Goal: Information Seeking & Learning: Learn about a topic

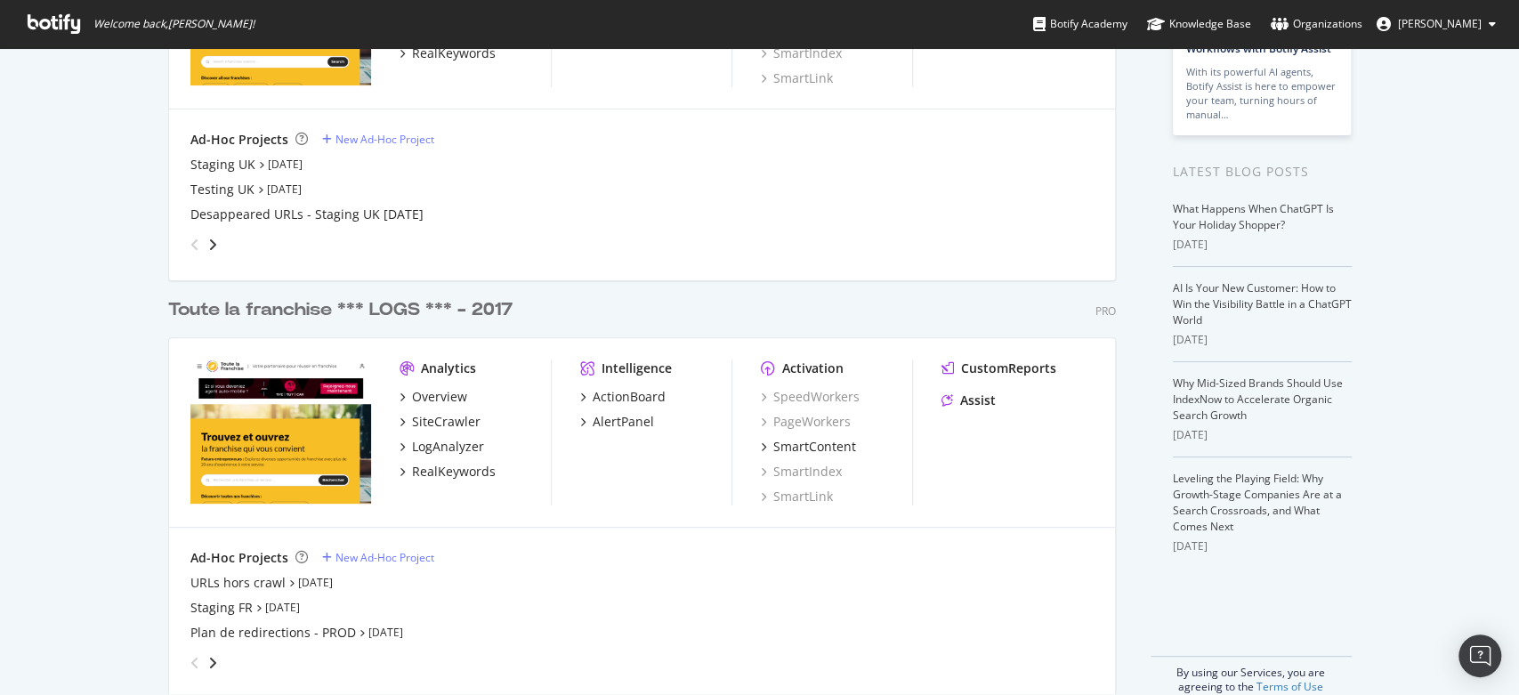
scroll to position [281, 0]
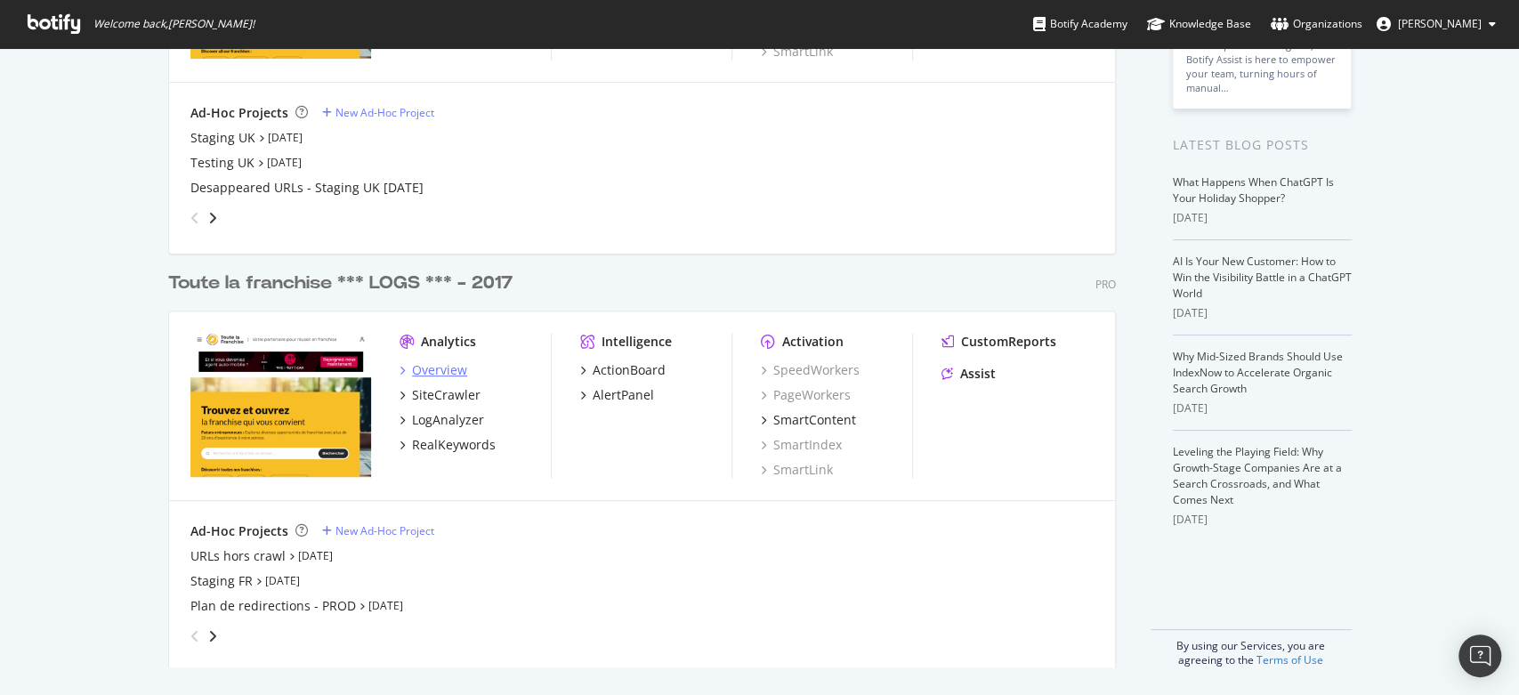
click at [450, 373] on div "Overview" at bounding box center [439, 370] width 55 height 18
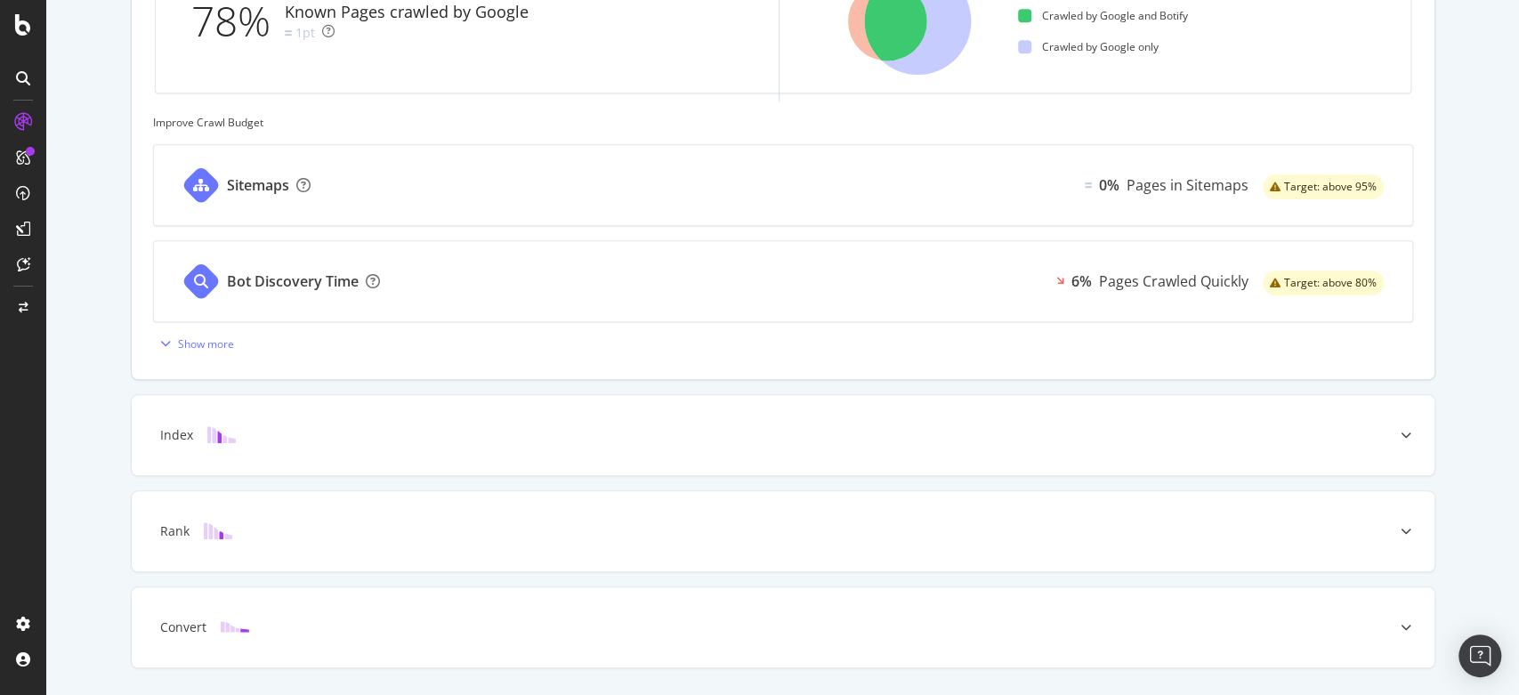
scroll to position [739, 0]
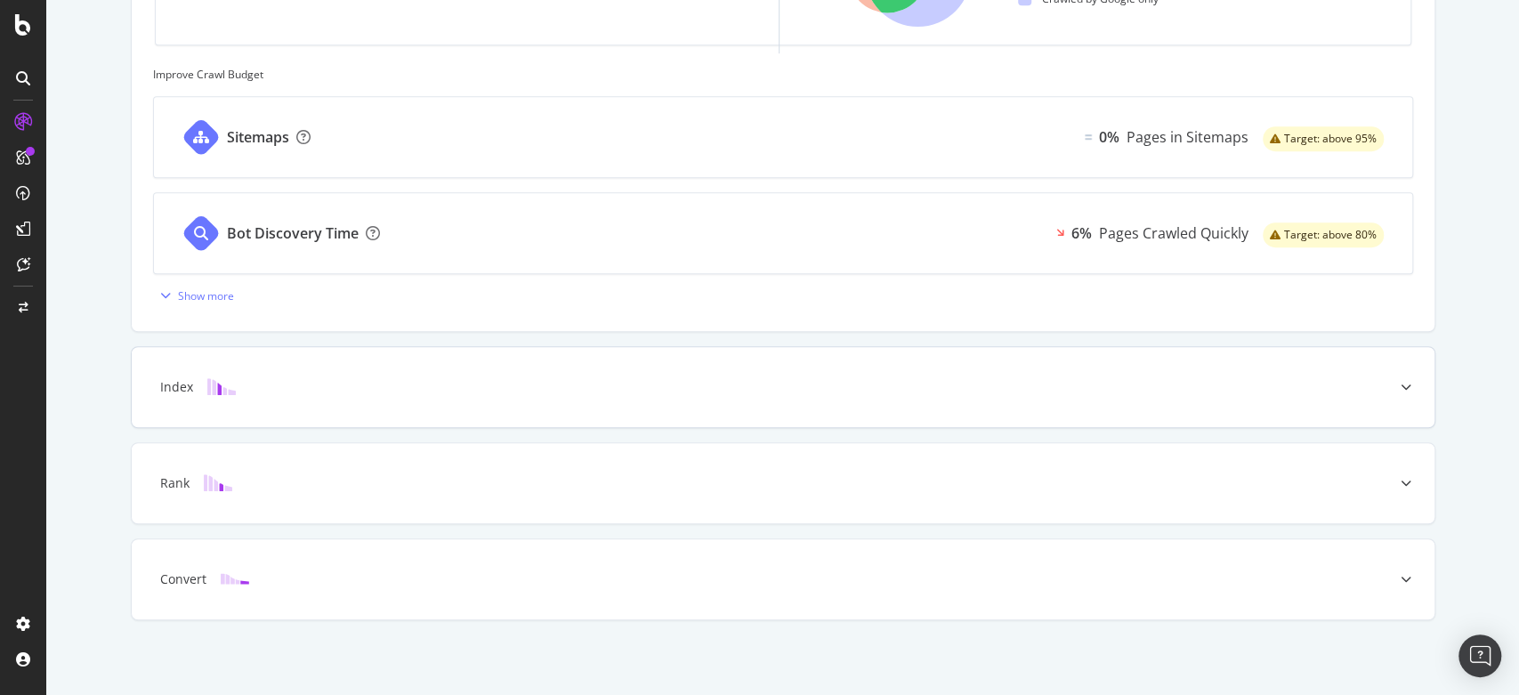
click at [271, 393] on div "Index" at bounding box center [755, 387] width 1232 height 18
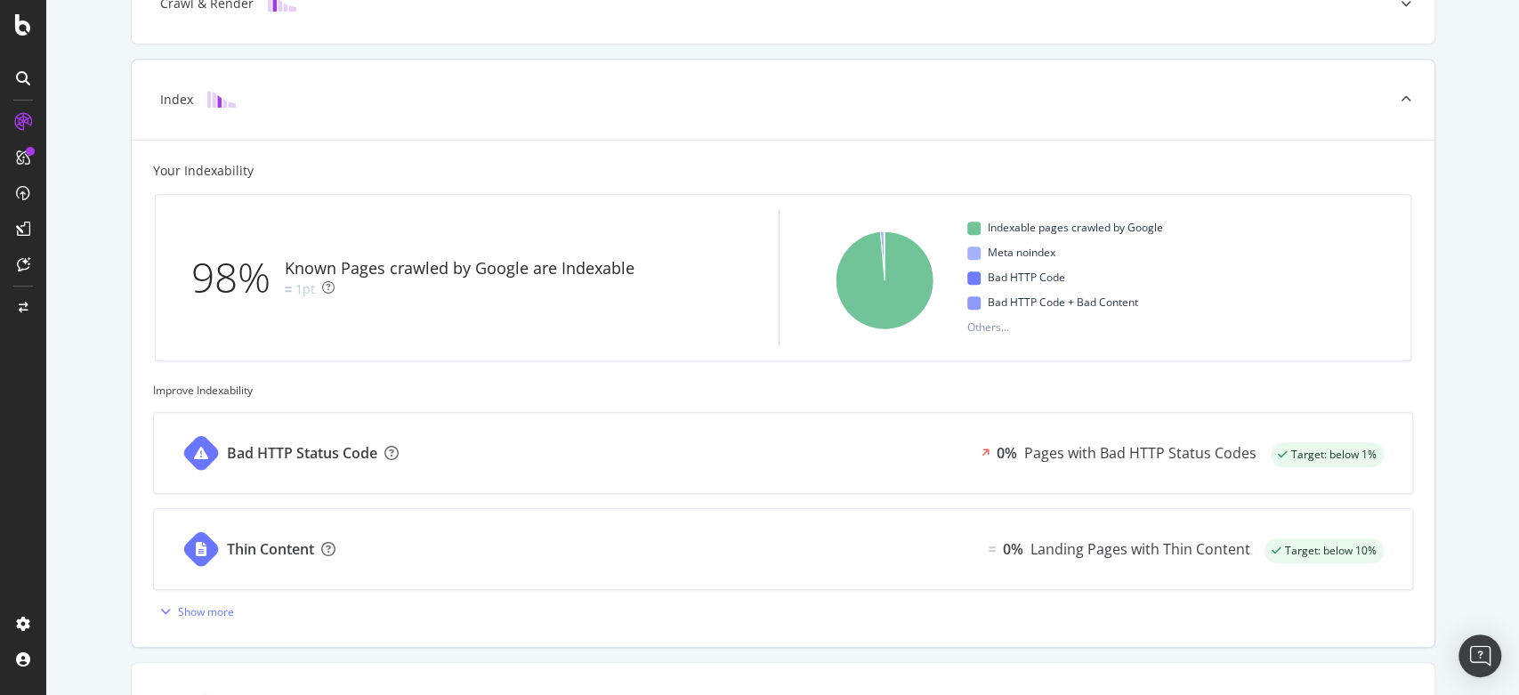
scroll to position [641, 0]
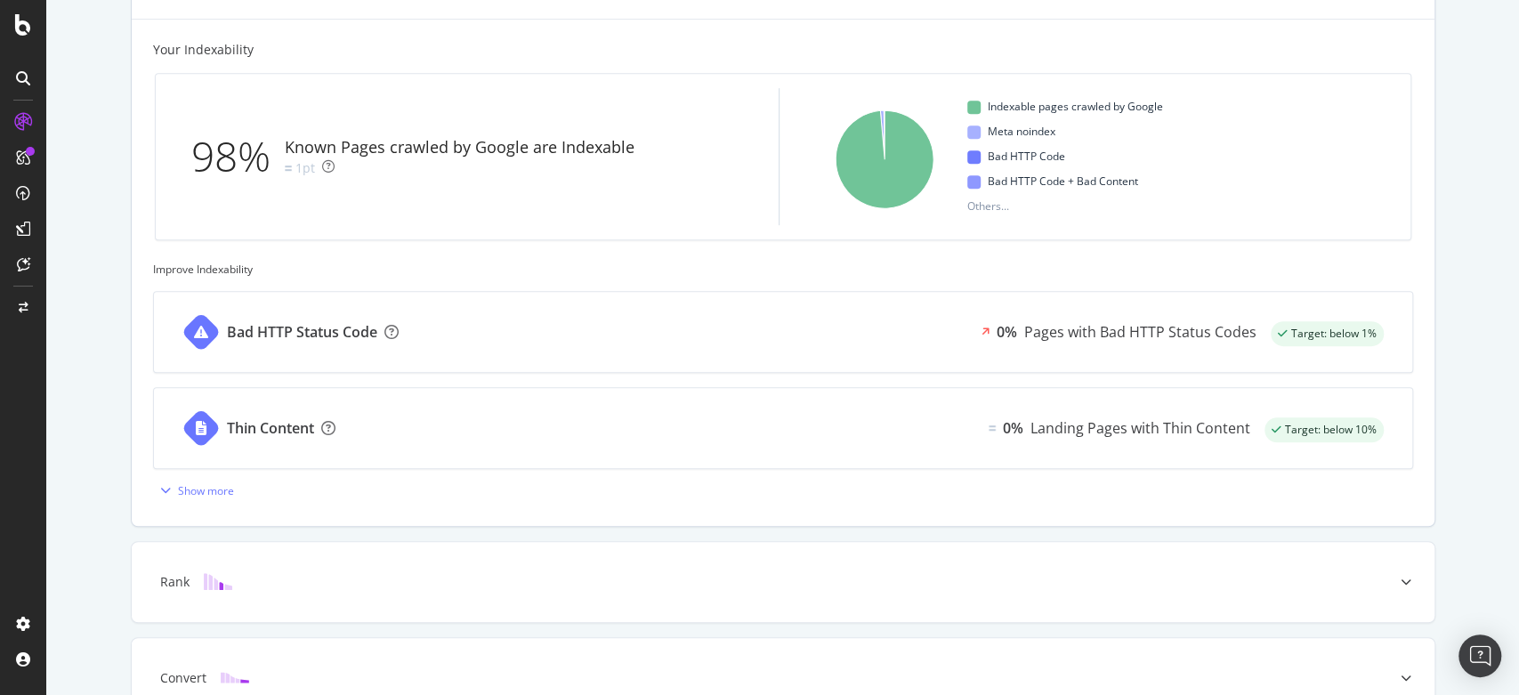
click at [351, 331] on div "Bad HTTP Status Code" at bounding box center [302, 332] width 150 height 20
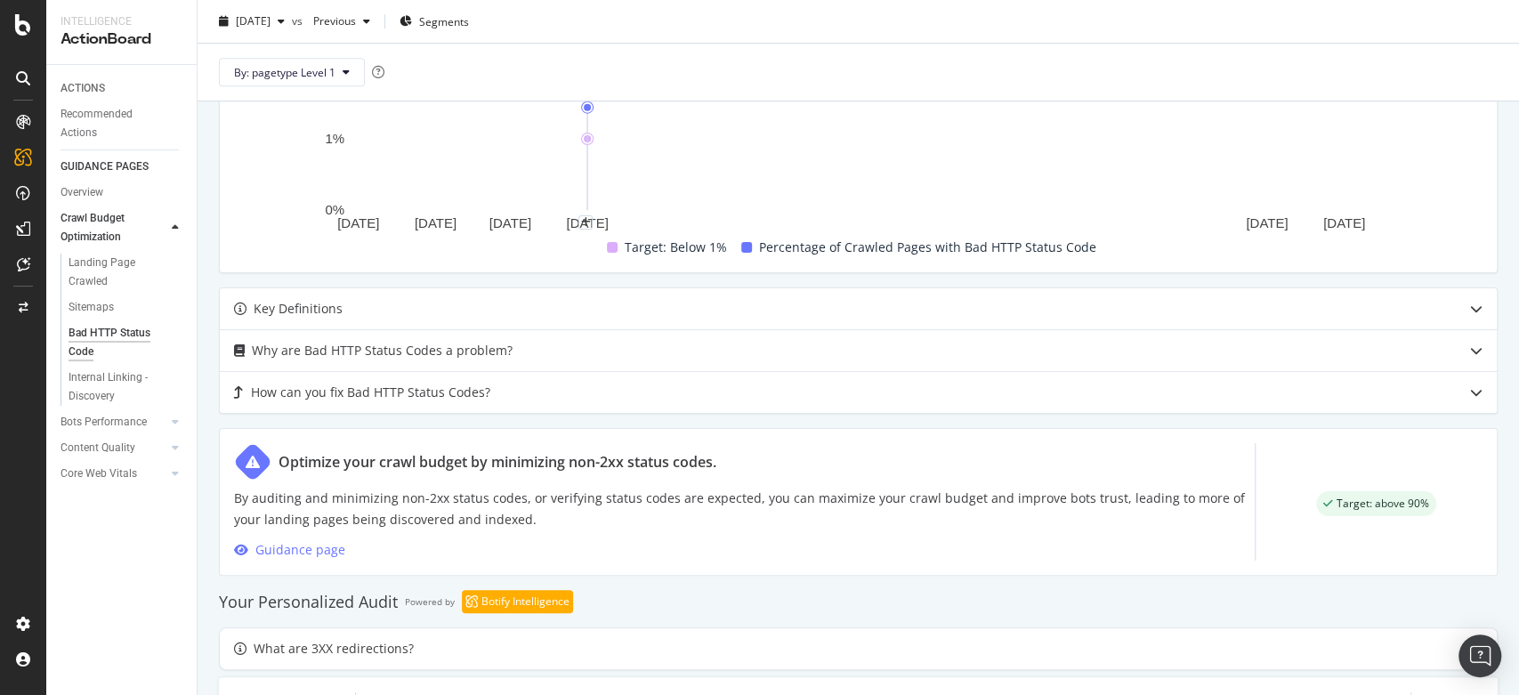
scroll to position [593, 0]
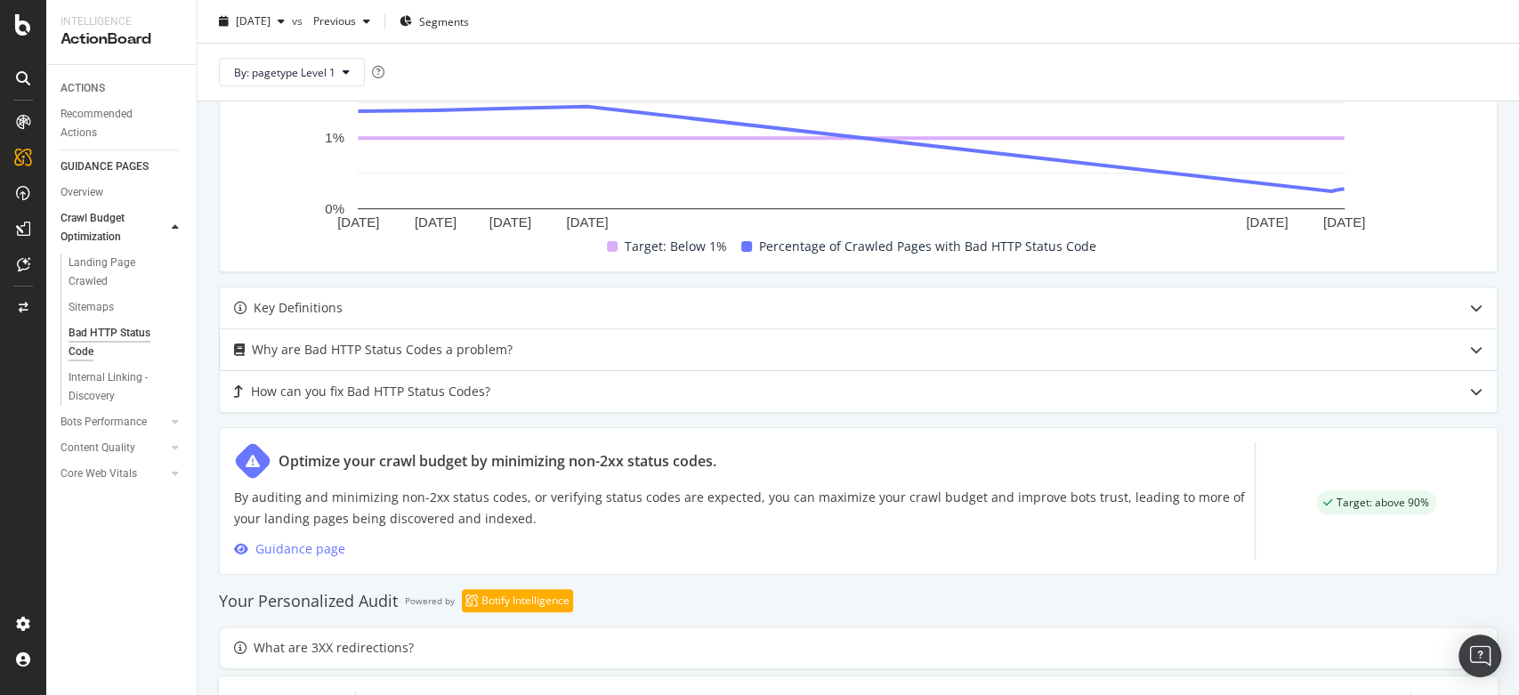
click at [526, 359] on div "Why are Bad HTTP Status Codes a problem?" at bounding box center [858, 349] width 1277 height 41
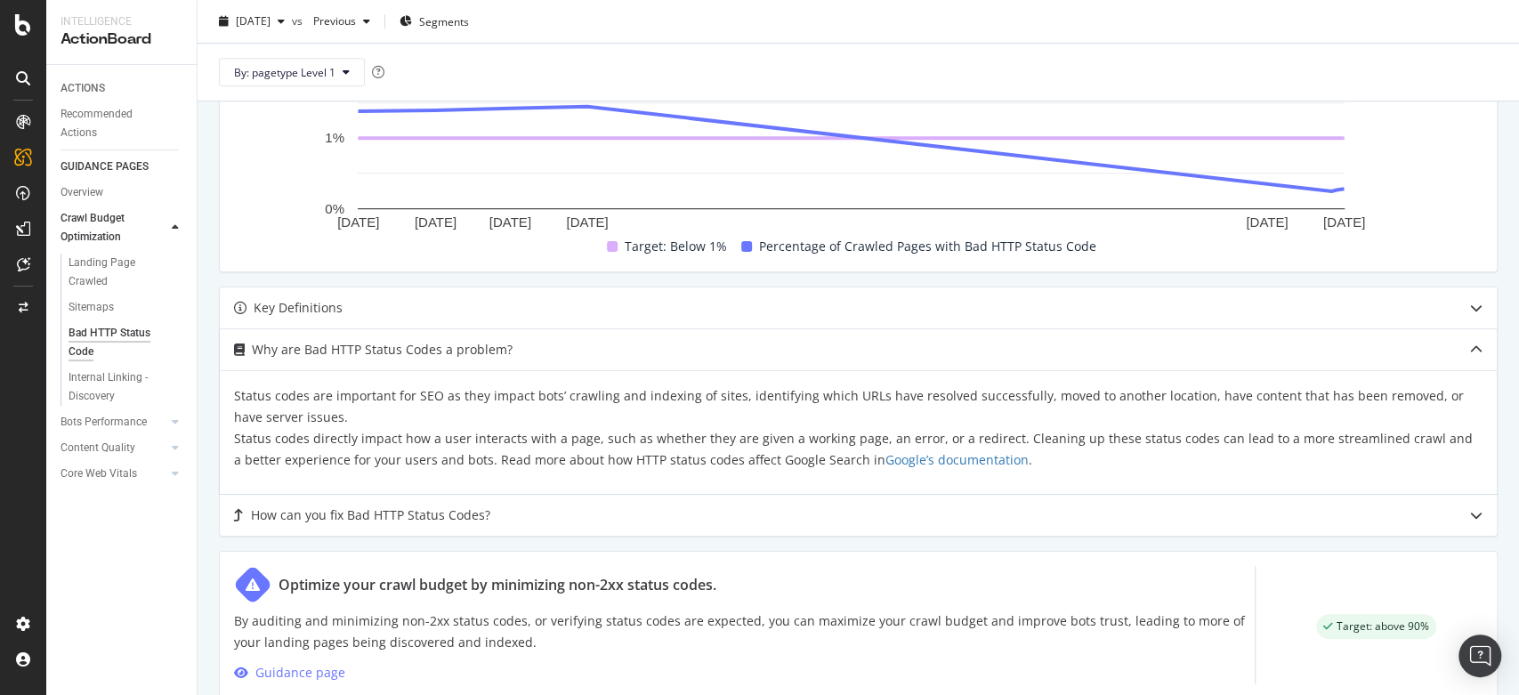
click at [521, 351] on div "Why are Bad HTTP Status Codes a problem?" at bounding box center [823, 349] width 1207 height 21
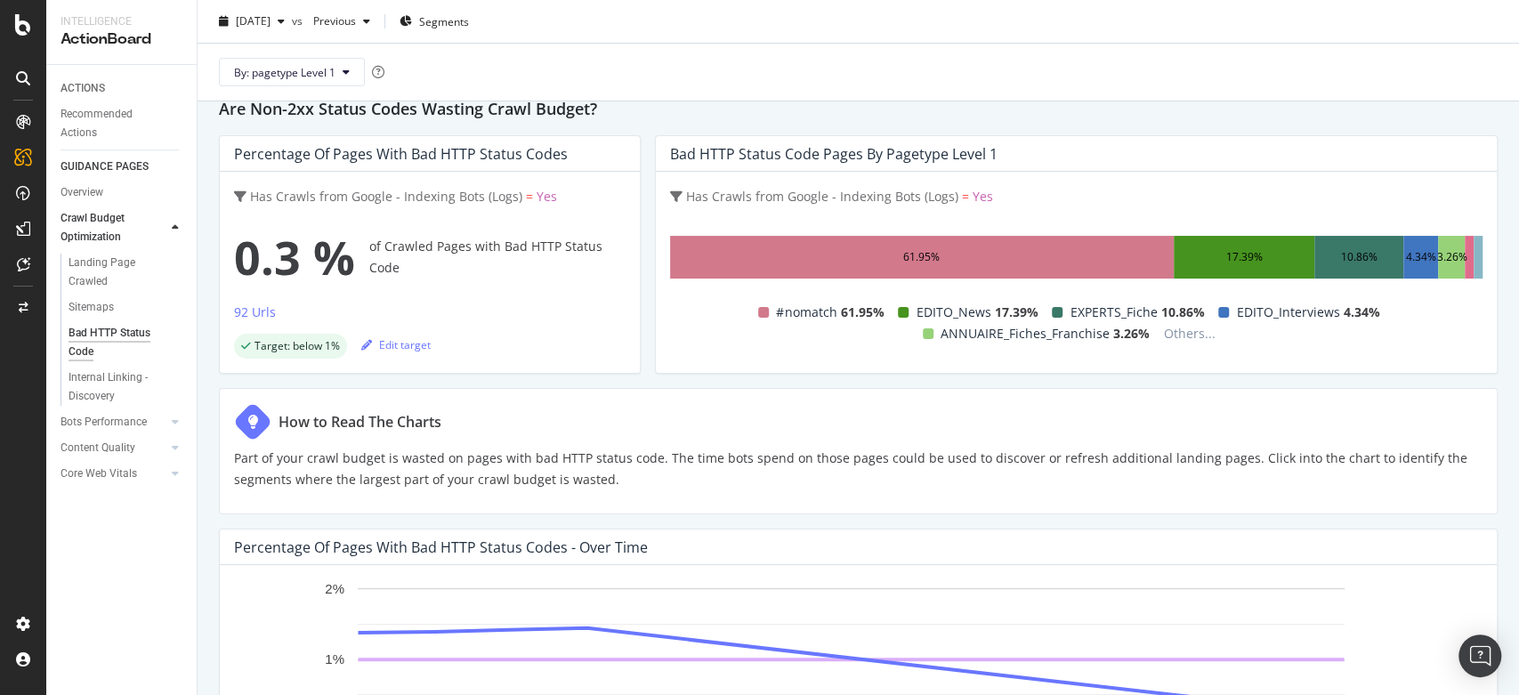
scroll to position [0, 0]
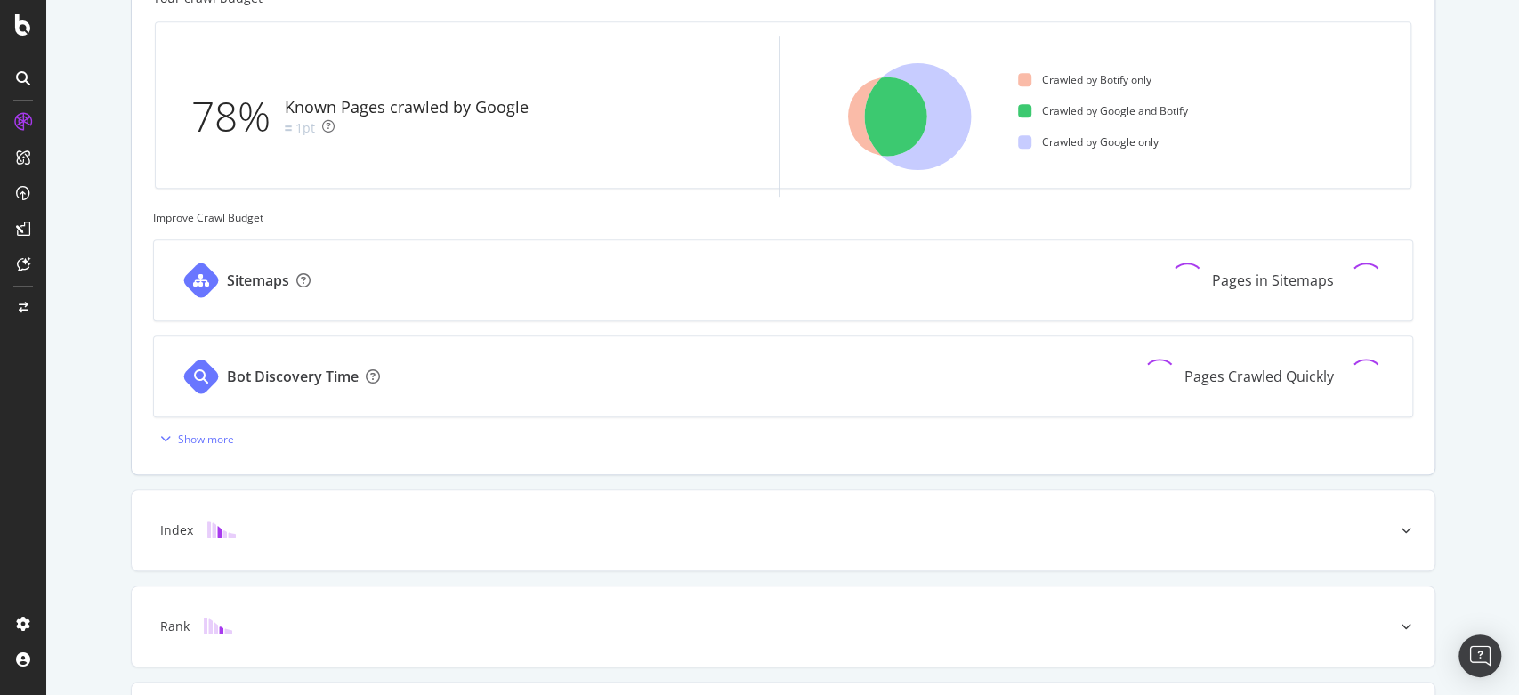
scroll to position [739, 0]
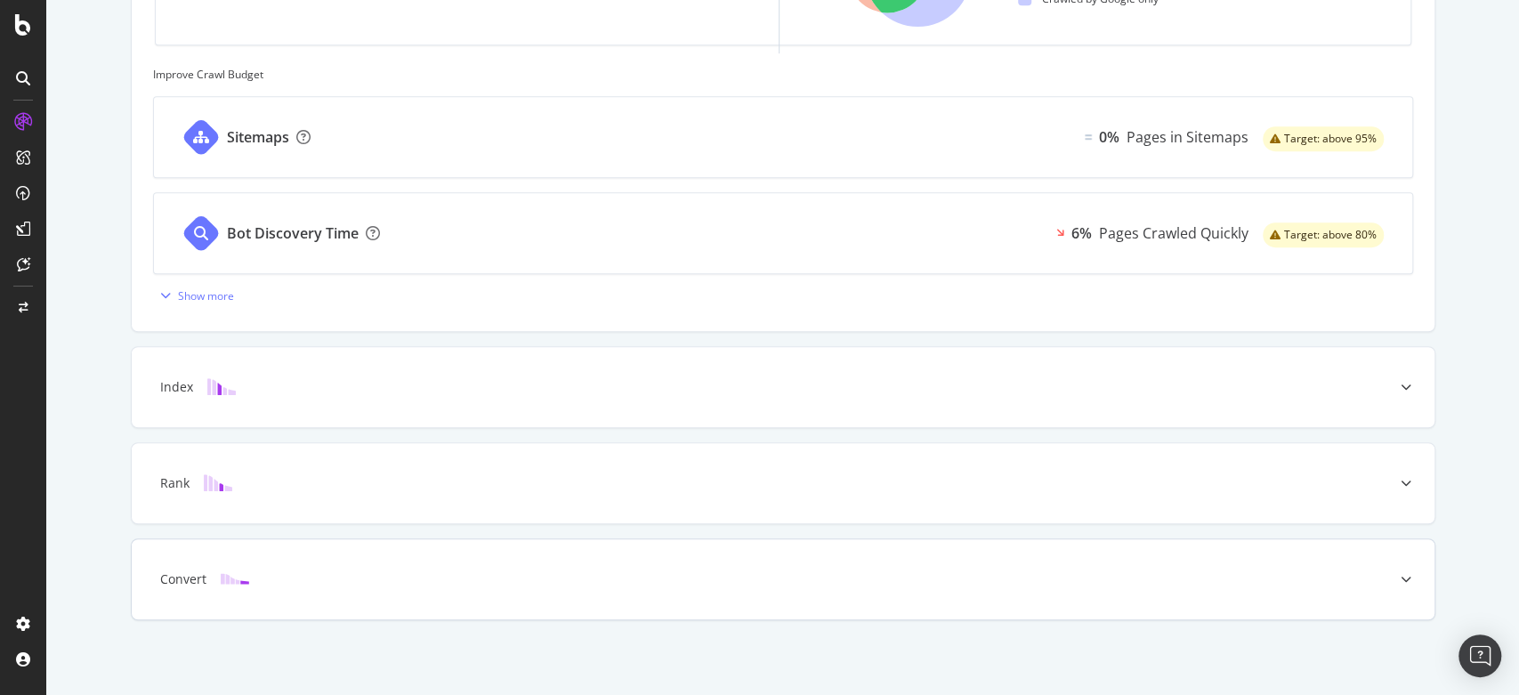
click at [677, 566] on div "Convert" at bounding box center [783, 579] width 1303 height 80
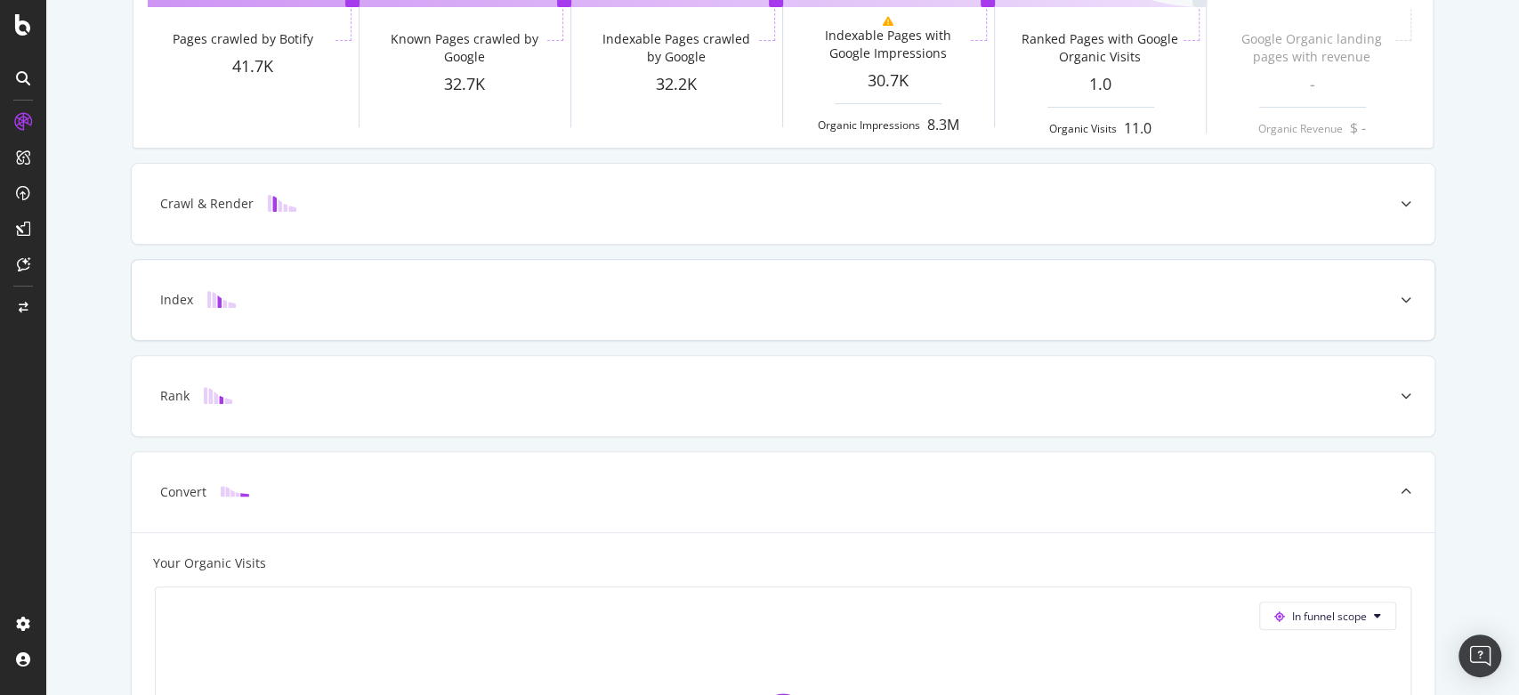
scroll to position [319, 0]
click at [672, 389] on div "Rank" at bounding box center [755, 397] width 1232 height 18
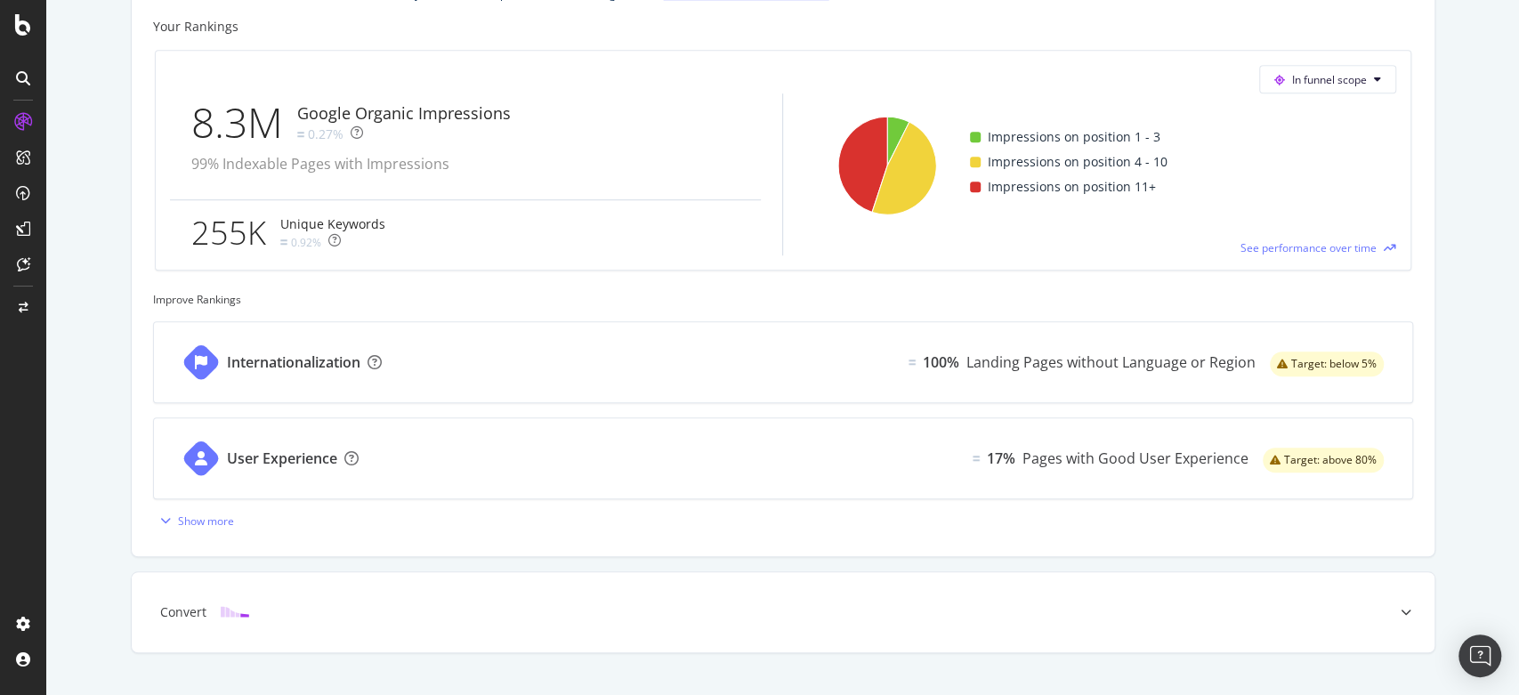
scroll to position [826, 0]
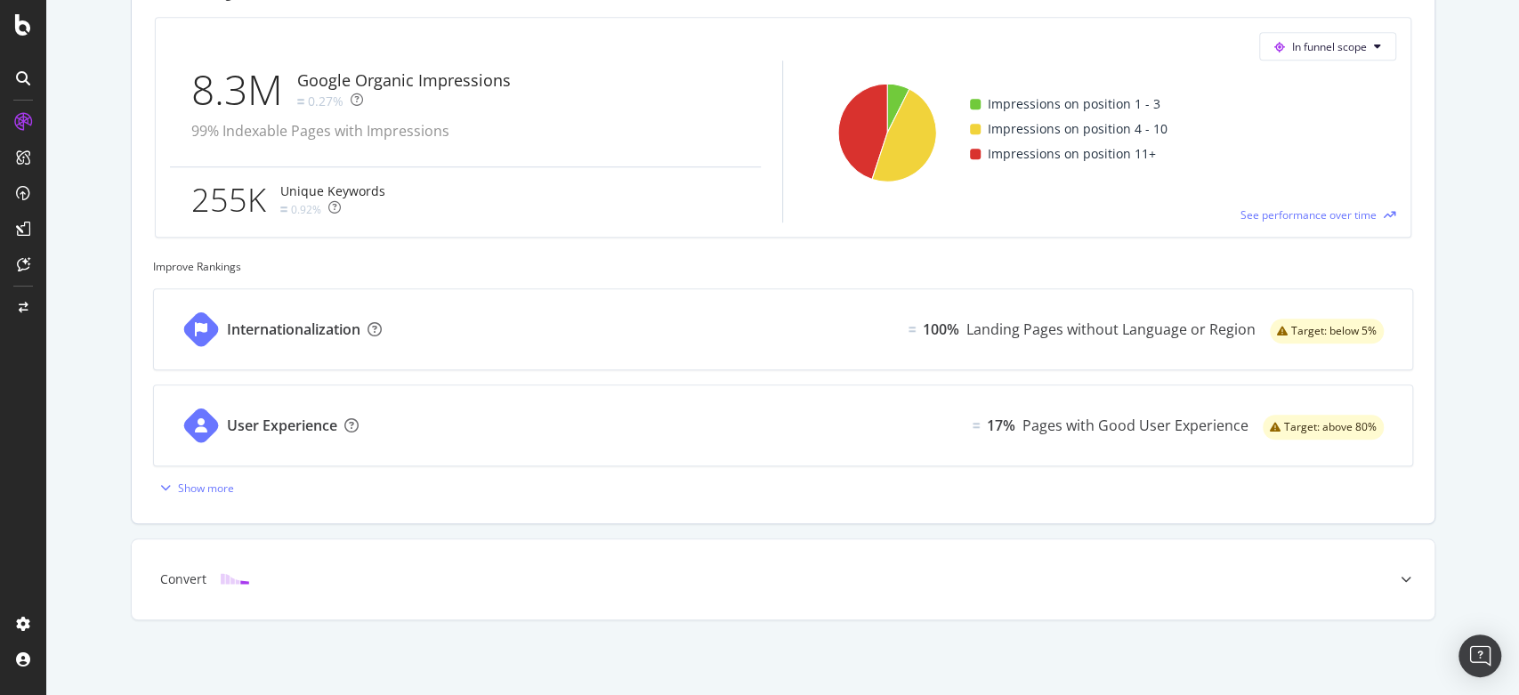
click at [825, 317] on div "Internationalization 100% Landing Pages without Language or Region Target: belo…" at bounding box center [783, 329] width 1258 height 80
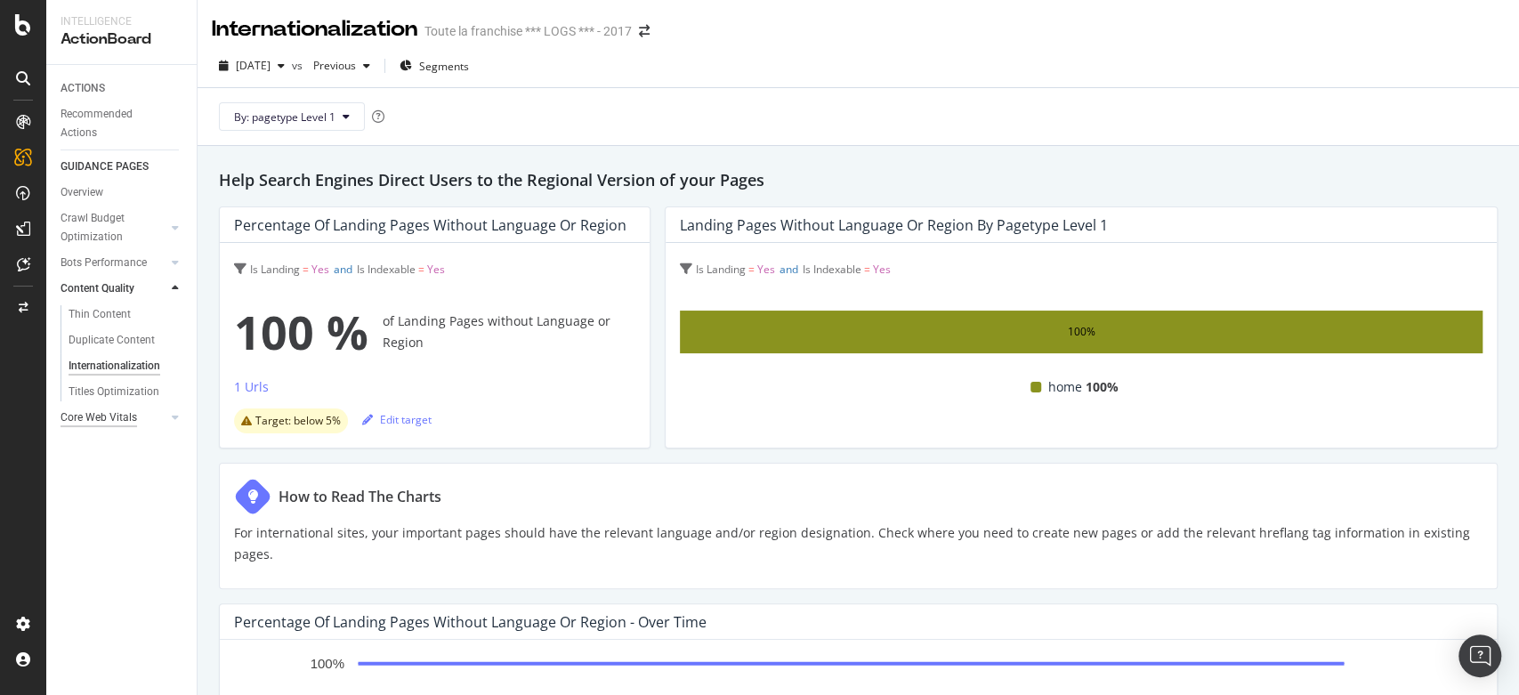
click at [100, 422] on div "Core Web Vitals" at bounding box center [99, 417] width 77 height 19
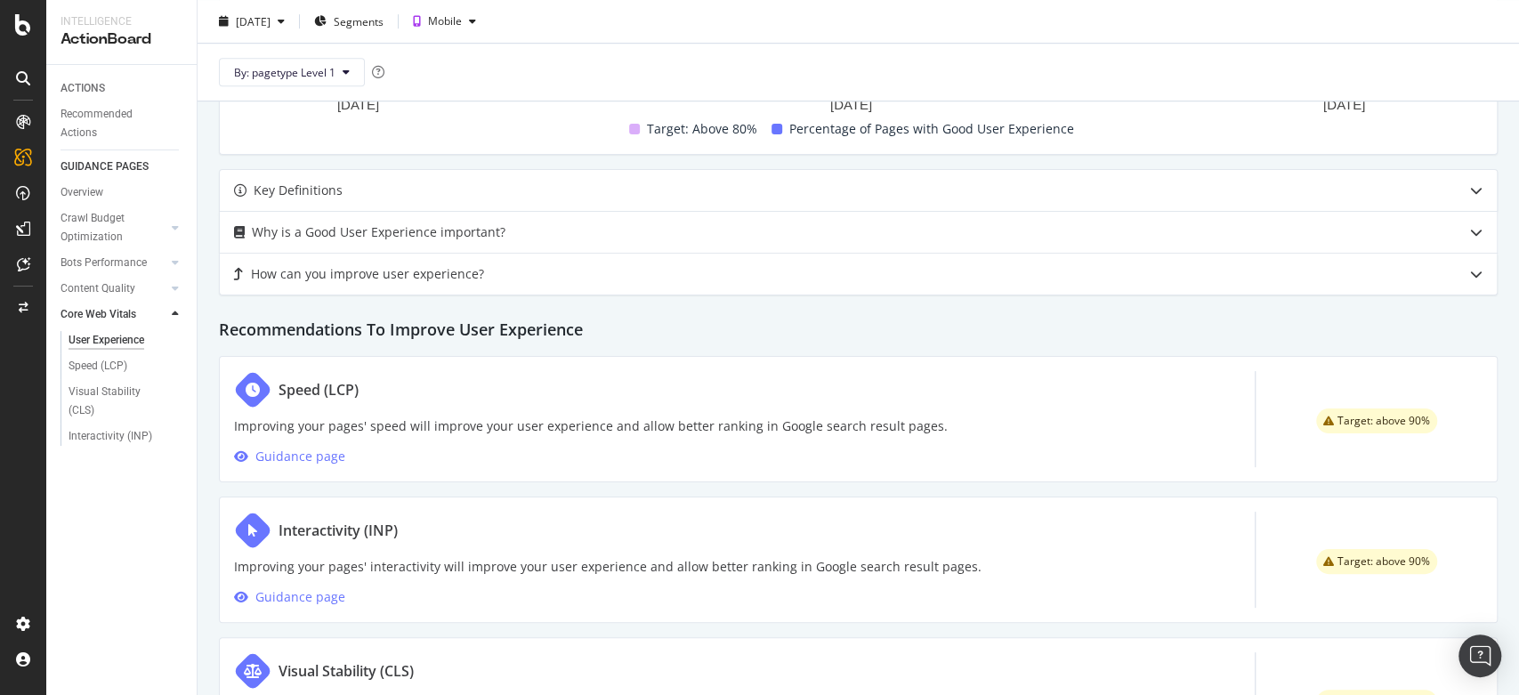
scroll to position [790, 0]
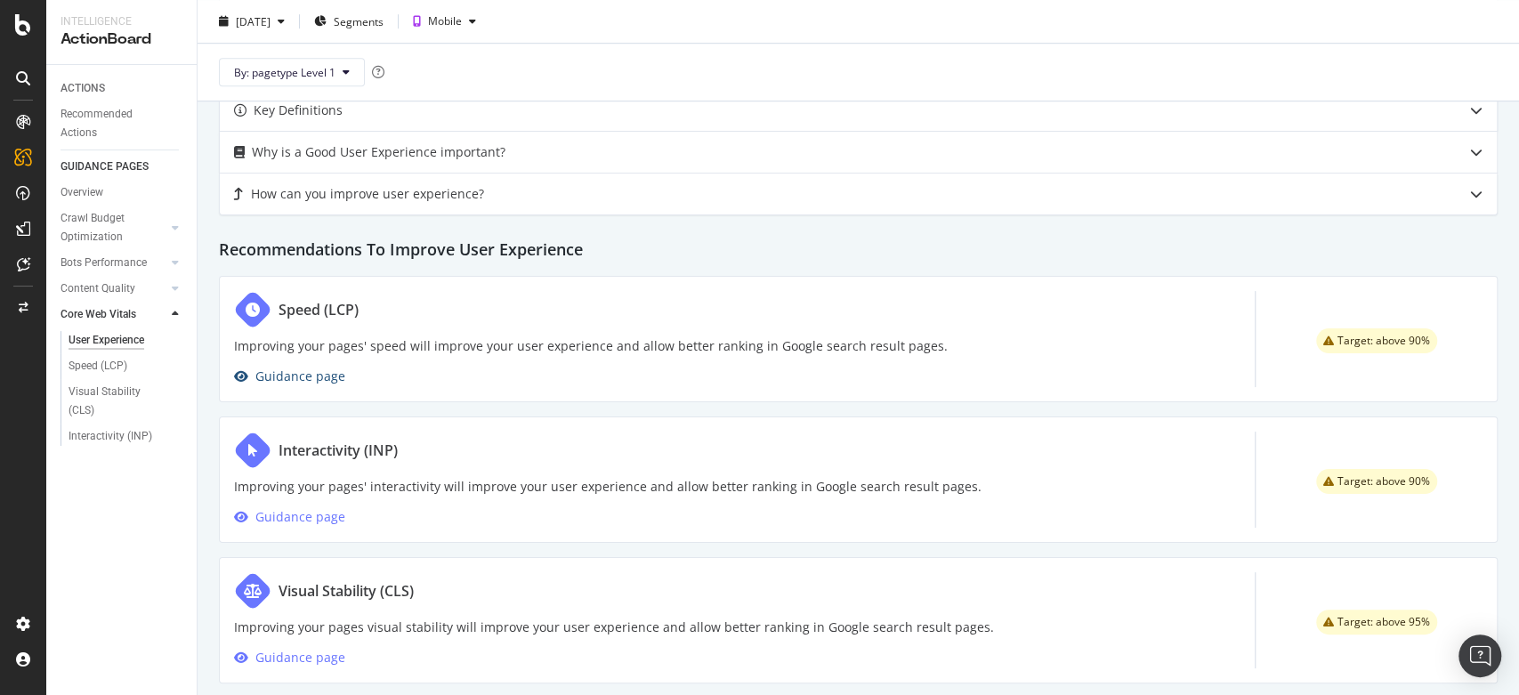
click at [340, 368] on div "Guidance page" at bounding box center [300, 376] width 90 height 21
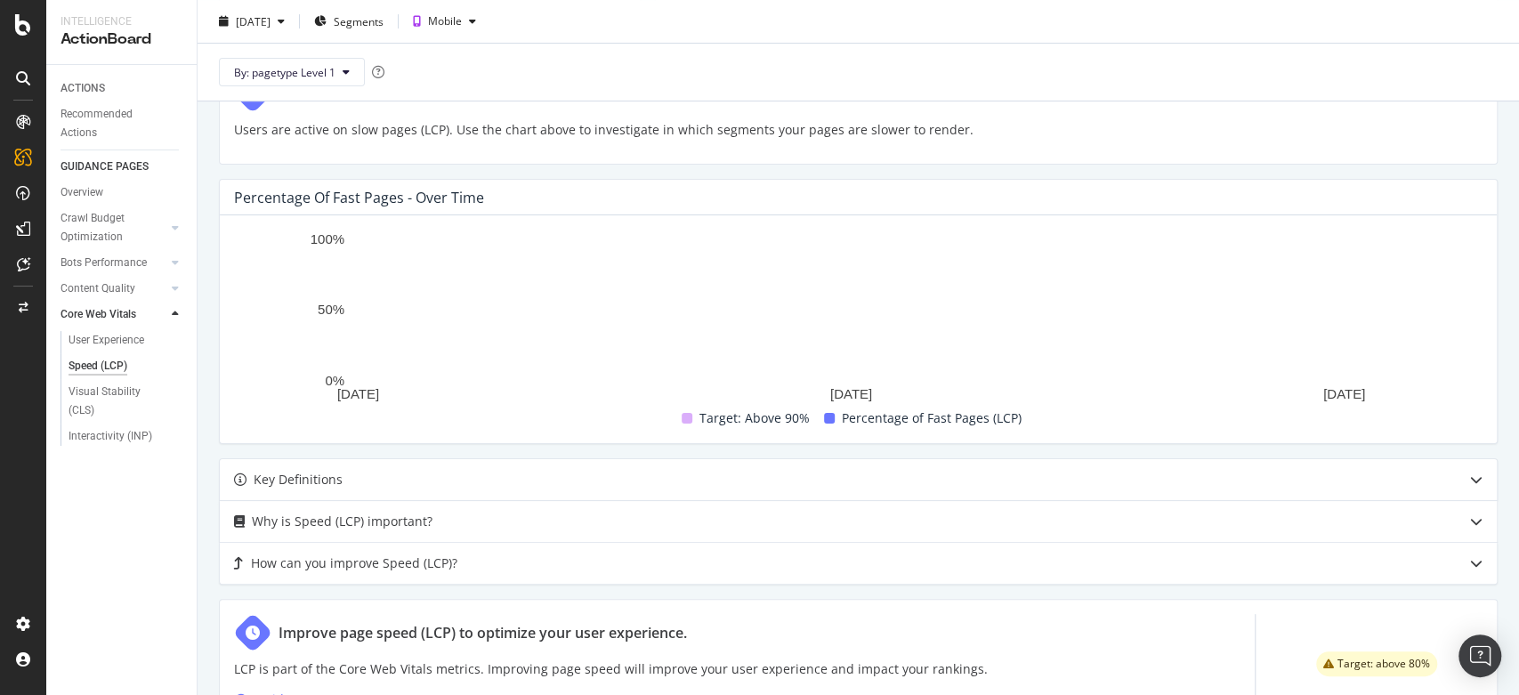
scroll to position [464, 0]
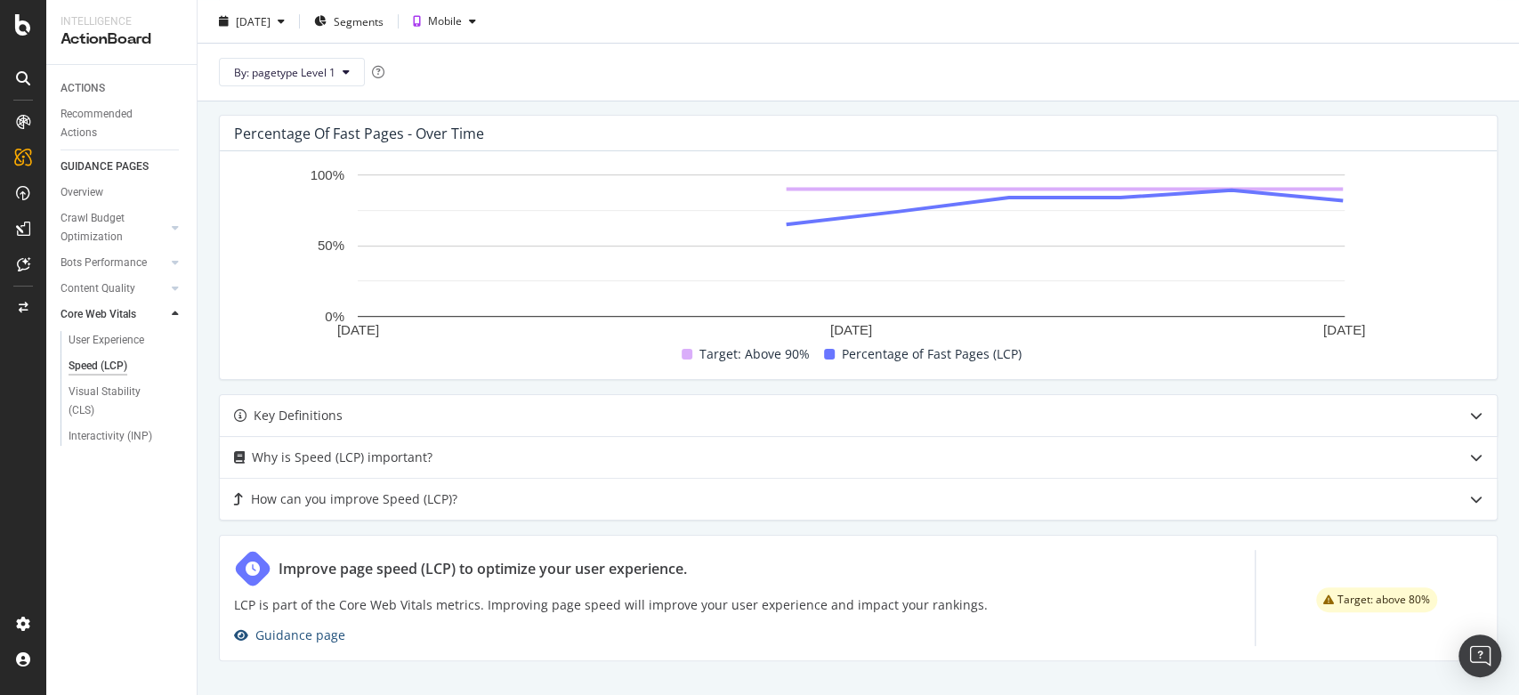
click at [312, 633] on div "Guidance page" at bounding box center [300, 635] width 90 height 21
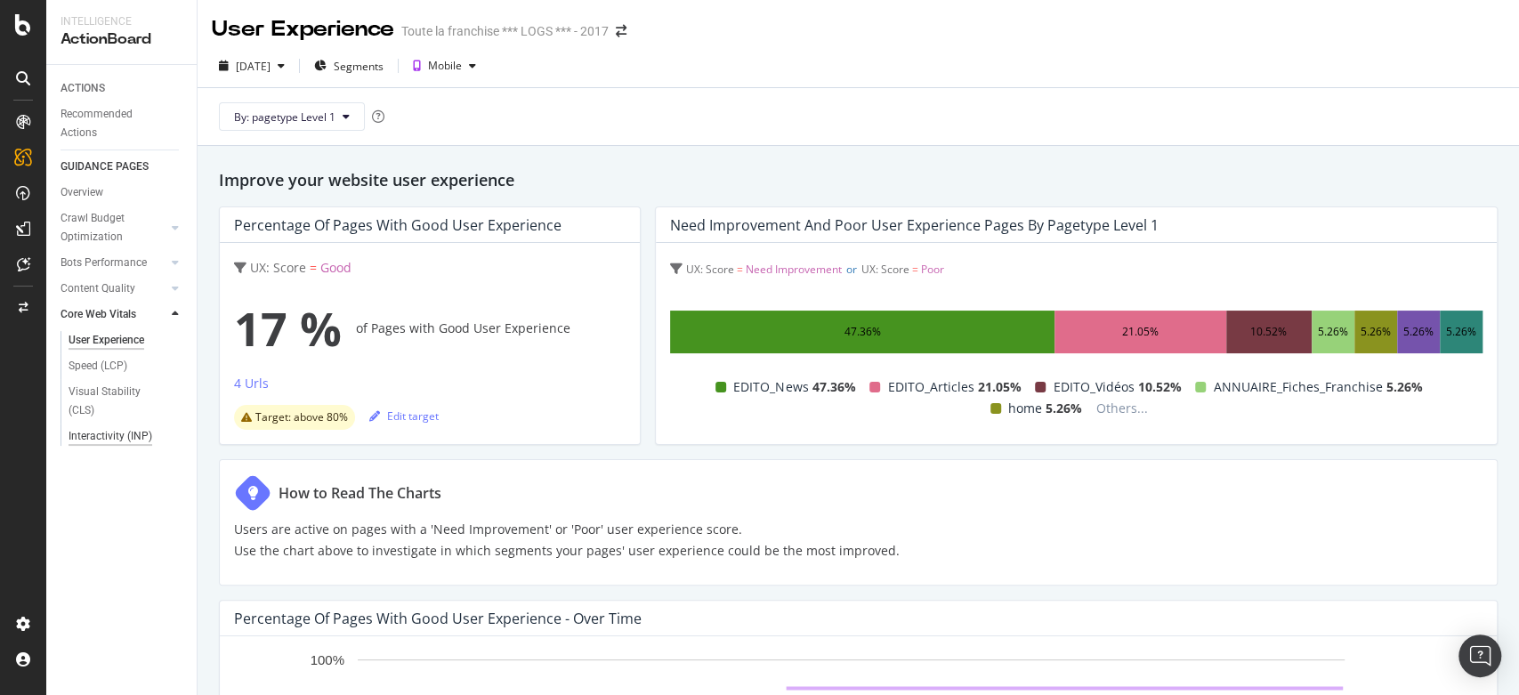
click at [107, 440] on div "Interactivity (INP)" at bounding box center [111, 436] width 84 height 19
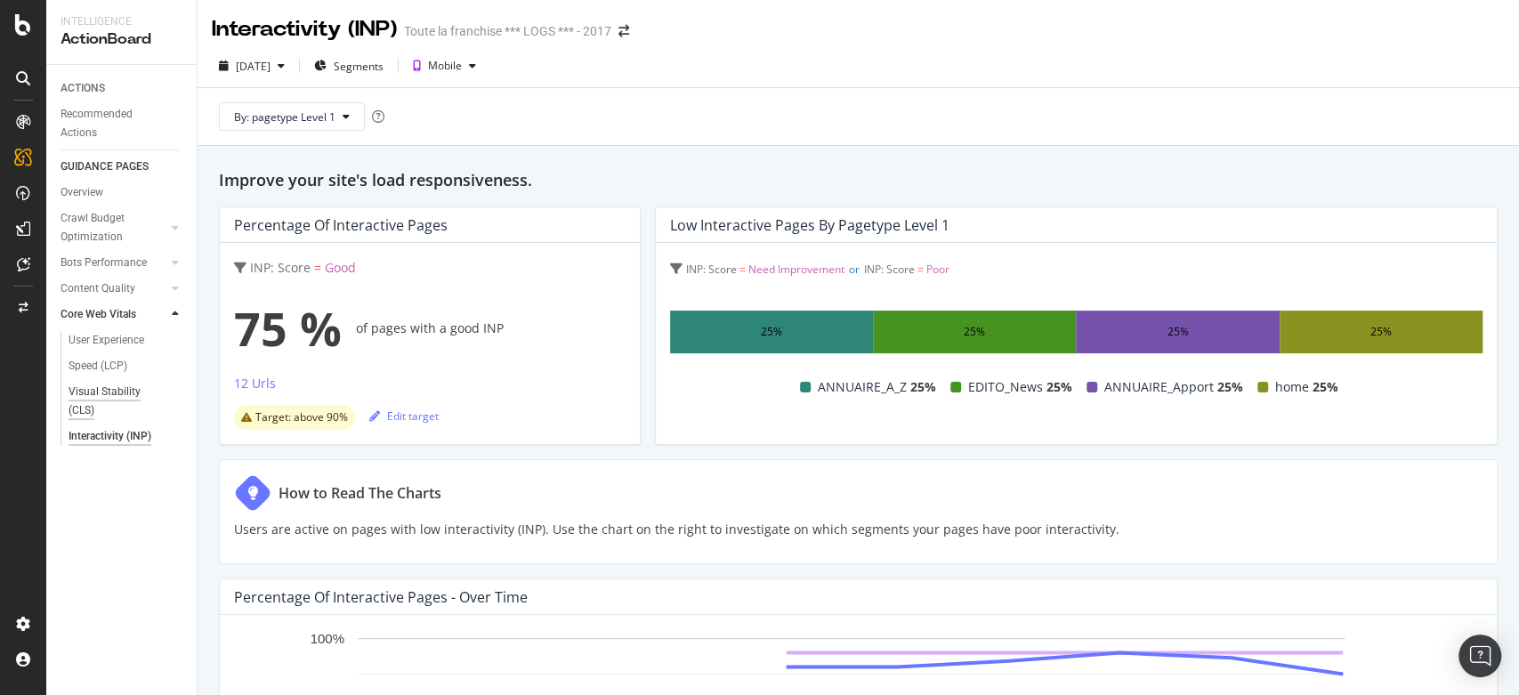
click at [91, 400] on div "Visual Stability (CLS)" at bounding box center [118, 401] width 98 height 37
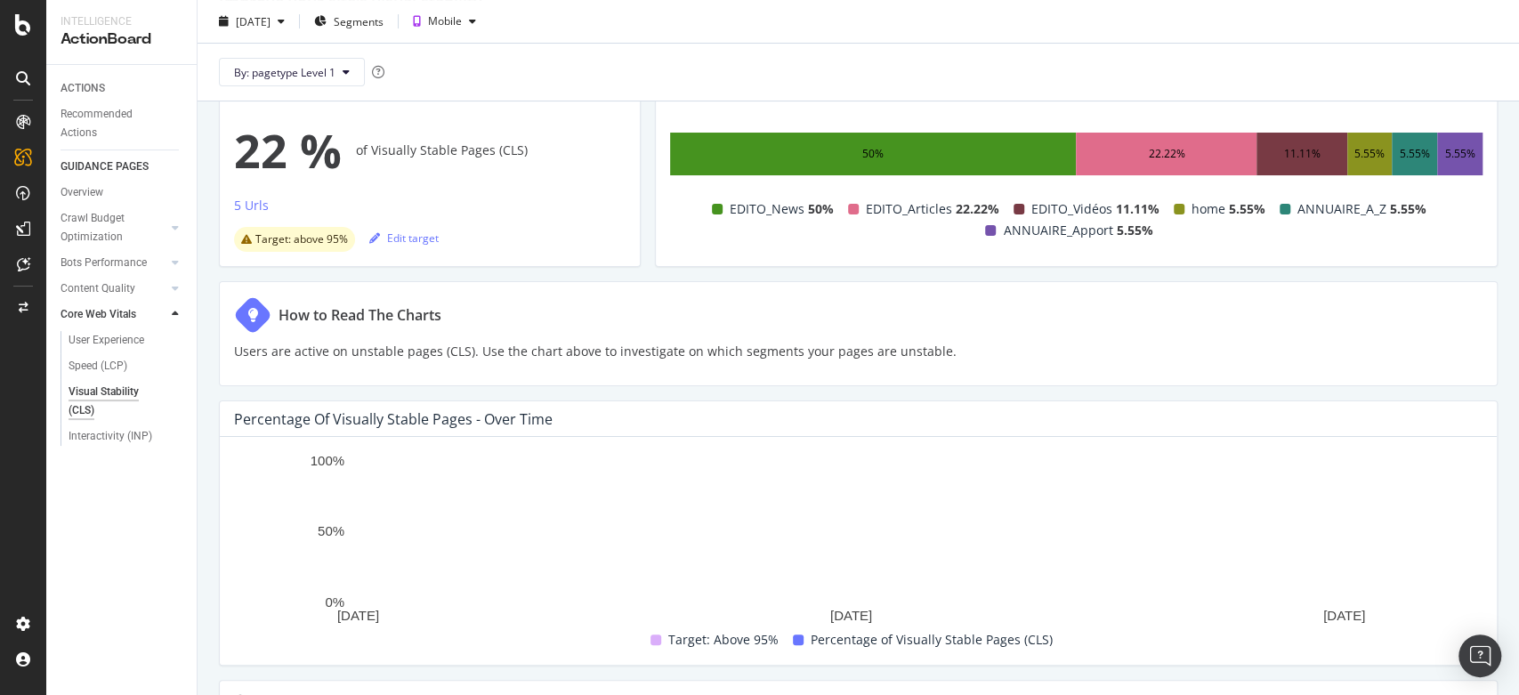
scroll to position [167, 0]
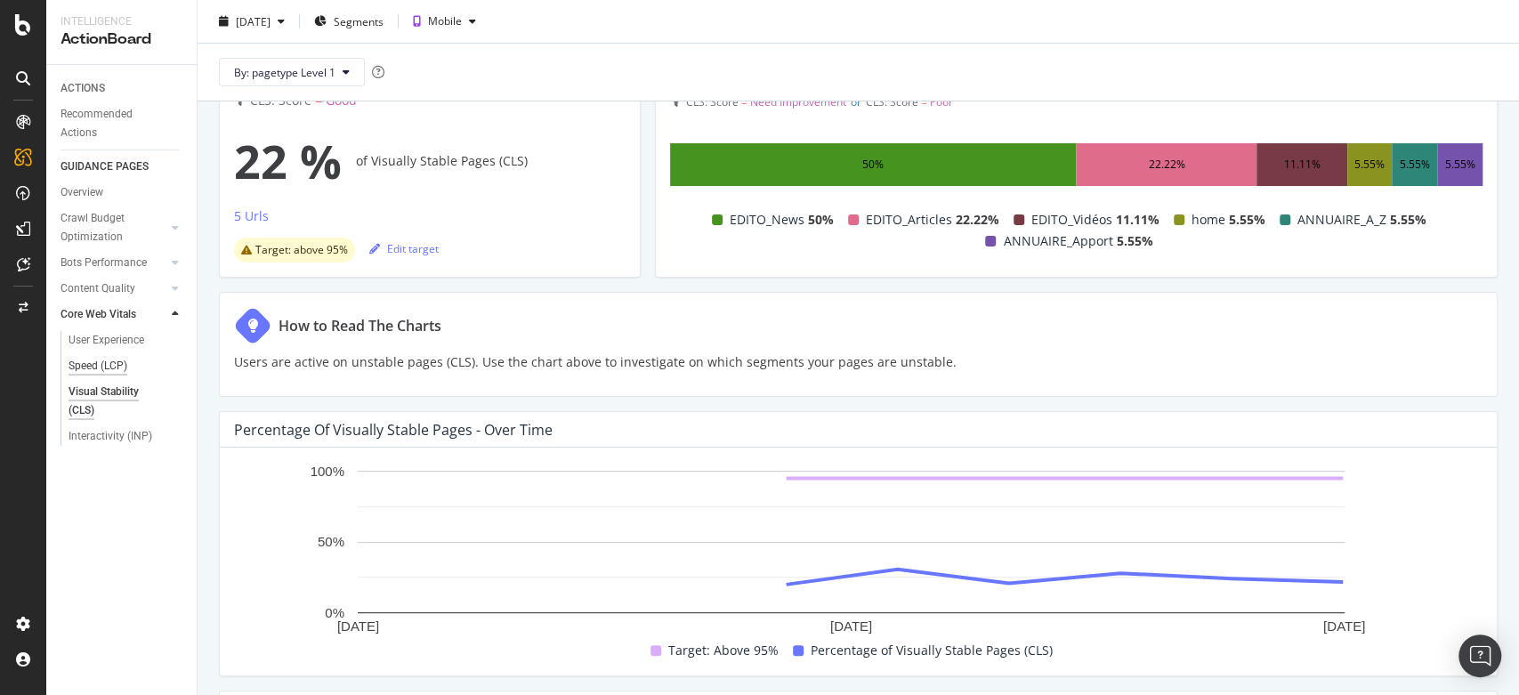
click at [110, 362] on div "Speed (LCP)" at bounding box center [98, 366] width 59 height 19
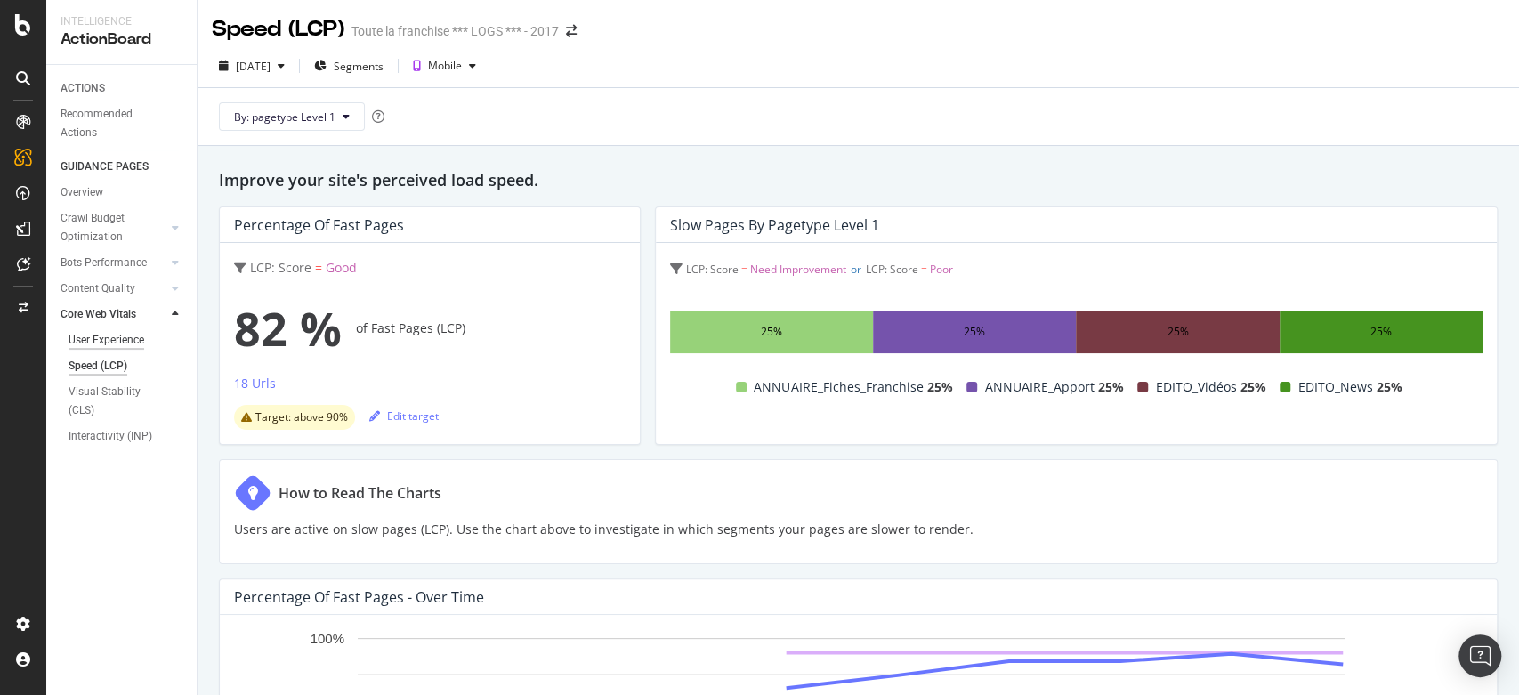
click at [104, 343] on div "User Experience" at bounding box center [107, 340] width 76 height 19
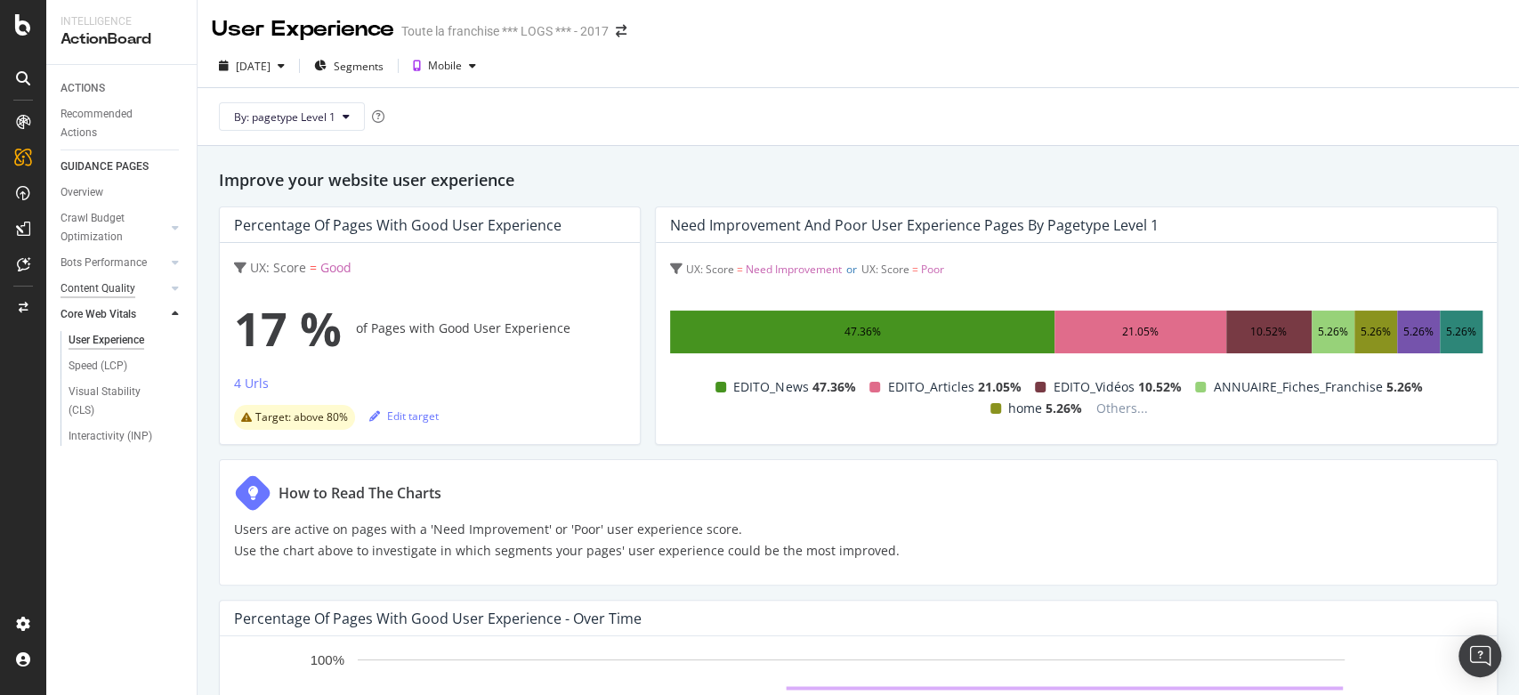
click at [105, 295] on div "Content Quality" at bounding box center [98, 288] width 75 height 19
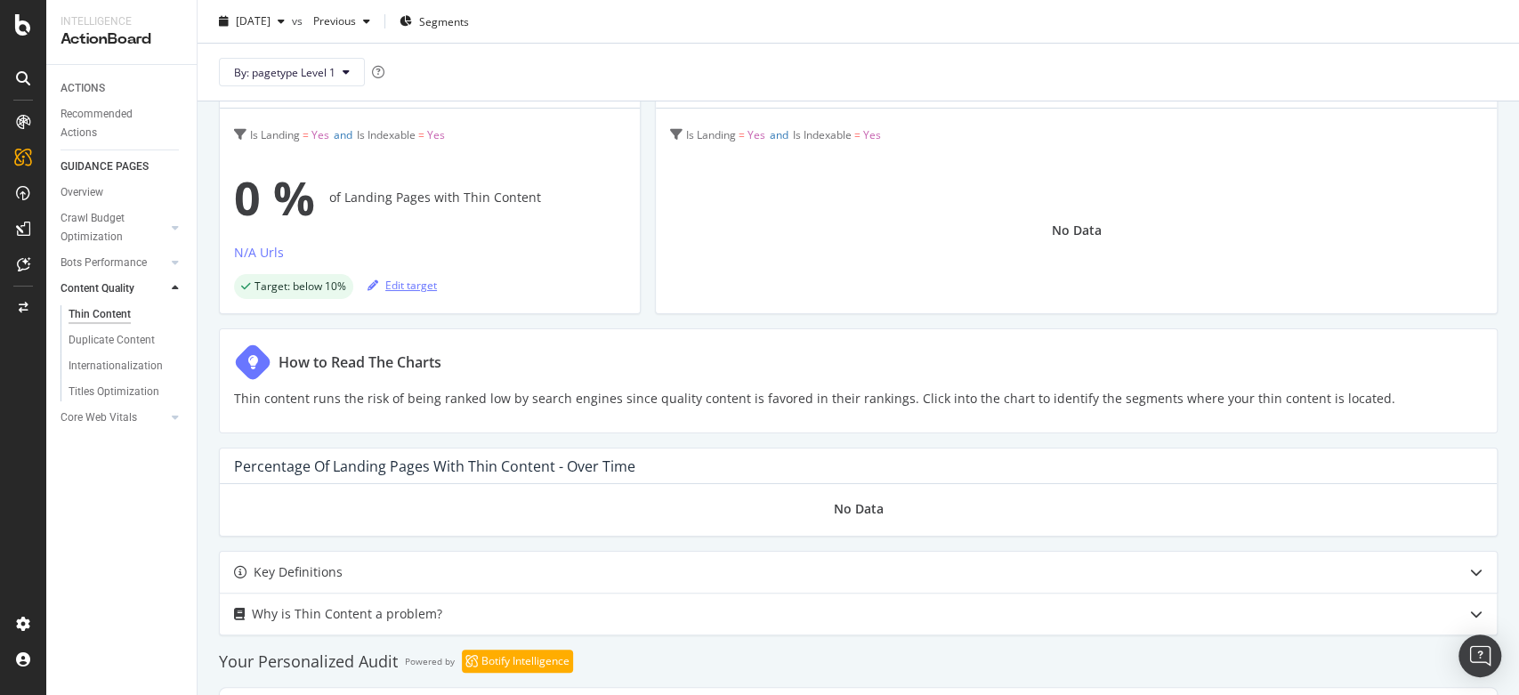
scroll to position [294, 0]
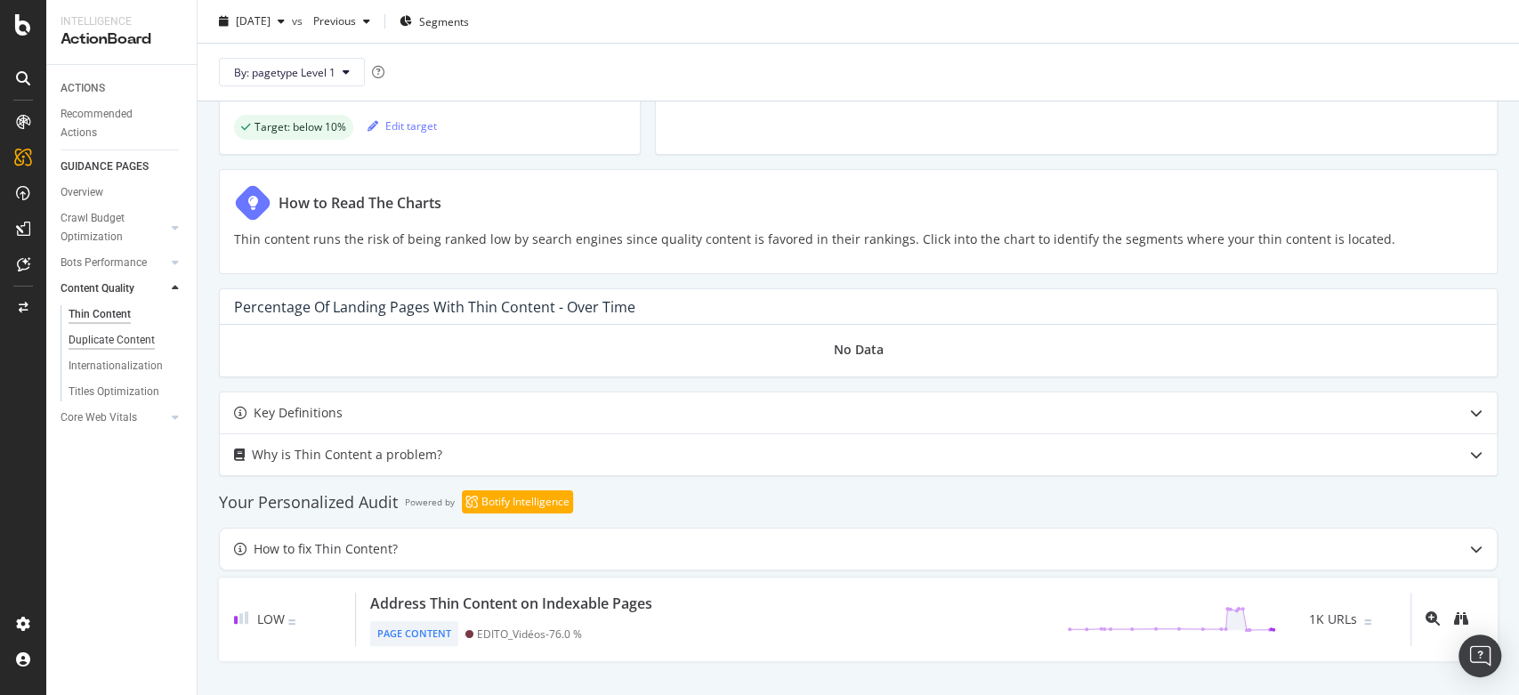
click at [138, 335] on div "Duplicate Content" at bounding box center [112, 340] width 86 height 19
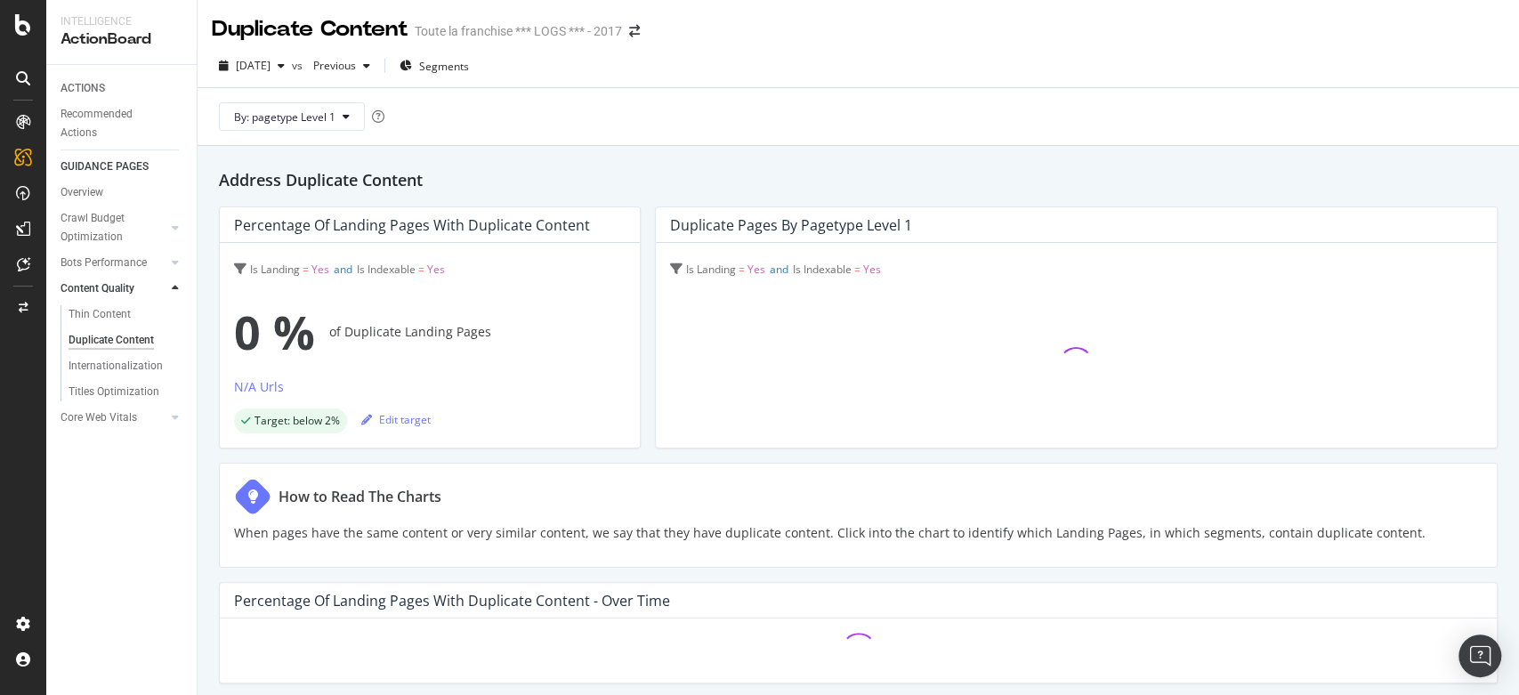
click at [518, 540] on div "Address Duplicate Content Percentage of Landing Pages with Duplicate Content Is…" at bounding box center [858, 645] width 1321 height 998
click at [124, 477] on div "ACTIONS Recommended Actions GUIDANCE PAGES Overview Crawl Budget Optimization L…" at bounding box center [121, 380] width 150 height 630
click at [72, 192] on div "Overview" at bounding box center [82, 192] width 43 height 19
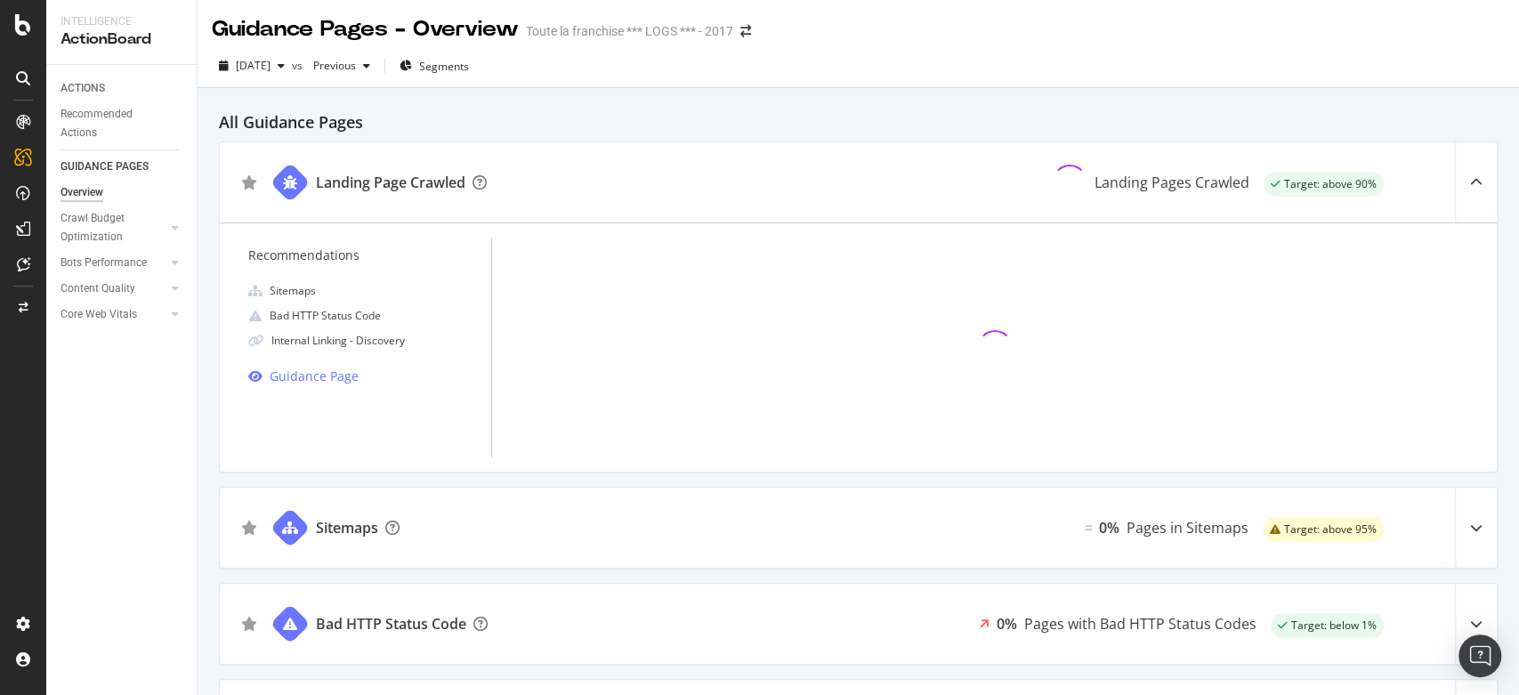
click at [221, 329] on div "Recommendations Sitemaps Bad HTTP Status Code Internal Linking - Discovery Guid…" at bounding box center [858, 346] width 1277 height 249
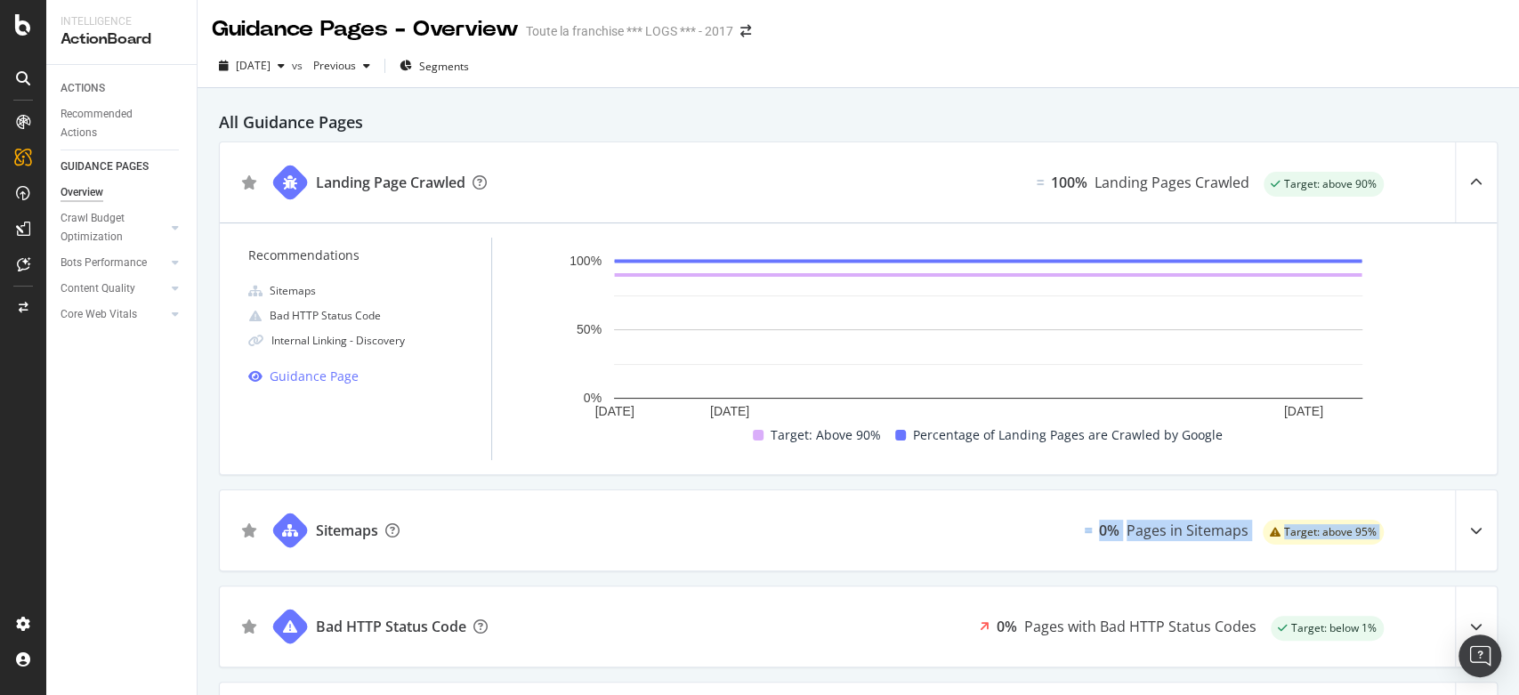
click at [1470, 532] on icon at bounding box center [1476, 530] width 12 height 12
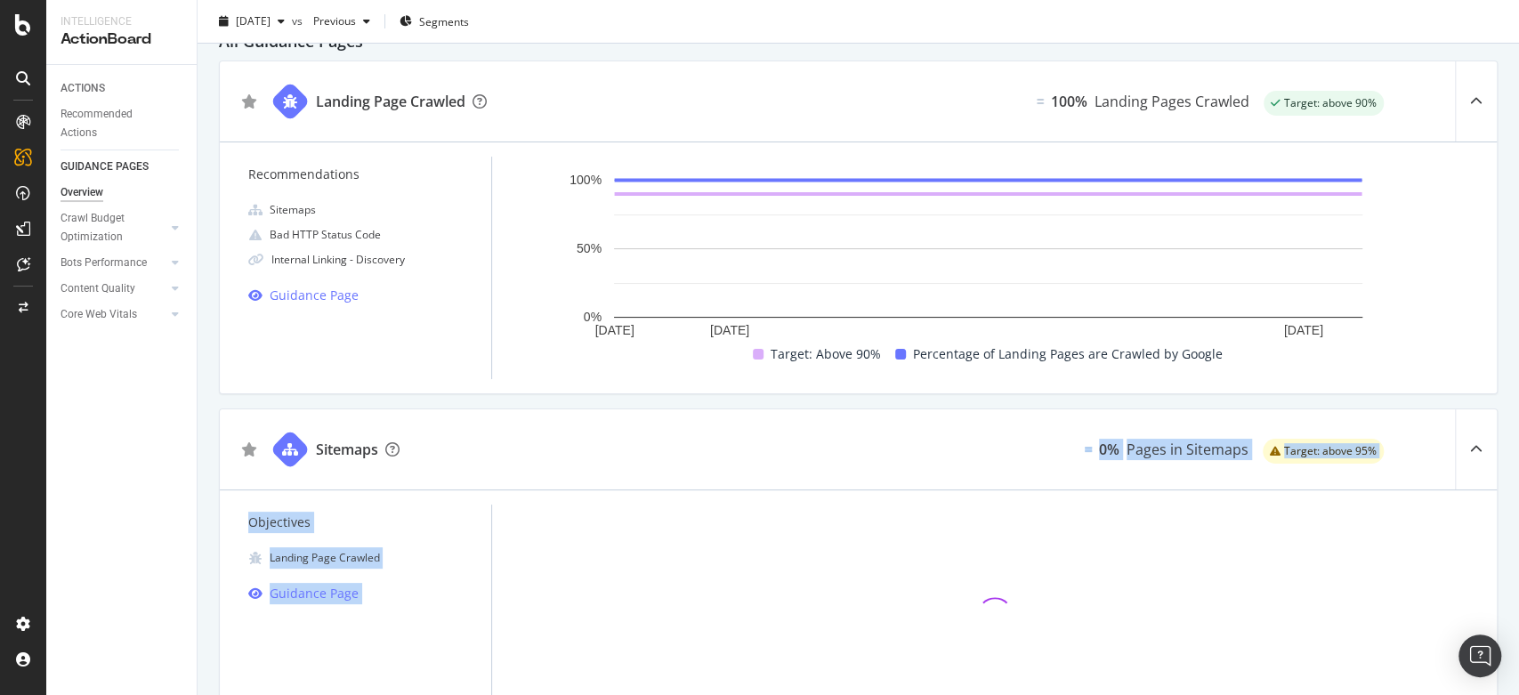
scroll to position [296, 0]
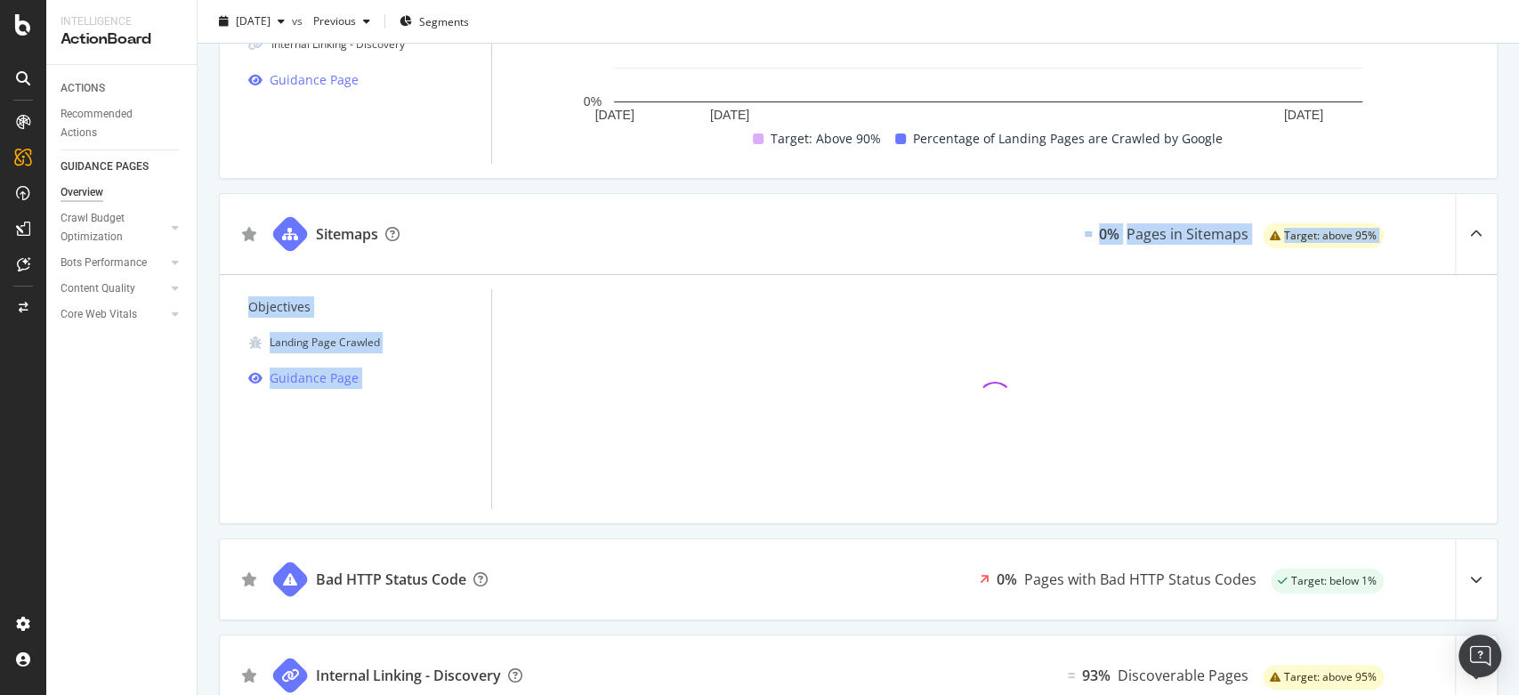
click at [1107, 495] on div at bounding box center [994, 399] width 976 height 220
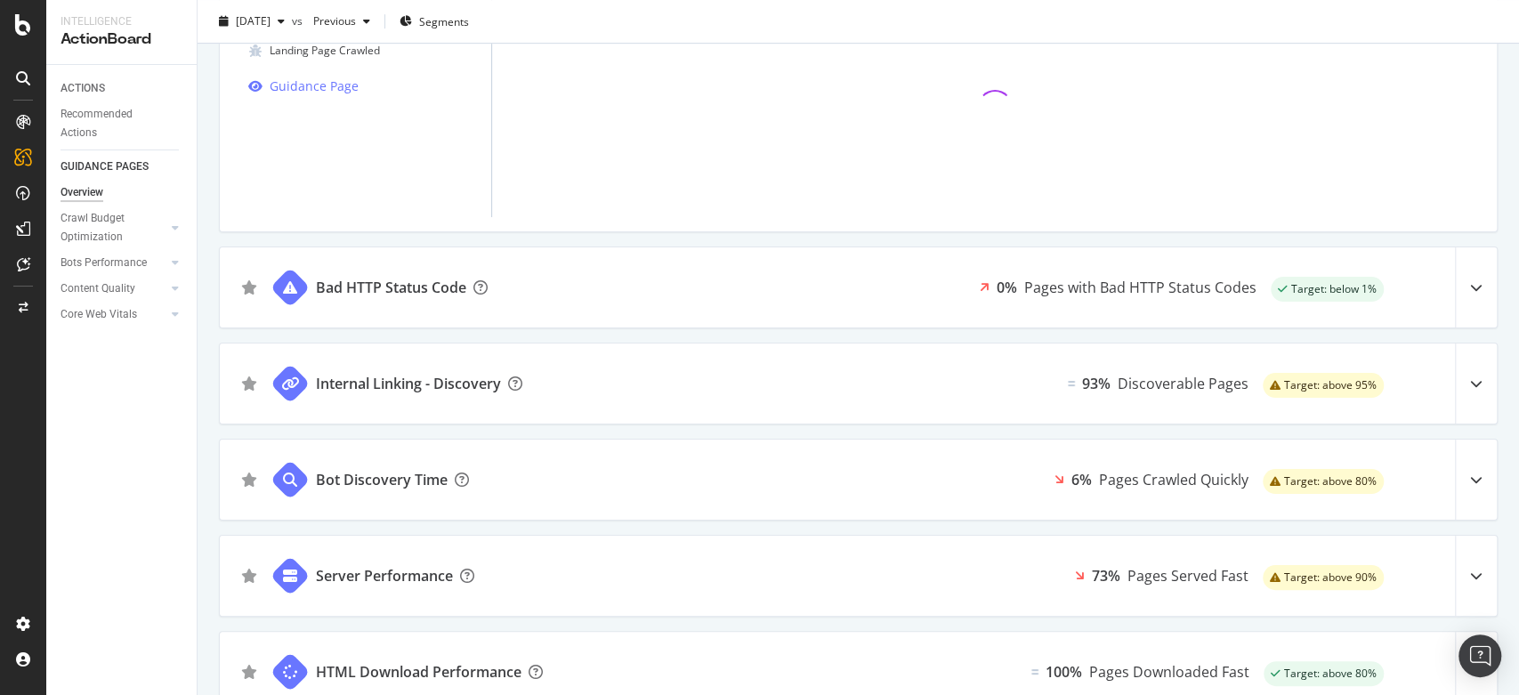
scroll to position [593, 0]
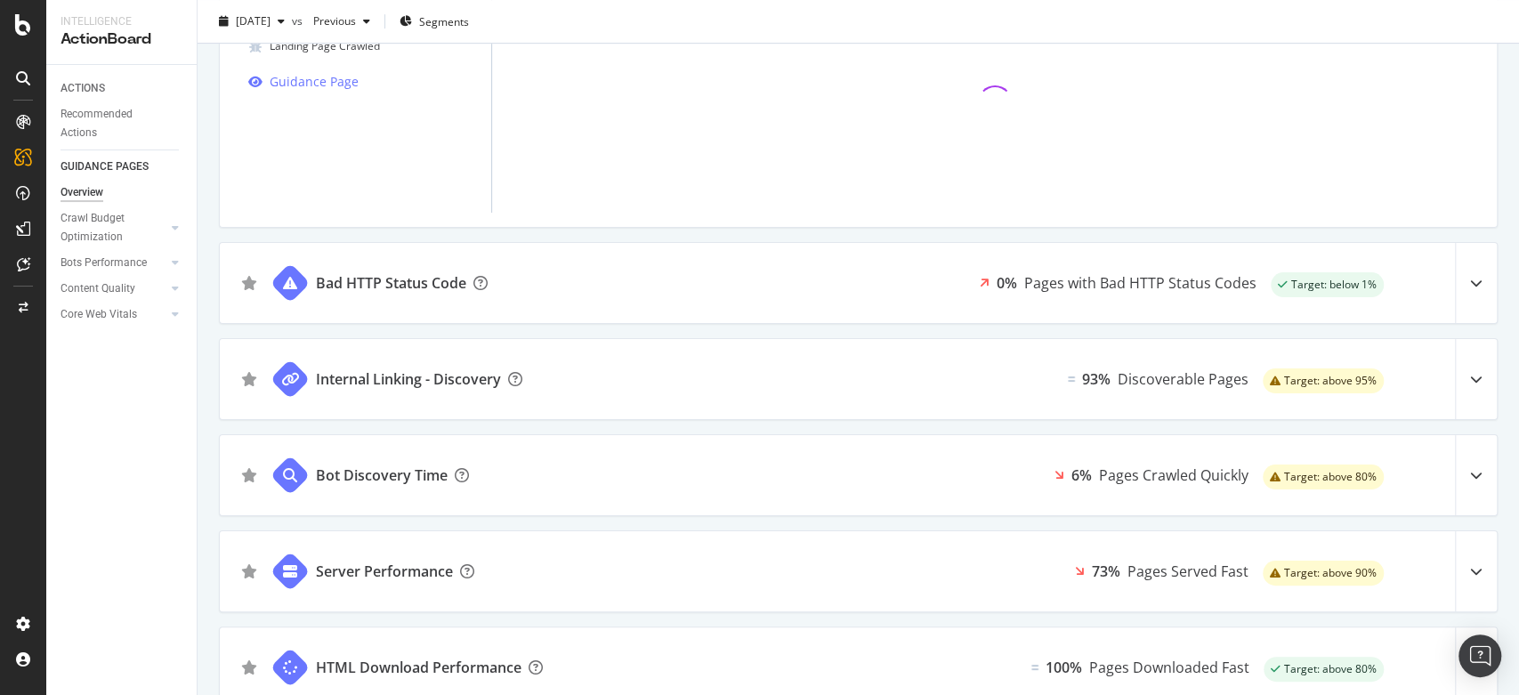
click at [1470, 294] on div at bounding box center [1476, 283] width 42 height 80
click at [1345, 363] on div "Target: above 95%" at bounding box center [1323, 379] width 121 height 80
click at [1216, 571] on div "Pages Served Fast" at bounding box center [1187, 571] width 121 height 21
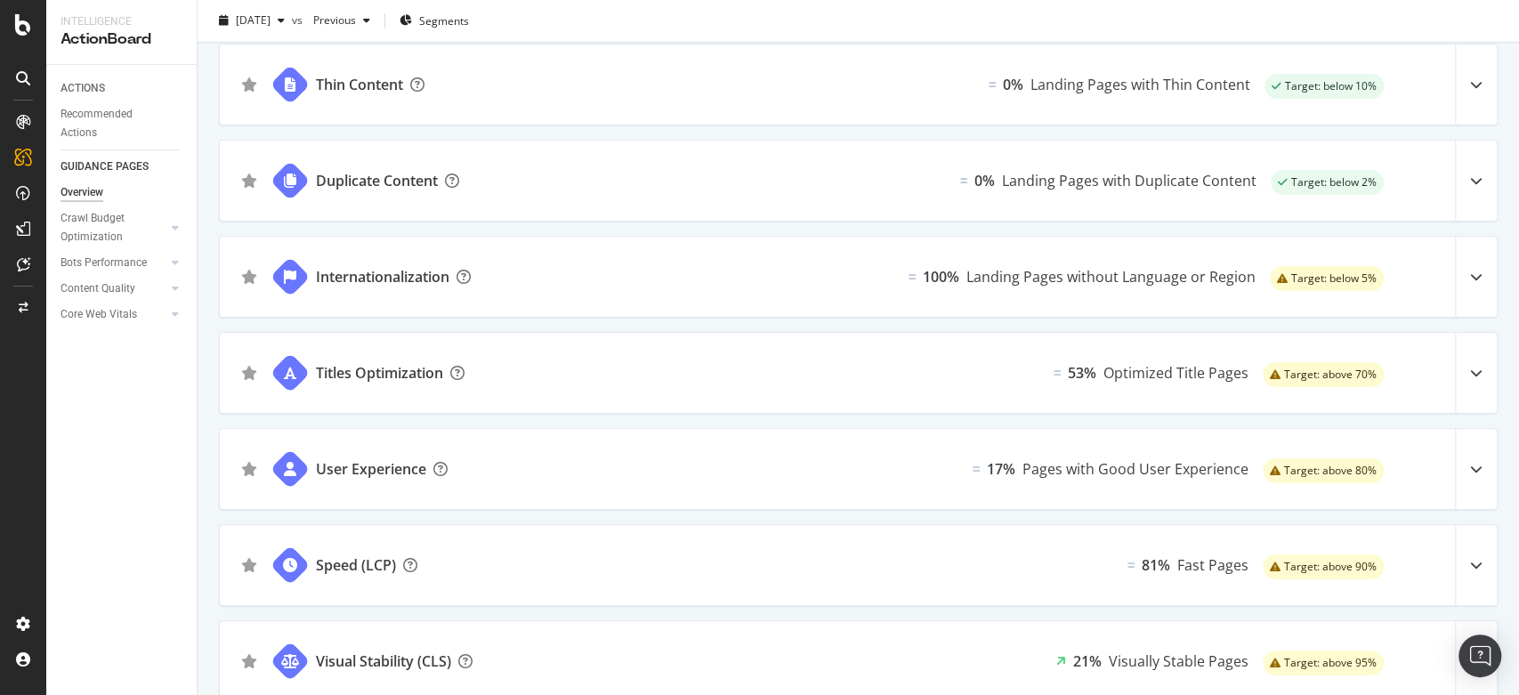
scroll to position [1384, 0]
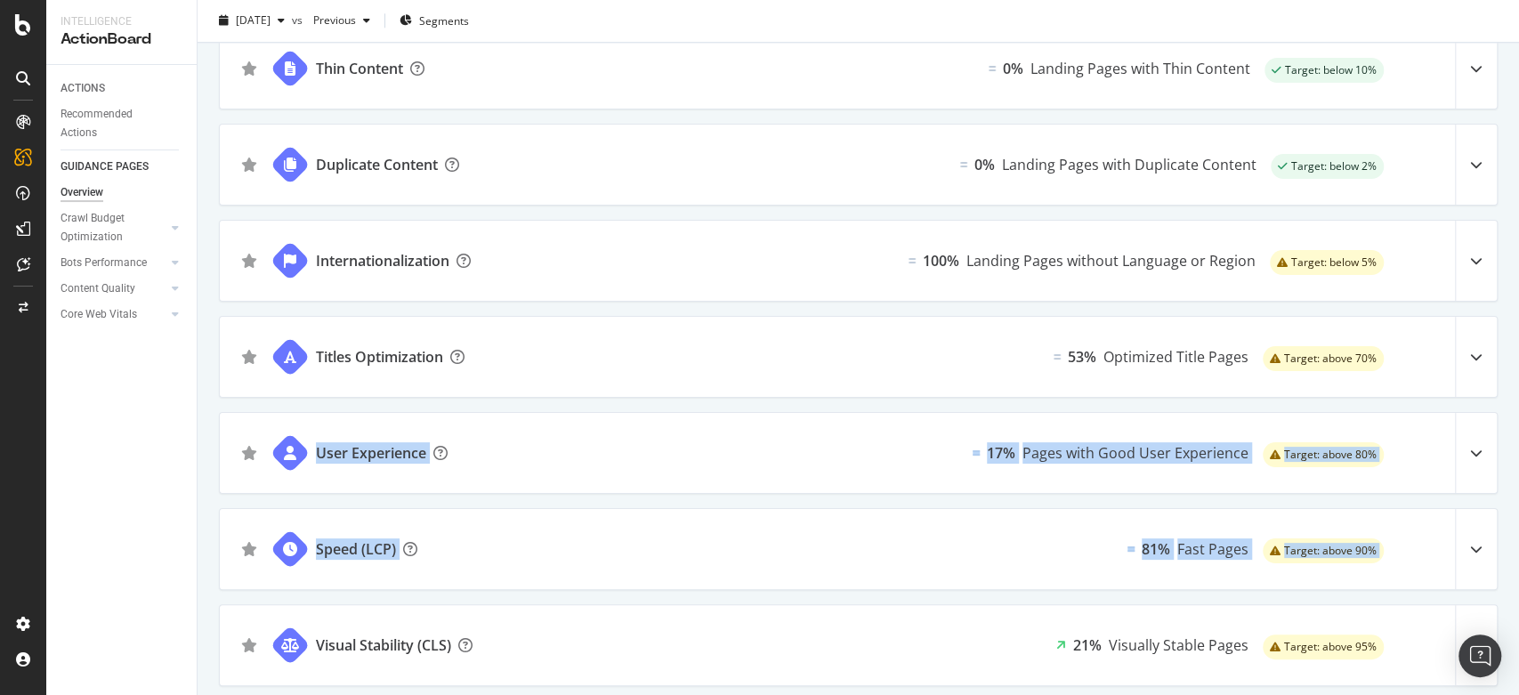
drag, startPoint x: 1453, startPoint y: 584, endPoint x: 1431, endPoint y: 348, distance: 236.9
click at [1431, 348] on div "Titles Optimization 53% Optimized Title Pages Target: above 70%" at bounding box center [858, 357] width 1277 height 80
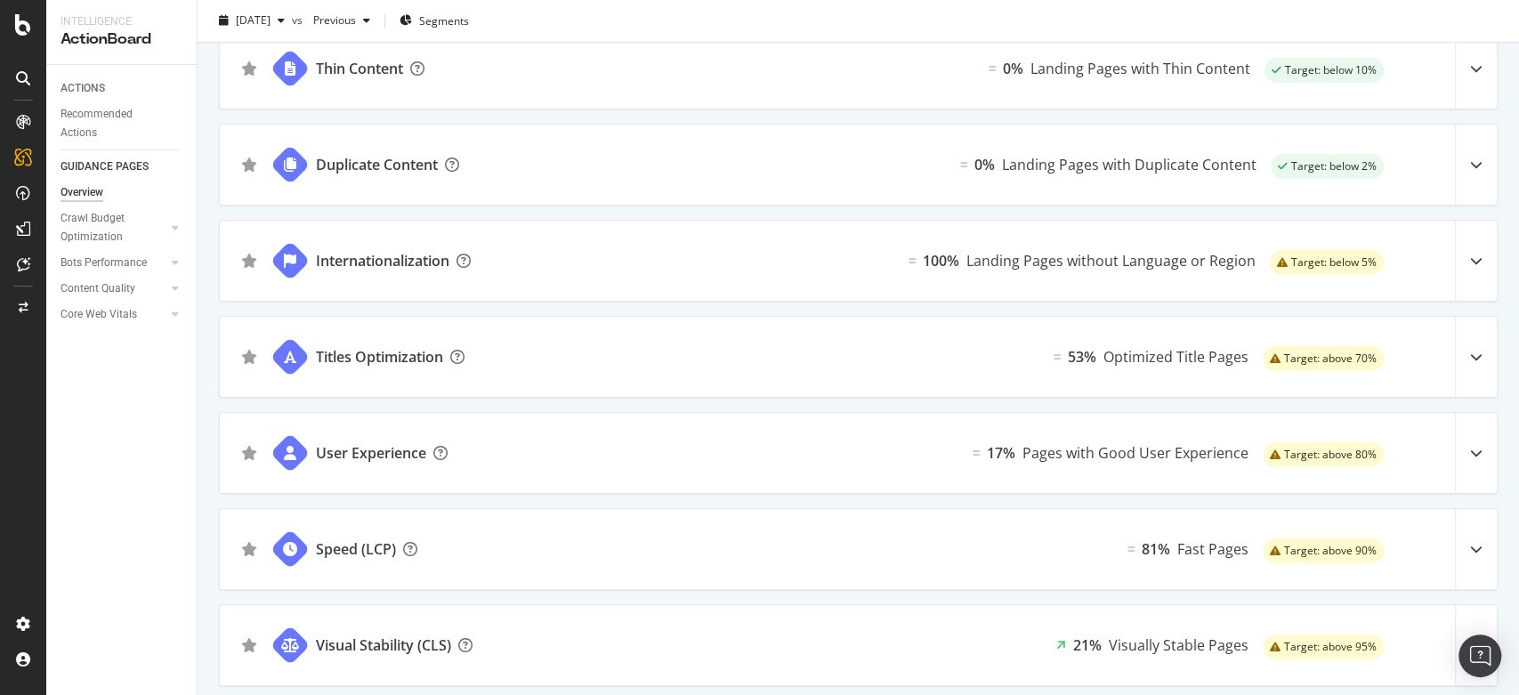
click at [1417, 392] on div "Titles Optimization 53% Optimized Title Pages Target: above 70%" at bounding box center [858, 357] width 1277 height 80
click at [1425, 337] on div "Titles Optimization 53% Optimized Title Pages Target: above 70%" at bounding box center [858, 357] width 1277 height 80
click at [1470, 261] on icon at bounding box center [1476, 260] width 12 height 12
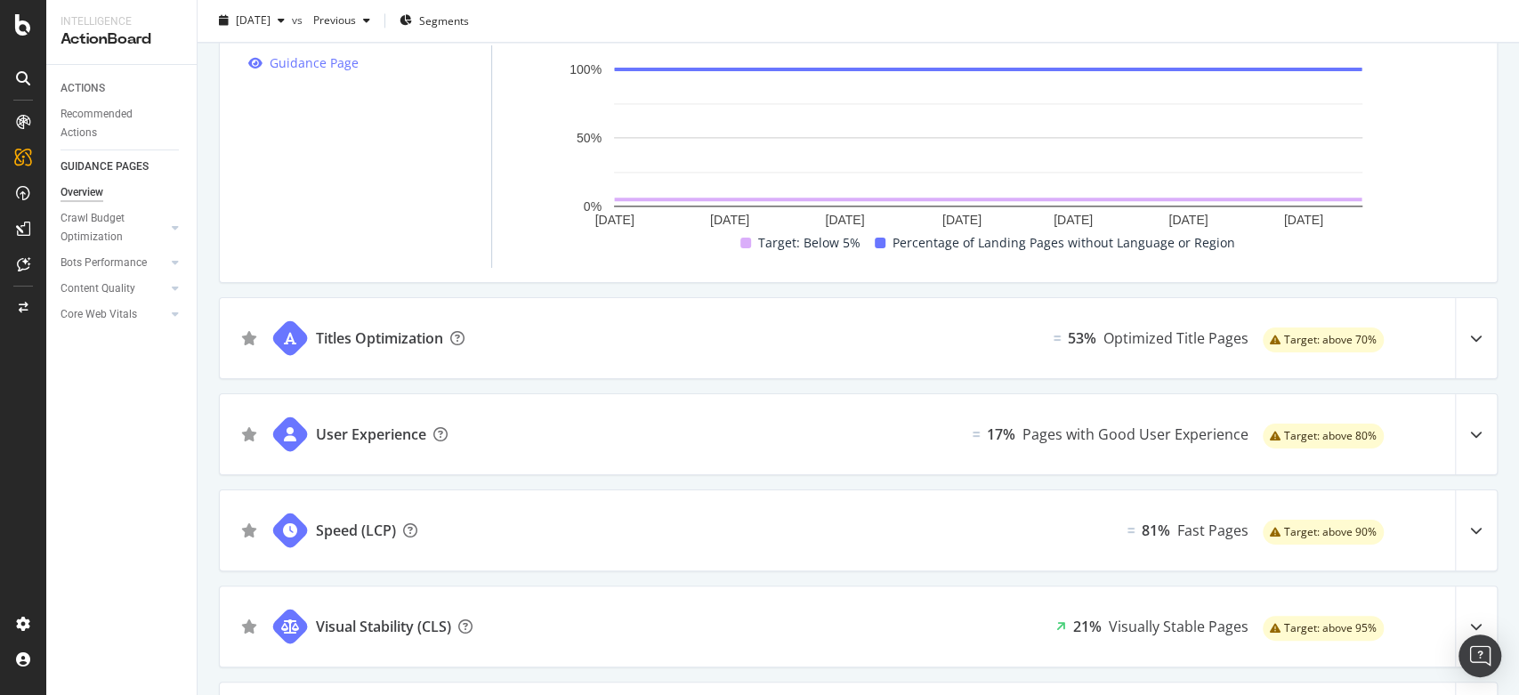
scroll to position [1741, 0]
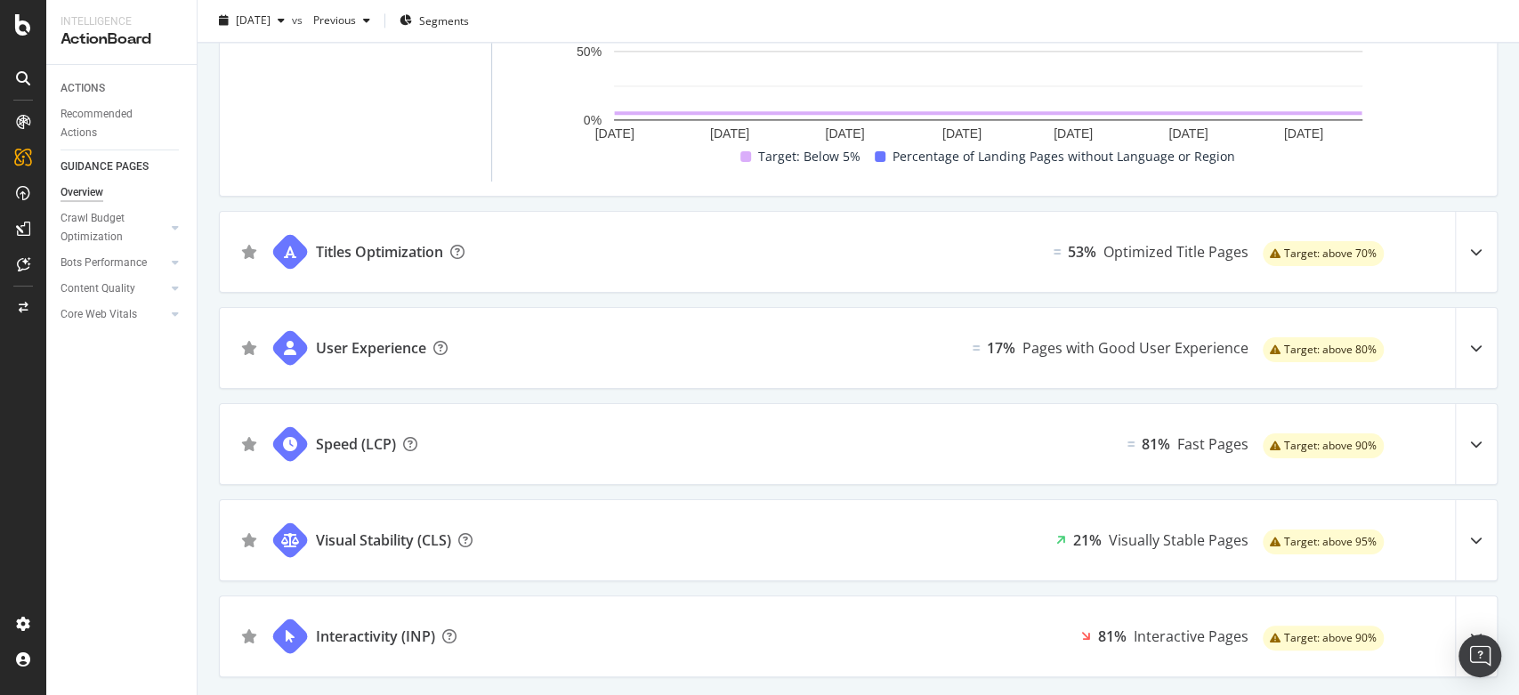
click at [1434, 429] on div "Speed (LCP) 81% Fast Pages Target: above 90%" at bounding box center [858, 444] width 1277 height 80
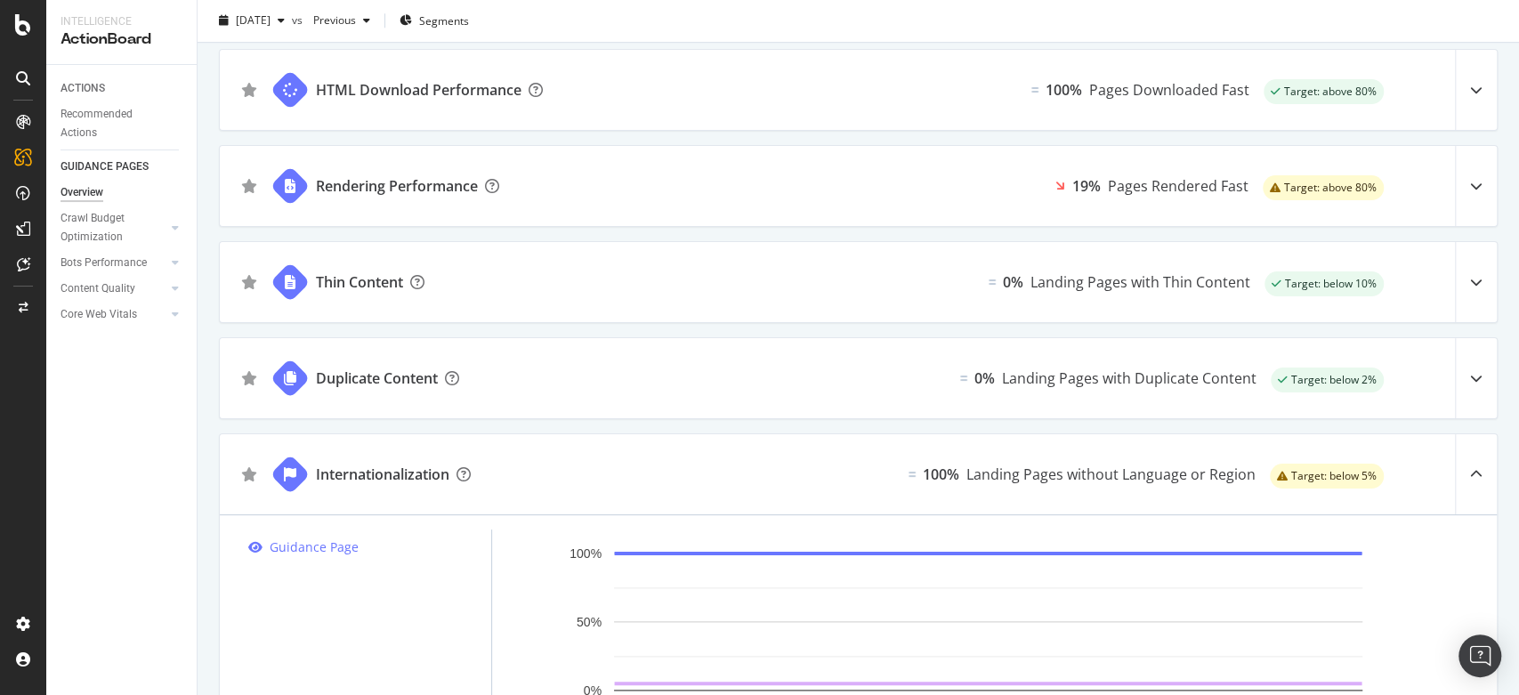
scroll to position [1048, 0]
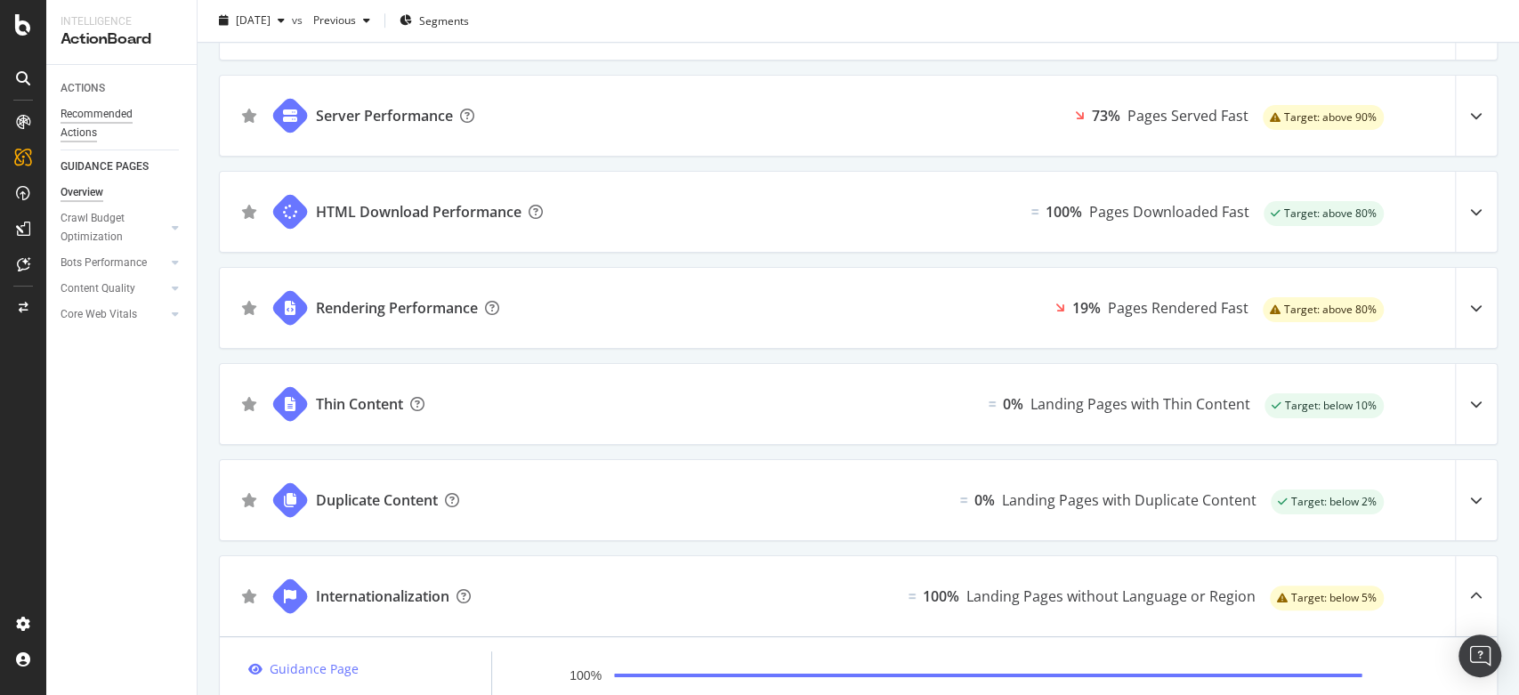
click at [126, 117] on div "Recommended Actions" at bounding box center [114, 123] width 107 height 37
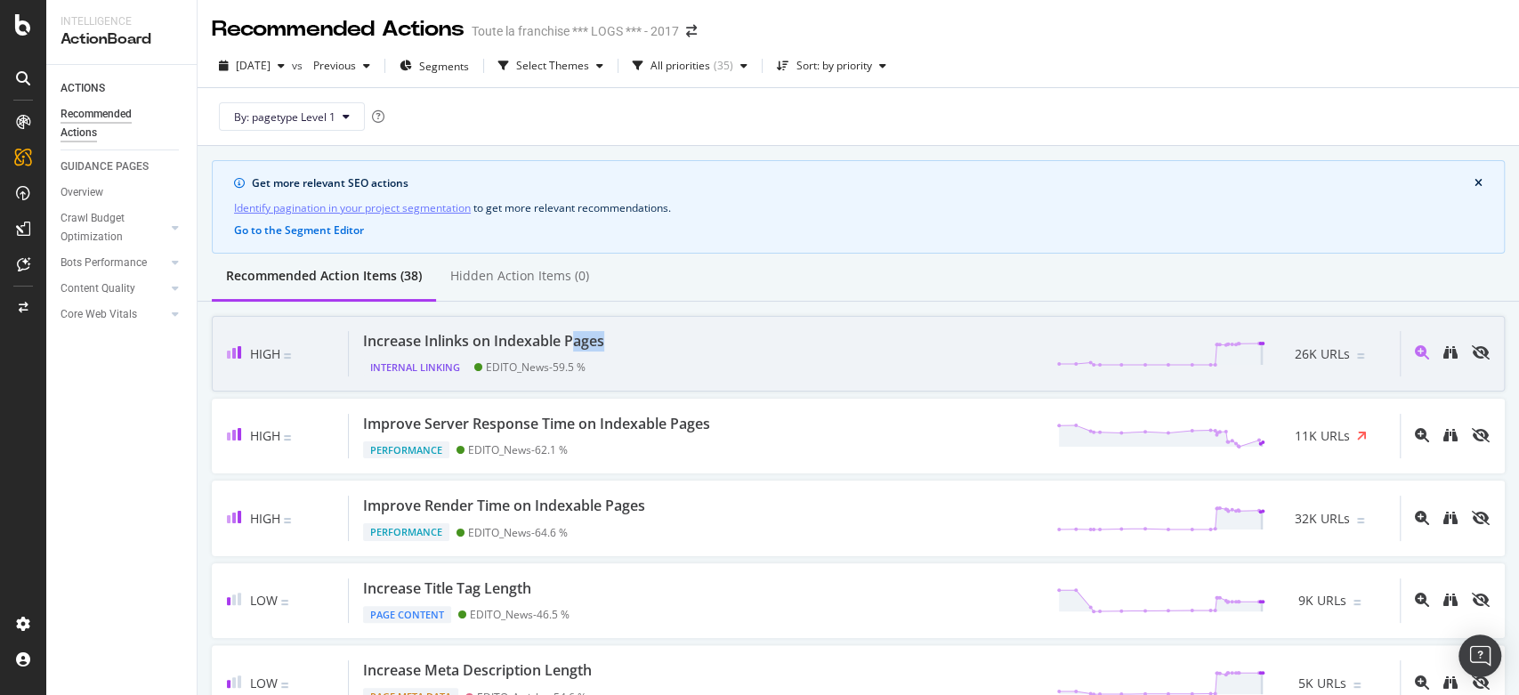
drag, startPoint x: 578, startPoint y: 350, endPoint x: 671, endPoint y: 337, distance: 94.3
click at [671, 337] on div "Increase Inlinks on Indexable Pages Internal Linking EDITO_News - 59.5 % 26K UR…" at bounding box center [874, 353] width 1051 height 45
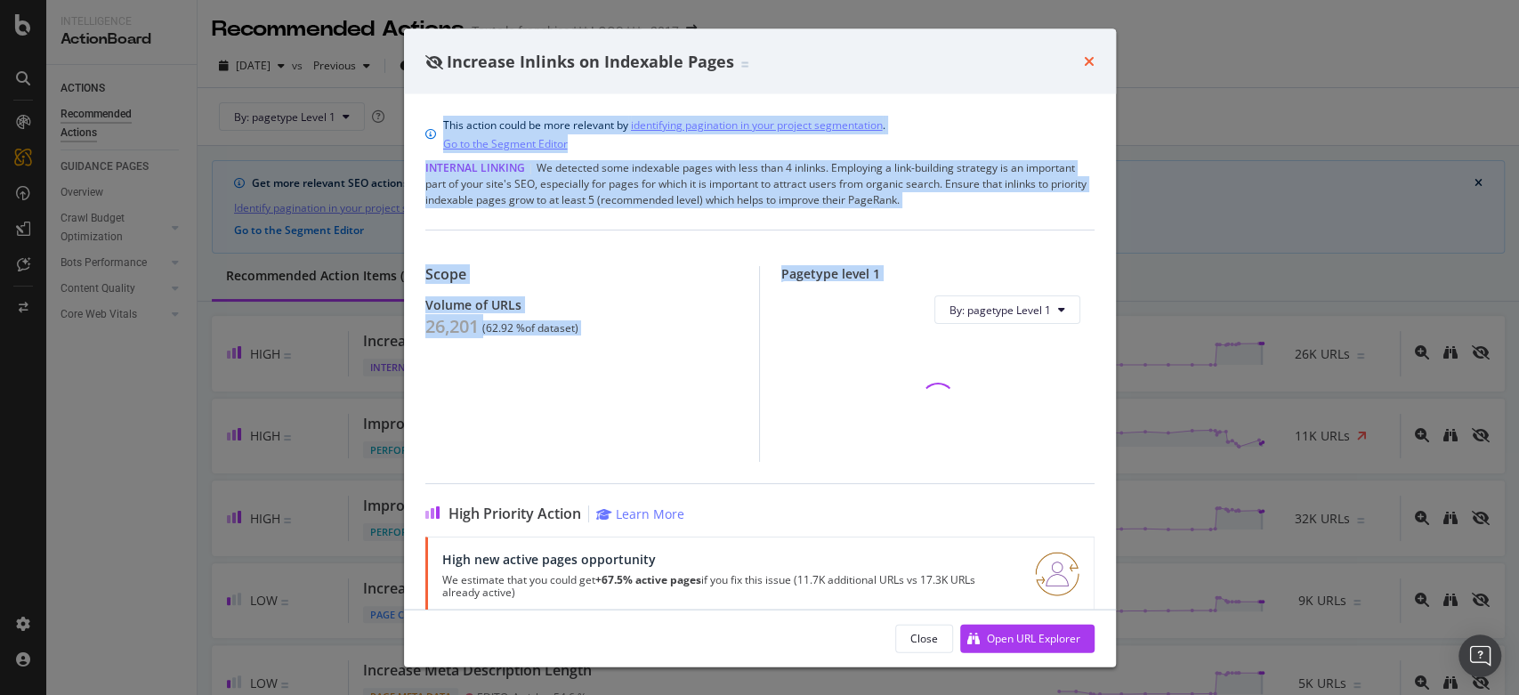
click at [1090, 57] on icon "times" at bounding box center [1089, 61] width 11 height 14
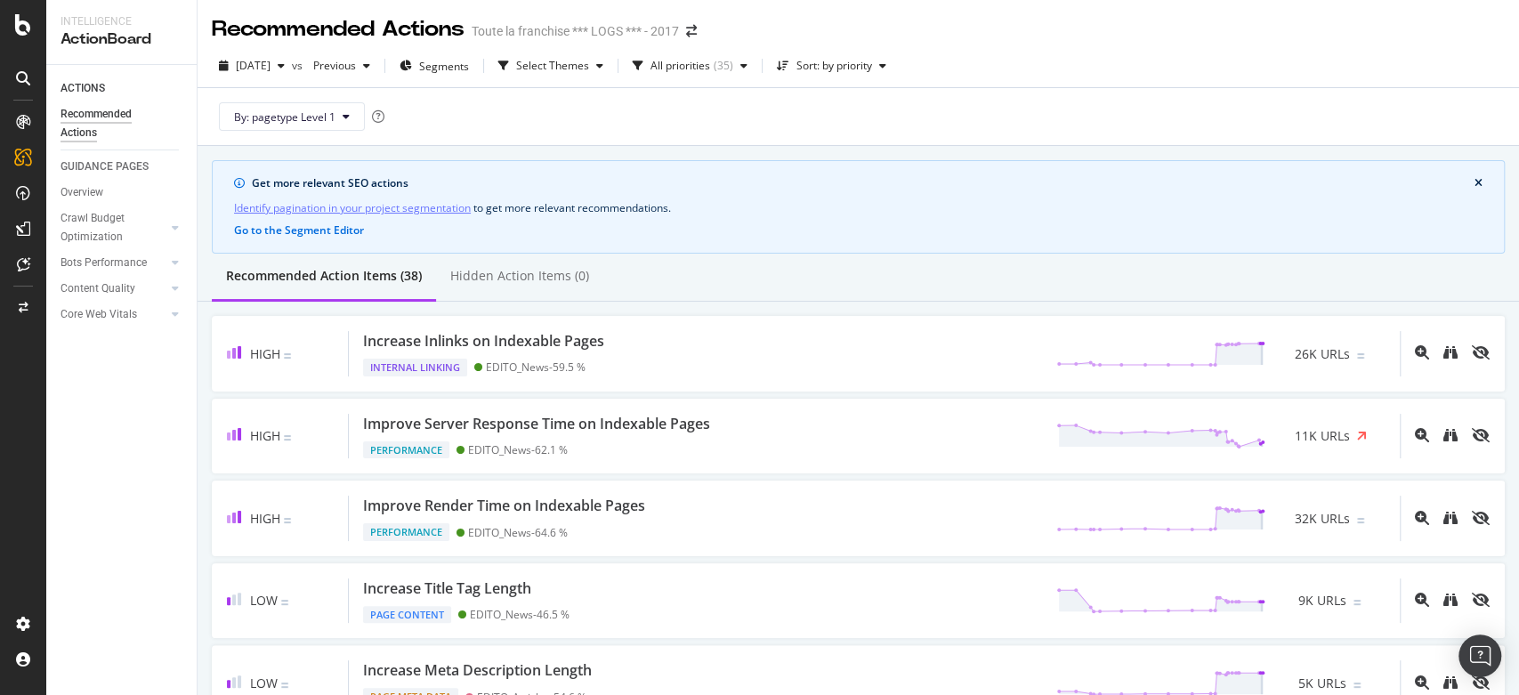
click at [1106, 62] on div "[DATE] vs Previous Segments Select Themes All priorities ( 35 ) Sort: by priori…" at bounding box center [858, 70] width 1321 height 36
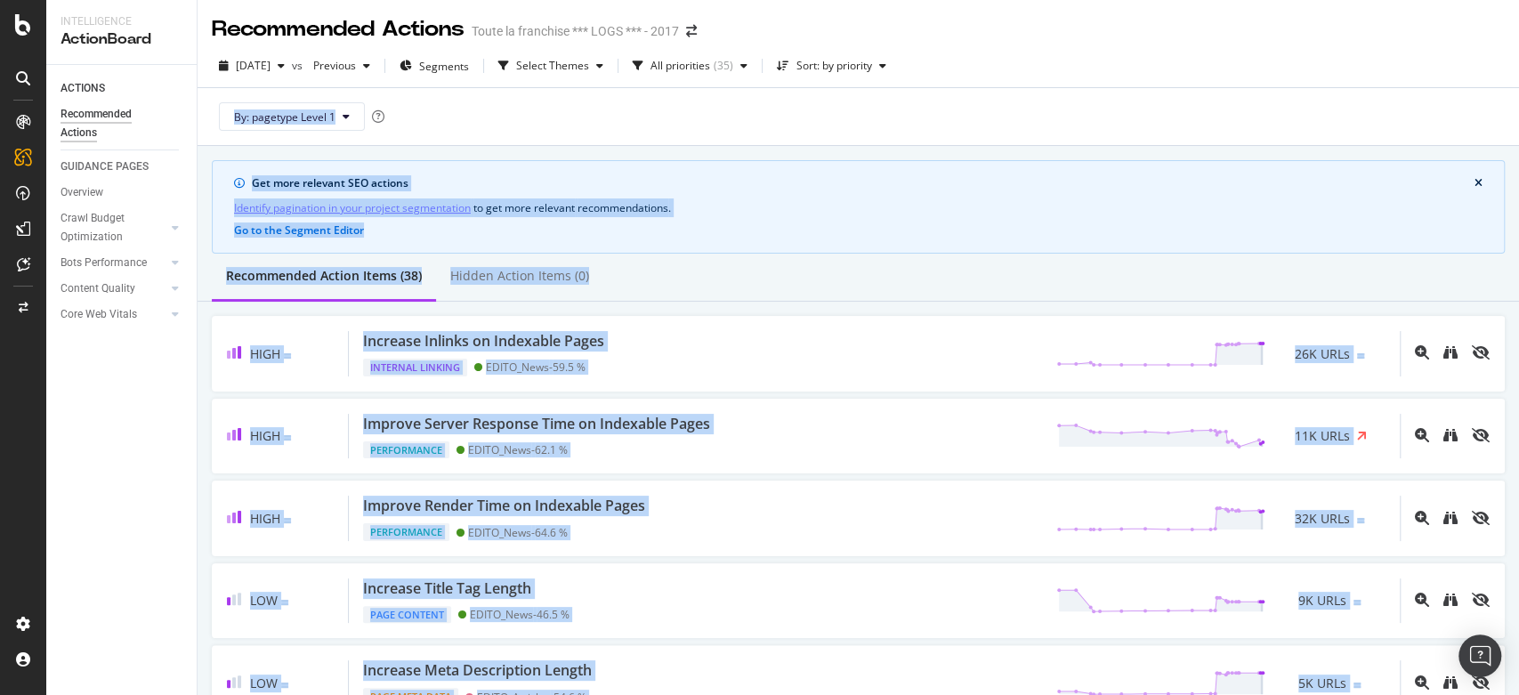
scroll to position [90, 0]
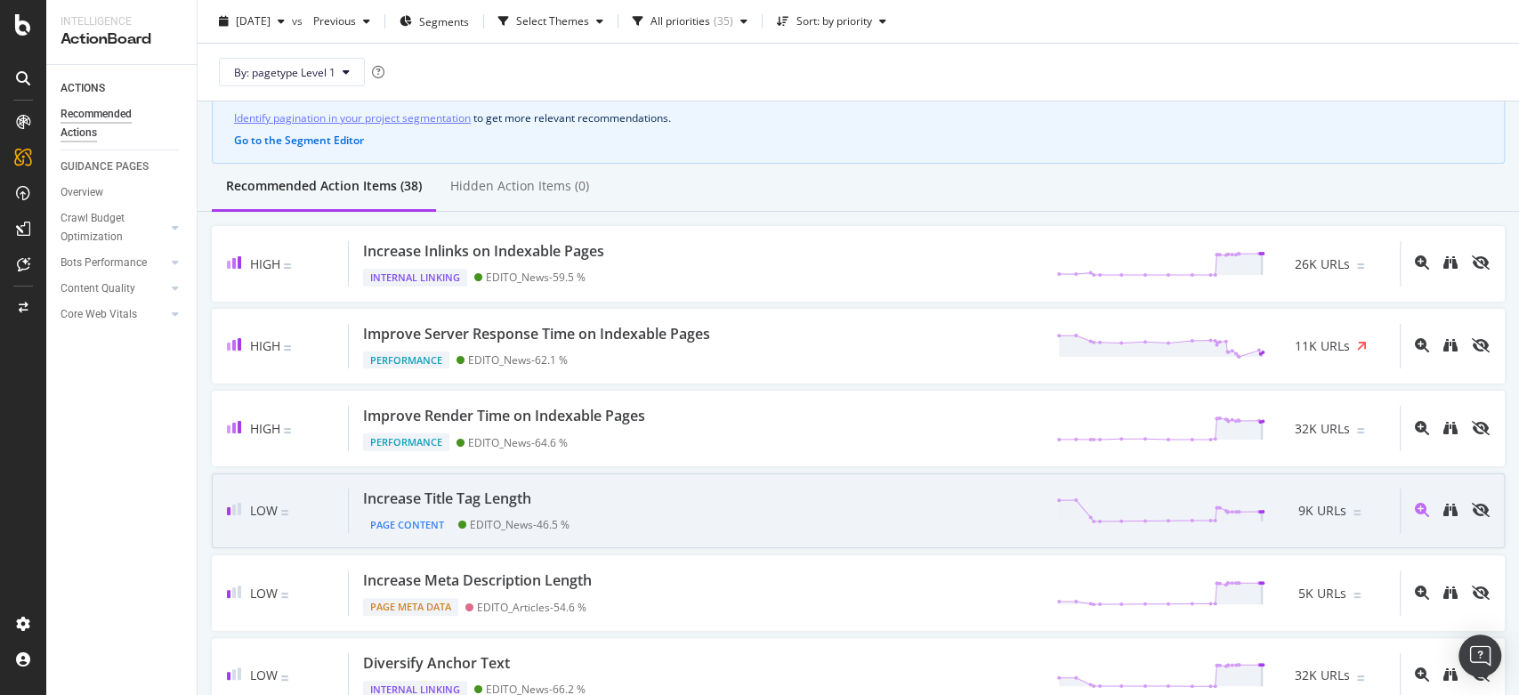
click at [796, 508] on div "Increase Title Tag Length Page Content EDITO_News - 46.5 % 9K URLs" at bounding box center [874, 511] width 1051 height 45
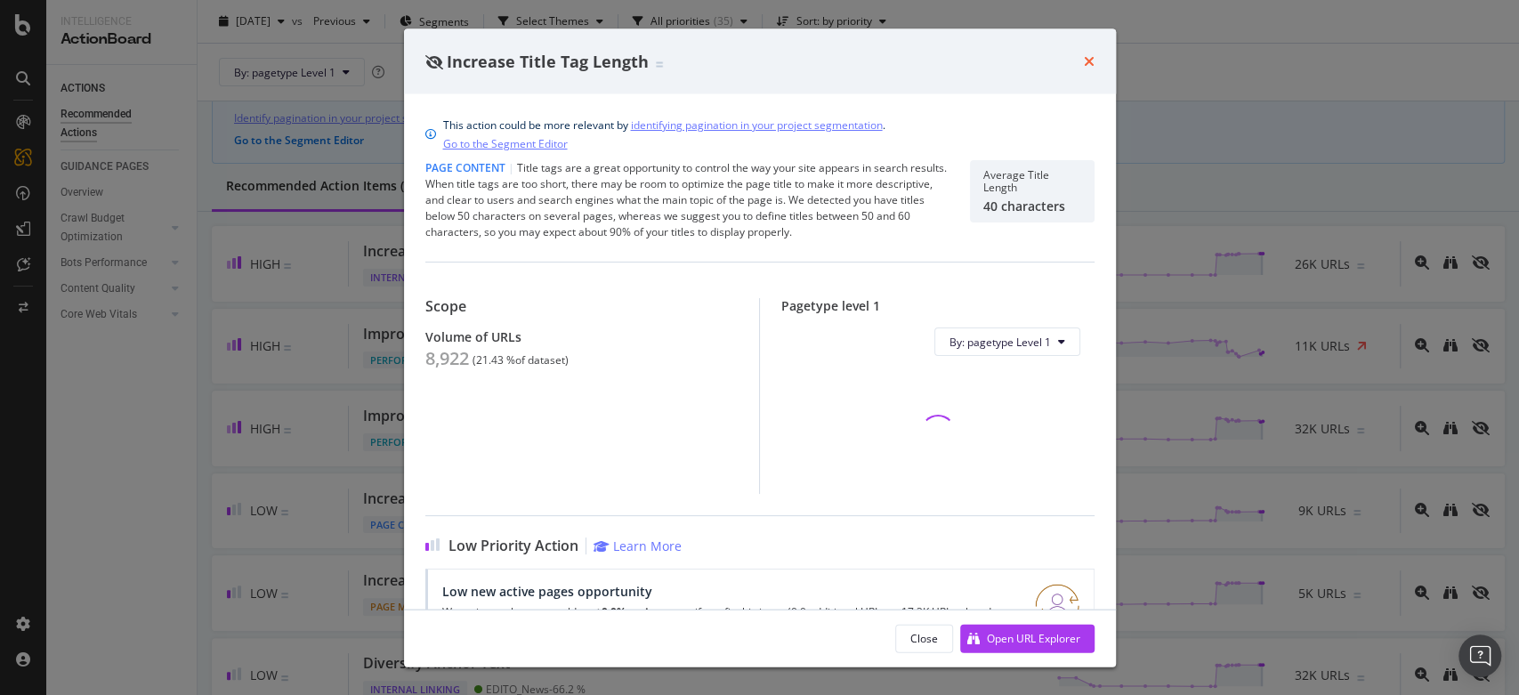
click at [1087, 54] on icon "times" at bounding box center [1089, 61] width 11 height 14
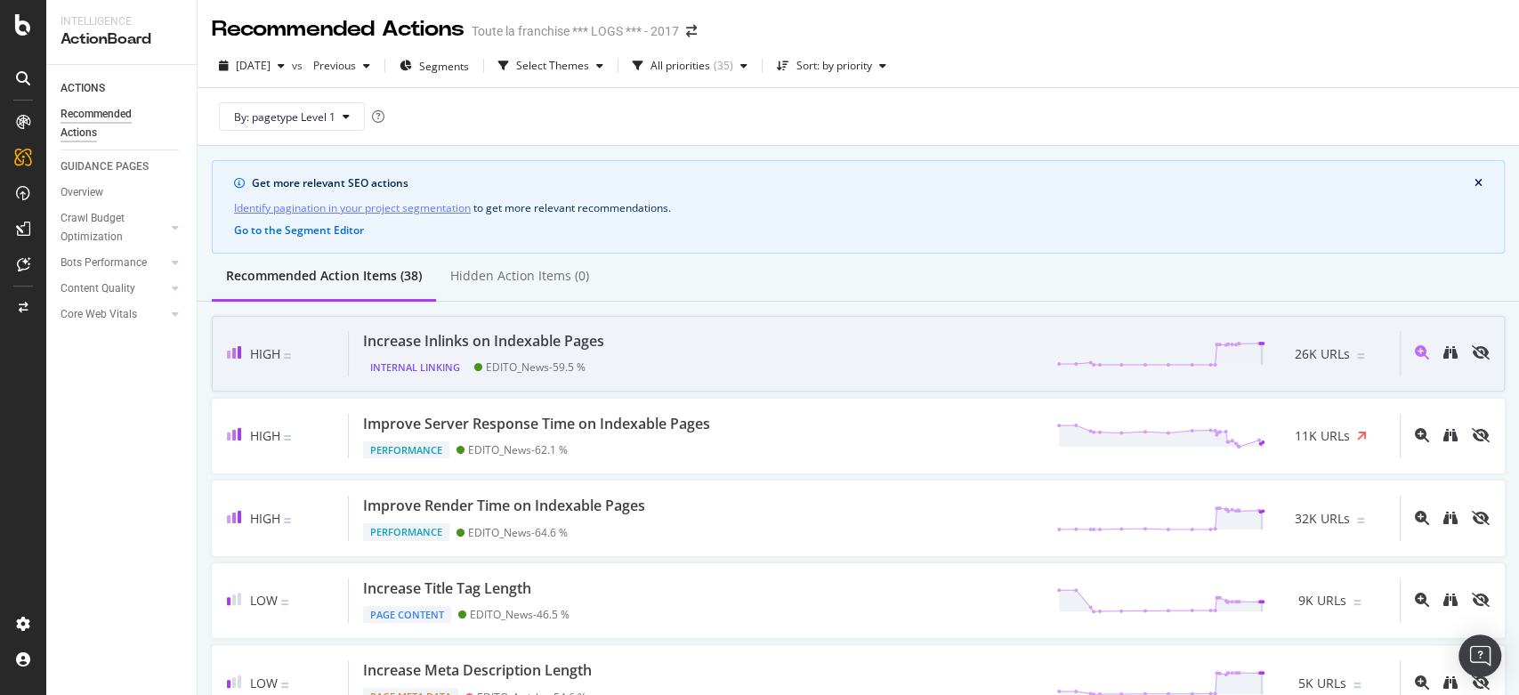
click at [911, 368] on div "Increase Inlinks on Indexable Pages Internal Linking EDITO_News - 59.5 % 26K UR…" at bounding box center [874, 353] width 1051 height 45
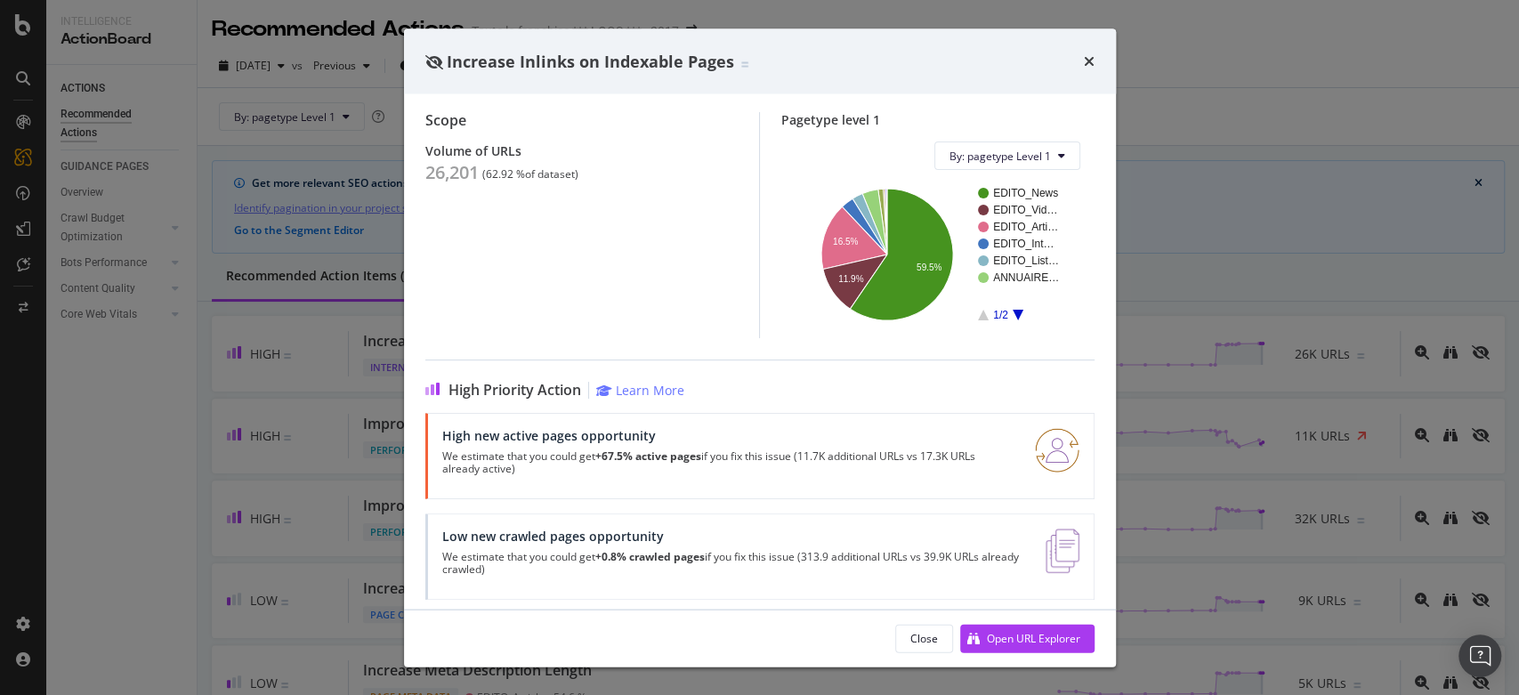
scroll to position [165, 0]
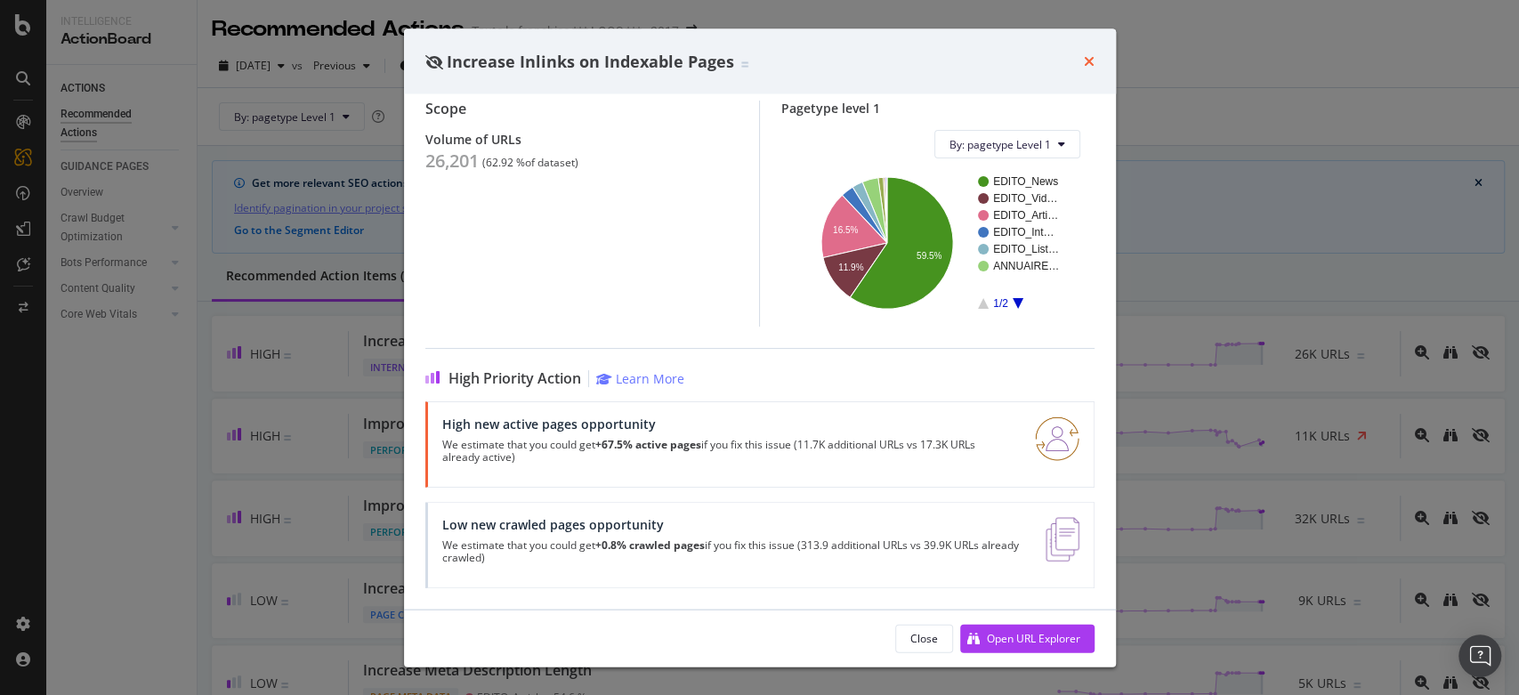
click at [1084, 58] on icon "times" at bounding box center [1089, 61] width 11 height 14
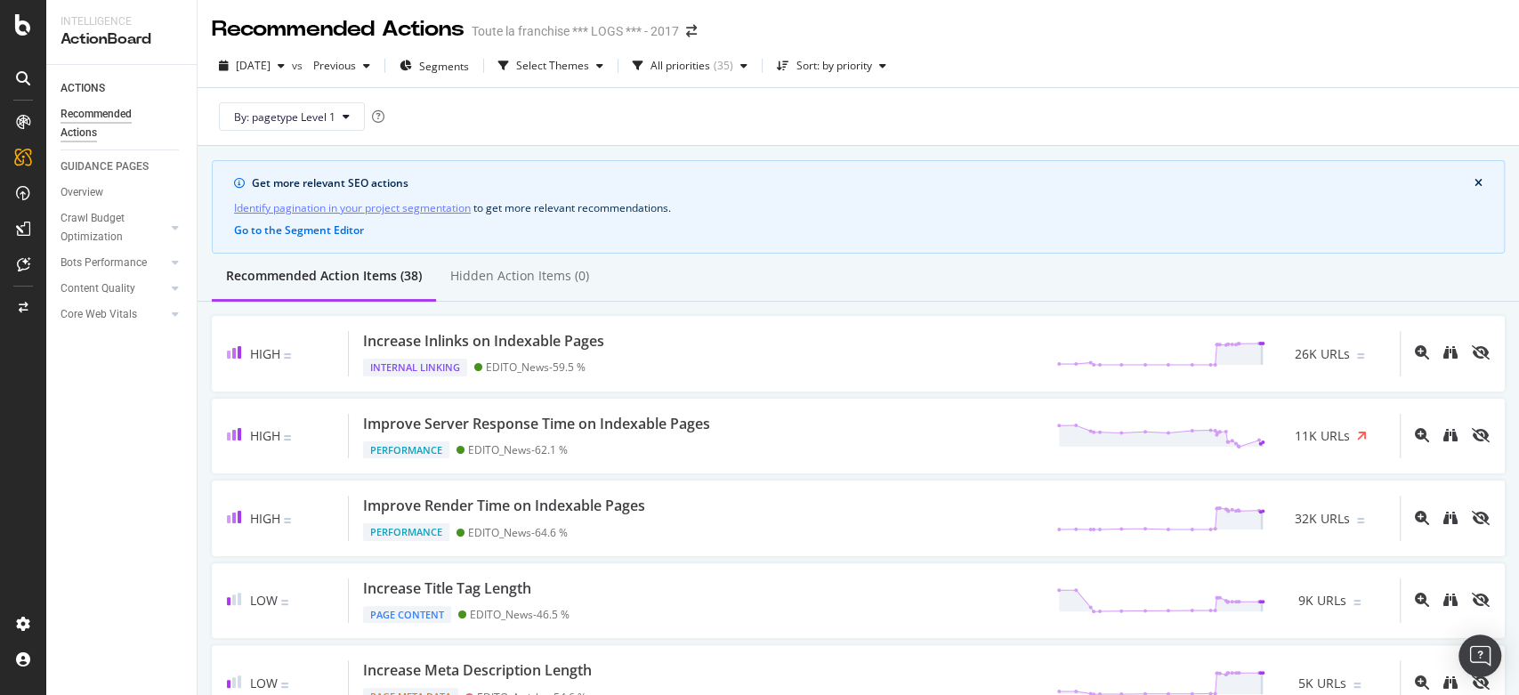
click at [1083, 58] on div "[DATE] vs Previous Segments Select Themes All priorities ( 35 ) Sort: by priori…" at bounding box center [858, 70] width 1321 height 36
drag, startPoint x: 920, startPoint y: 269, endPoint x: 863, endPoint y: 288, distance: 60.2
click at [892, 279] on div "Recommended Action Items (38) Hidden Action Items (0)" at bounding box center [858, 278] width 1321 height 48
drag, startPoint x: 863, startPoint y: 288, endPoint x: 851, endPoint y: 294, distance: 13.6
click at [862, 288] on div "Recommended Action Items (38) Hidden Action Items (0)" at bounding box center [858, 278] width 1321 height 48
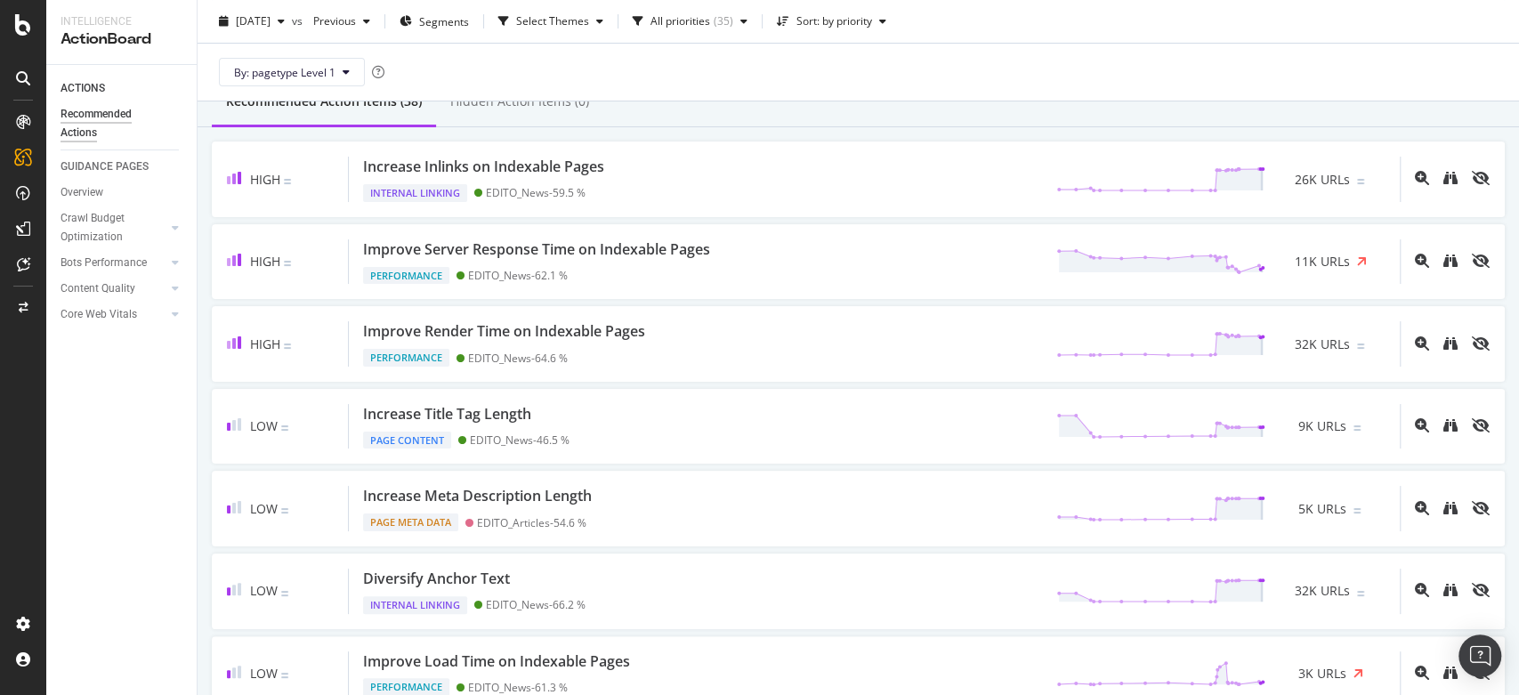
scroll to position [198, 0]
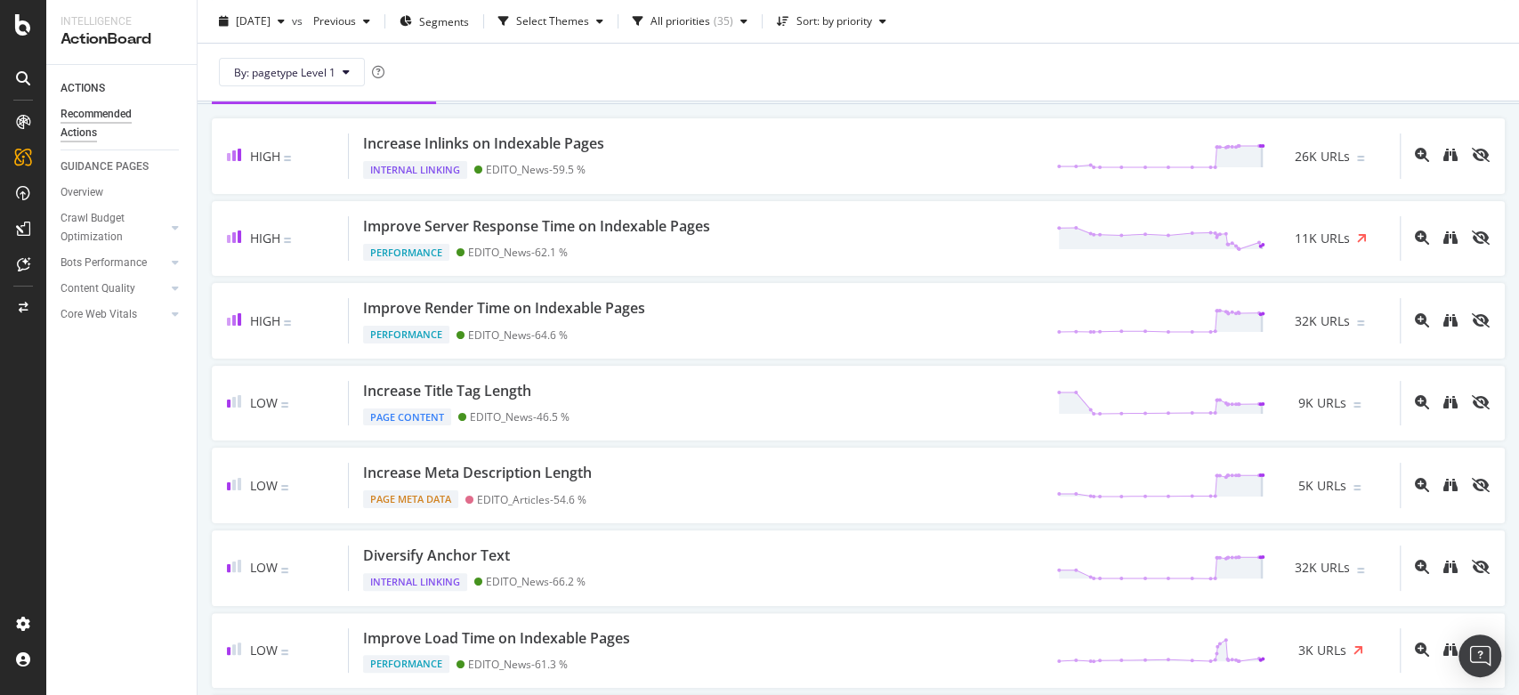
click at [844, 295] on div "High Improve Render Time on Indexable Pages Performance EDITO_News - 64.6 % 32K…" at bounding box center [858, 321] width 1293 height 76
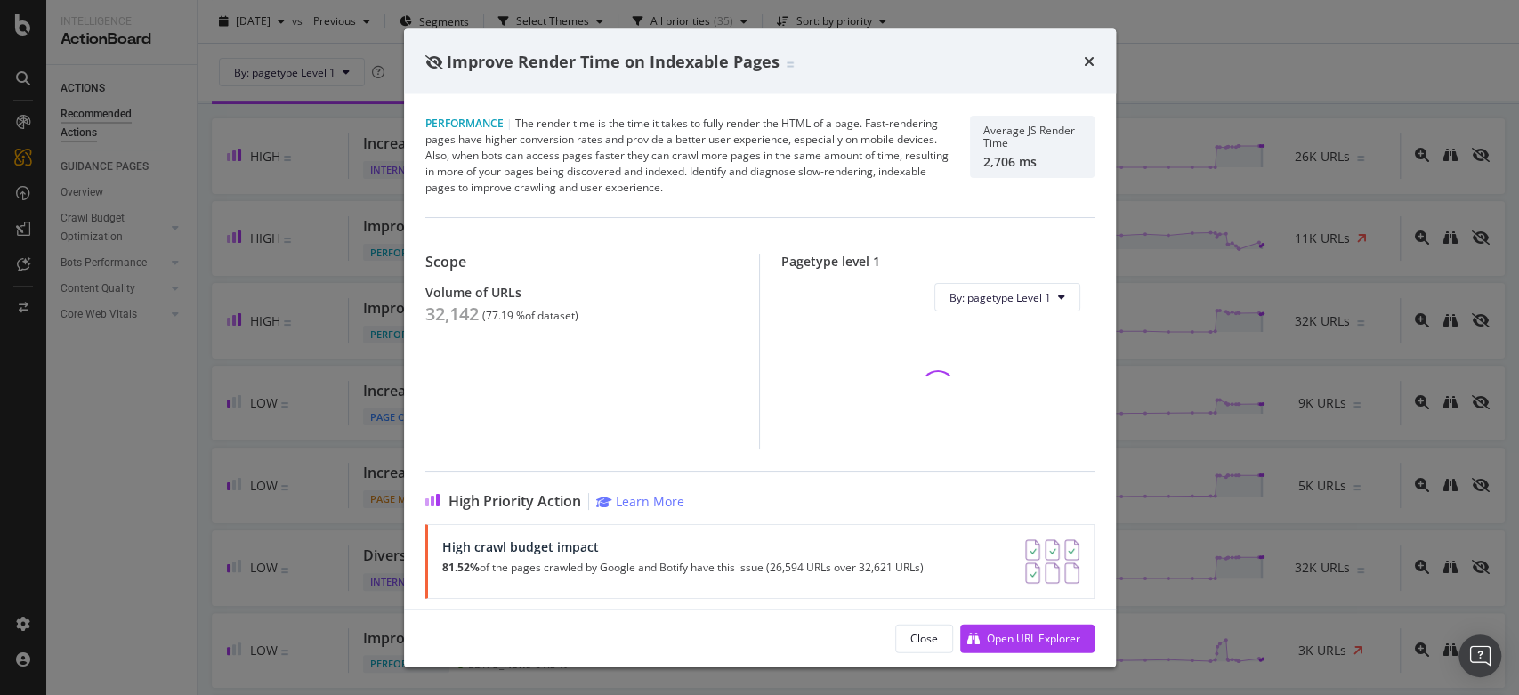
click at [853, 235] on div "Scope Volume of URLs 32,142 ( 77.19 % of dataset ) Pagetype level 1 By: pagetyp…" at bounding box center [759, 333] width 669 height 232
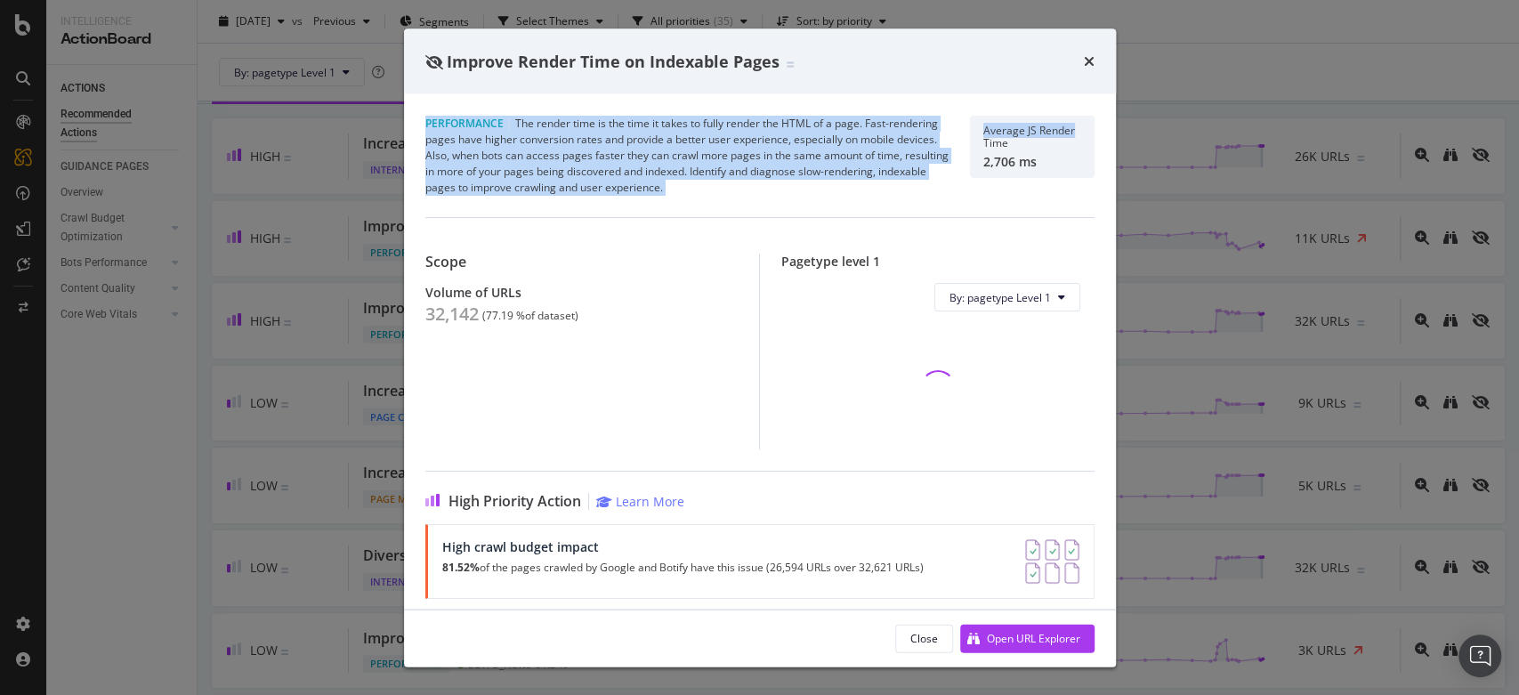
drag, startPoint x: 1079, startPoint y: 91, endPoint x: 1089, endPoint y: 80, distance: 14.5
click at [1089, 84] on div "Improve Render Time on Indexable Pages Performance | The render time is the tim…" at bounding box center [760, 347] width 712 height 638
click at [1087, 62] on icon "times" at bounding box center [1089, 61] width 11 height 14
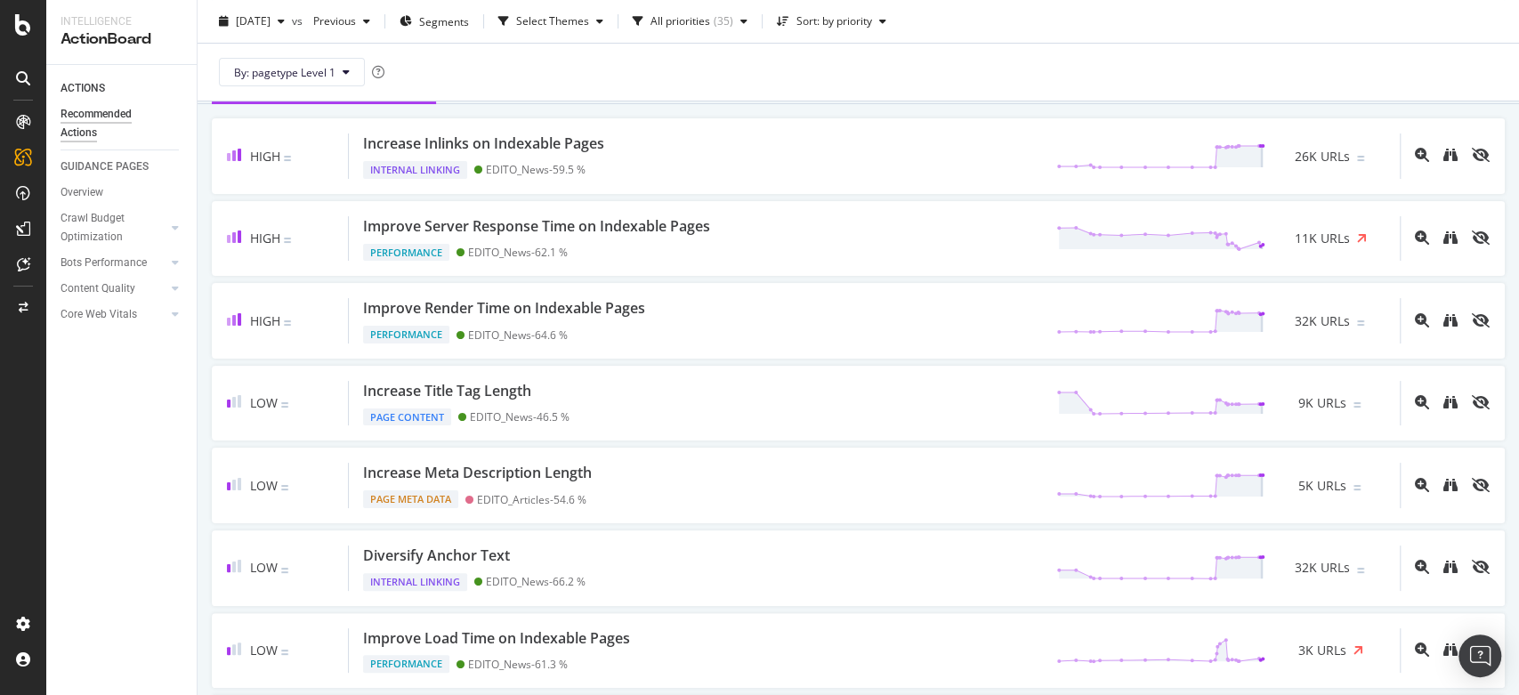
drag, startPoint x: 1082, startPoint y: 79, endPoint x: 1086, endPoint y: 96, distance: 17.3
click at [1082, 91] on div "By: pagetype Level 1" at bounding box center [858, 72] width 1293 height 57
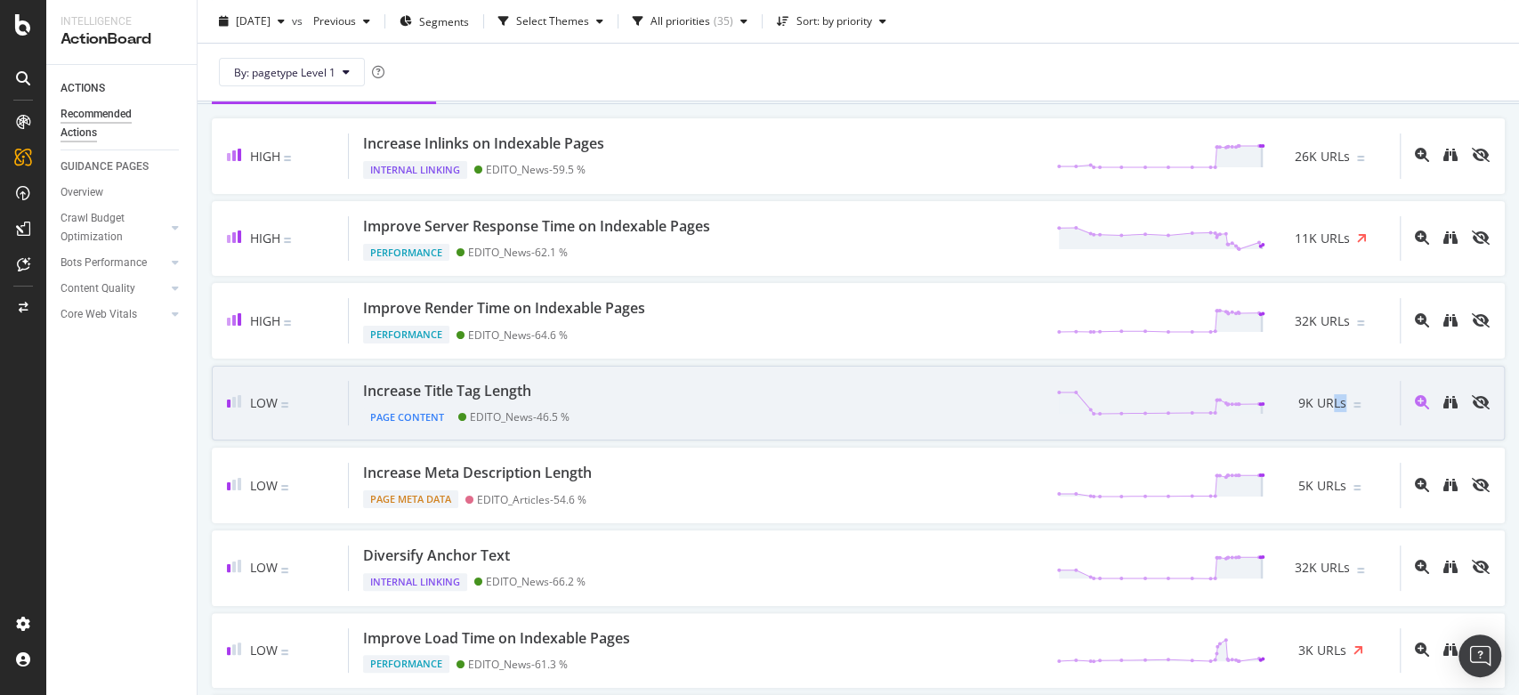
click at [1328, 397] on span "9K URLs" at bounding box center [1322, 403] width 48 height 18
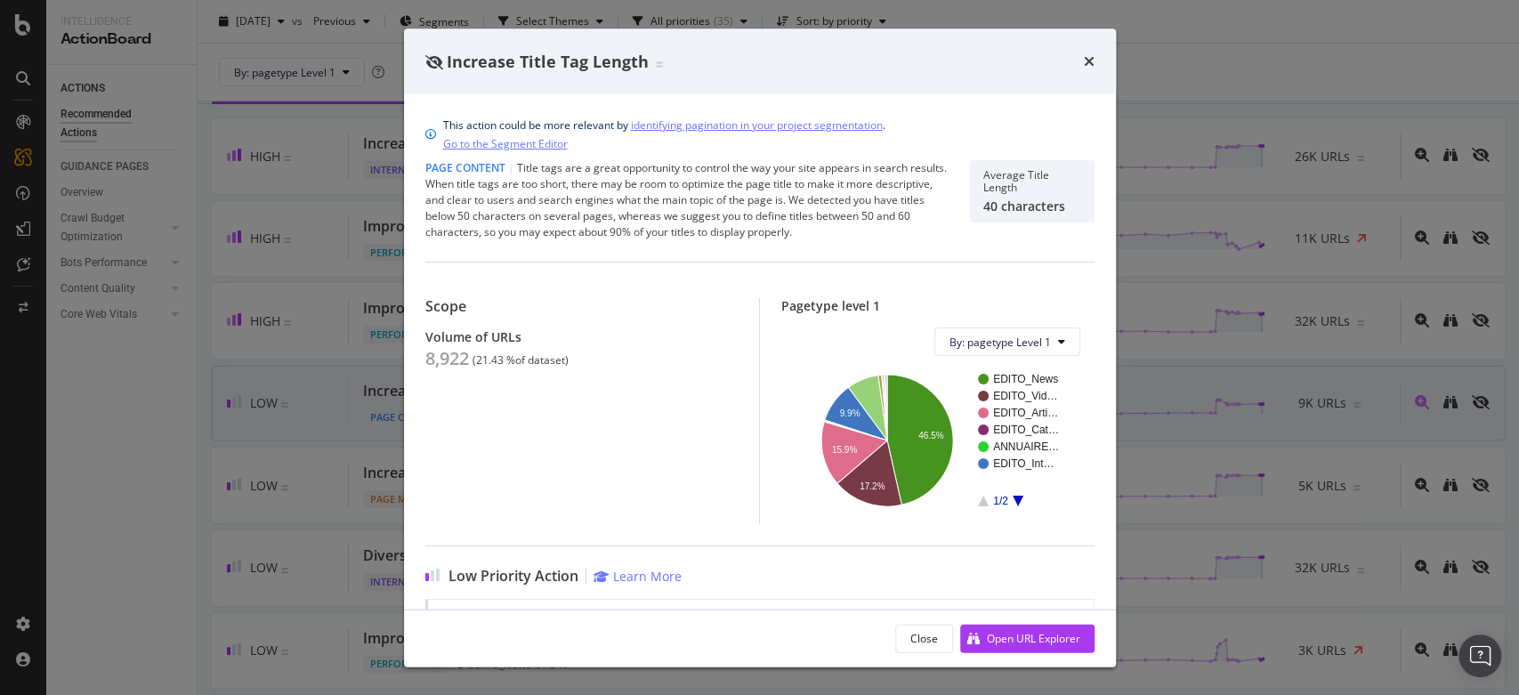
click at [1328, 397] on div "Increase Title Tag Length This action could be more relevant by identifying pag…" at bounding box center [759, 347] width 1519 height 695
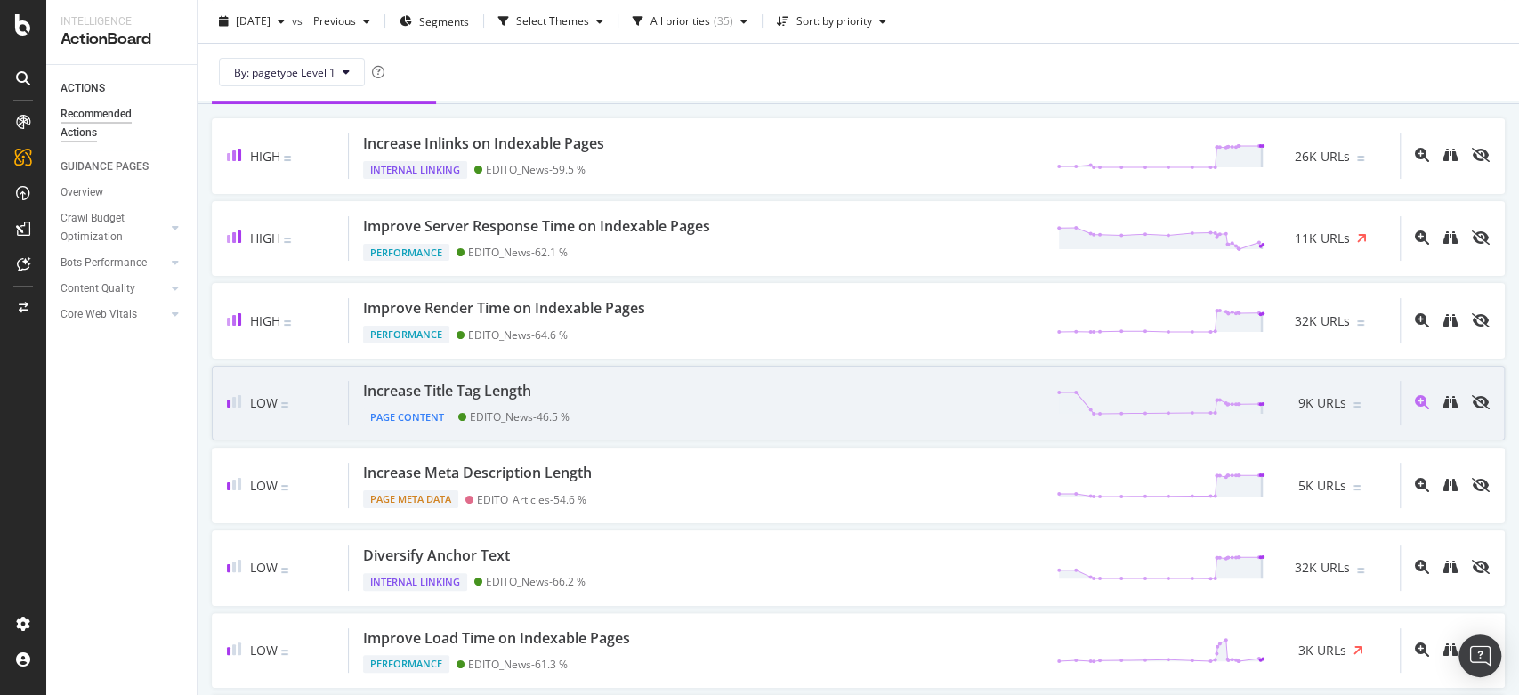
click at [1328, 397] on span "9K URLs" at bounding box center [1322, 403] width 48 height 18
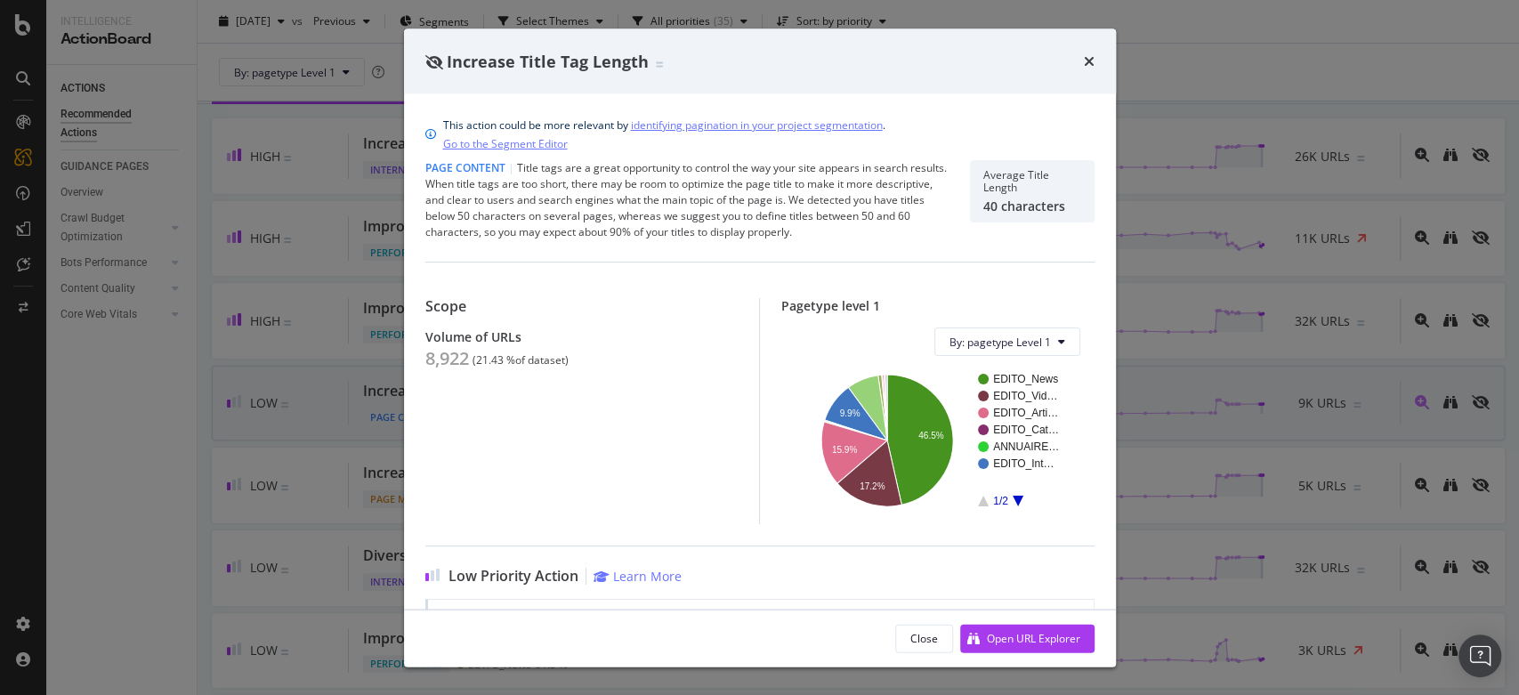
click at [1328, 397] on div "Increase Title Tag Length This action could be more relevant by identifying pag…" at bounding box center [759, 347] width 1519 height 695
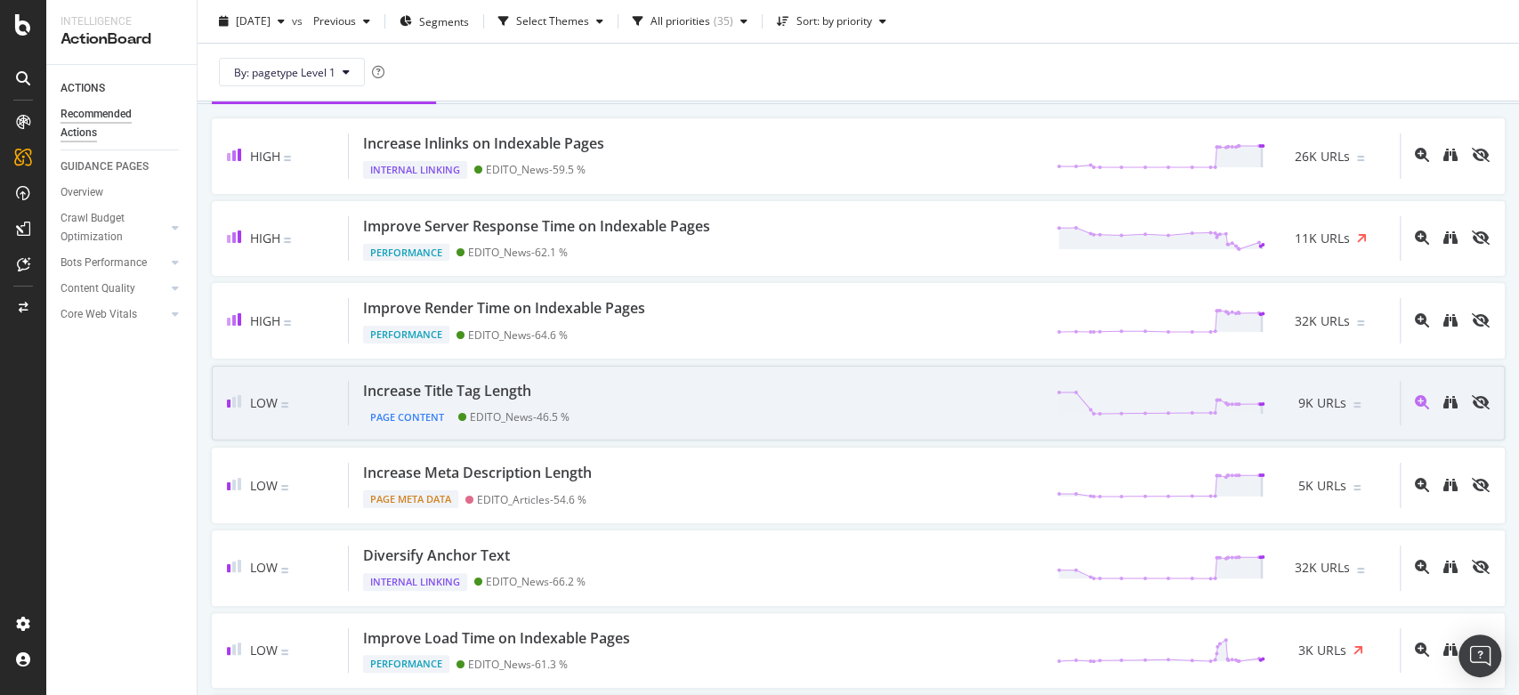
click at [1328, 397] on span "9K URLs" at bounding box center [1322, 403] width 48 height 18
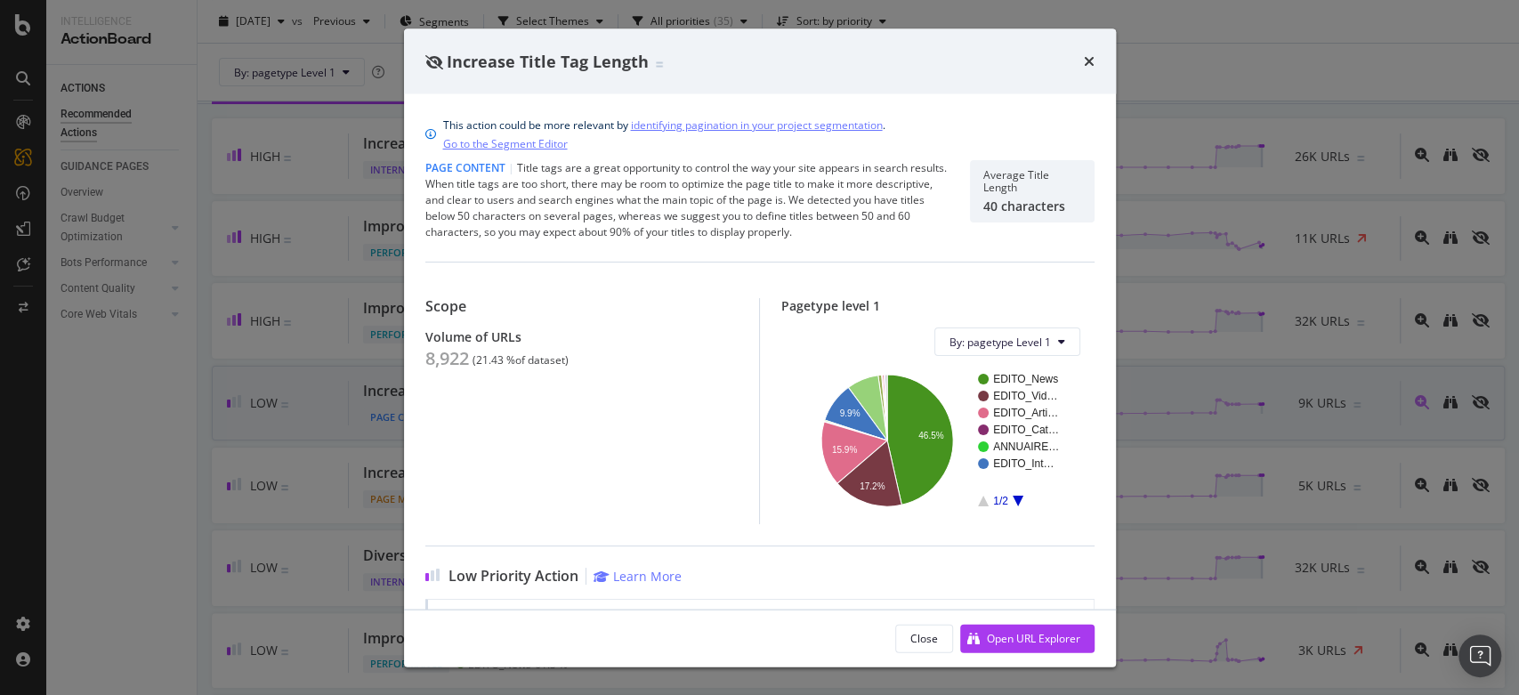
click at [1328, 397] on div "Increase Title Tag Length This action could be more relevant by identifying pag…" at bounding box center [759, 347] width 1519 height 695
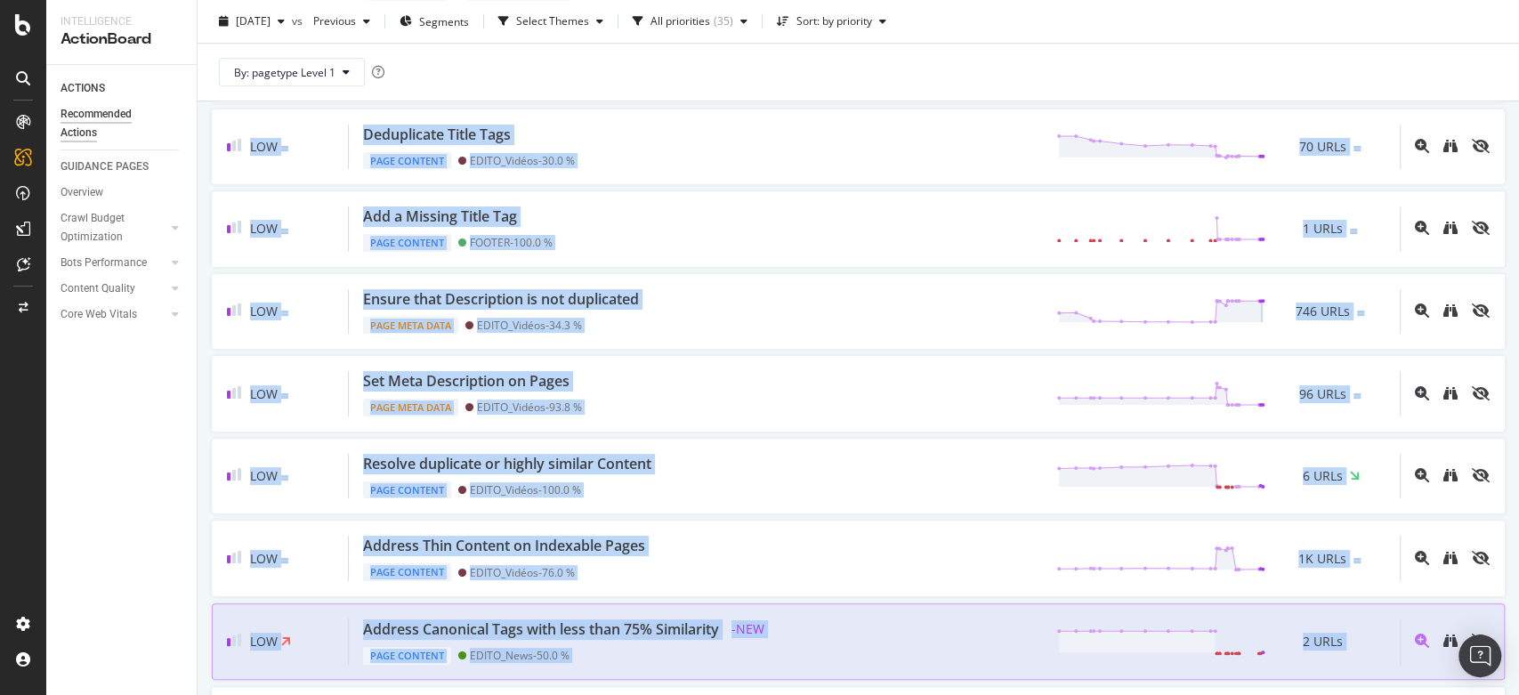
scroll to position [876, 0]
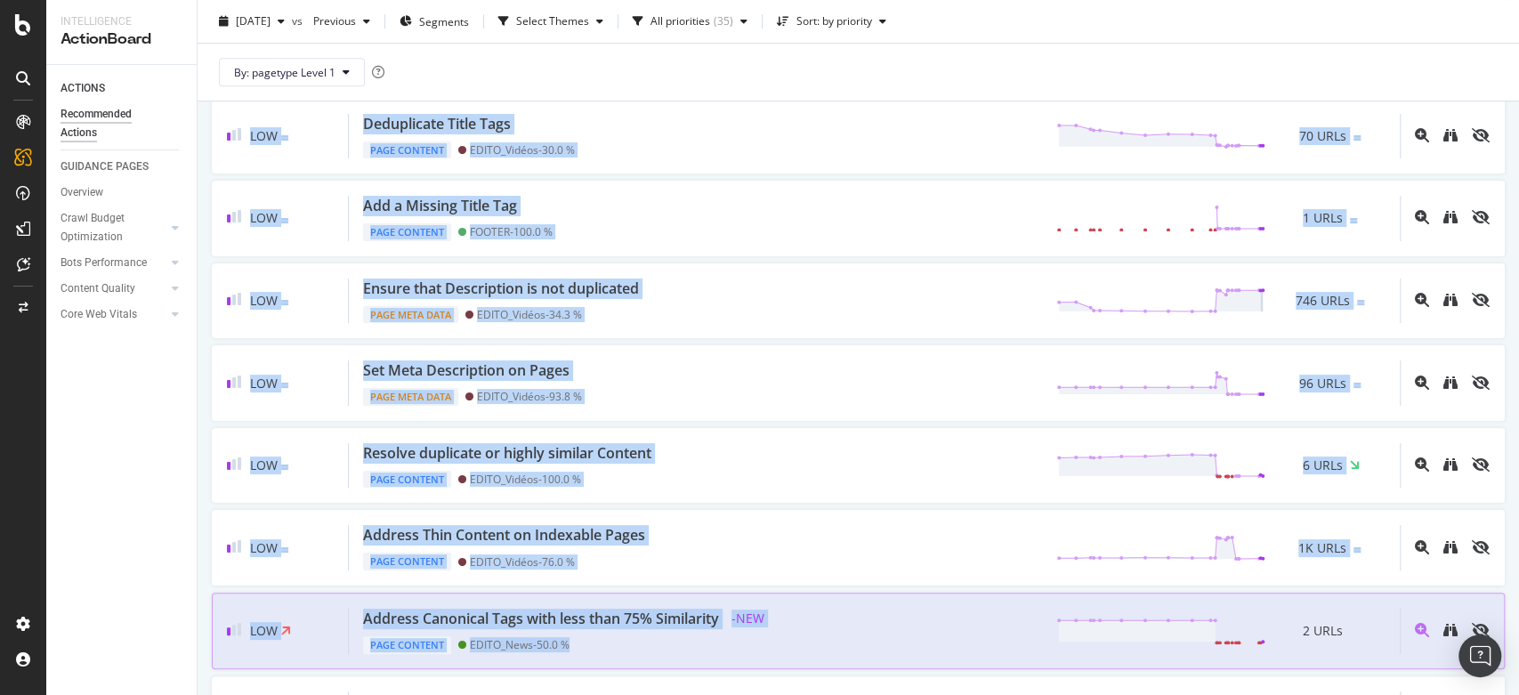
drag, startPoint x: 1328, startPoint y: 397, endPoint x: 826, endPoint y: 642, distance: 558.7
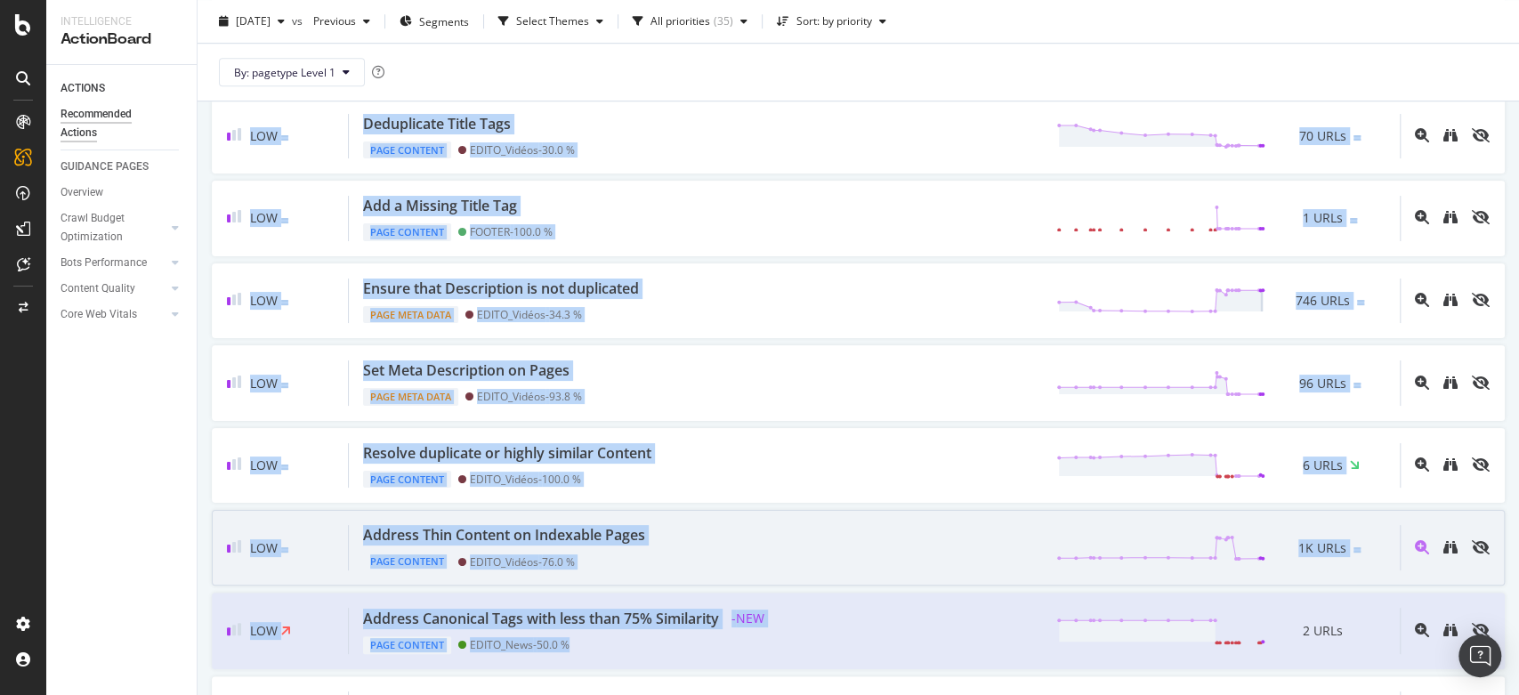
click at [866, 529] on div "Address Thin Content on Indexable Pages Page Content EDITO_Vidéos - 76.0 % 1K U…" at bounding box center [874, 547] width 1051 height 45
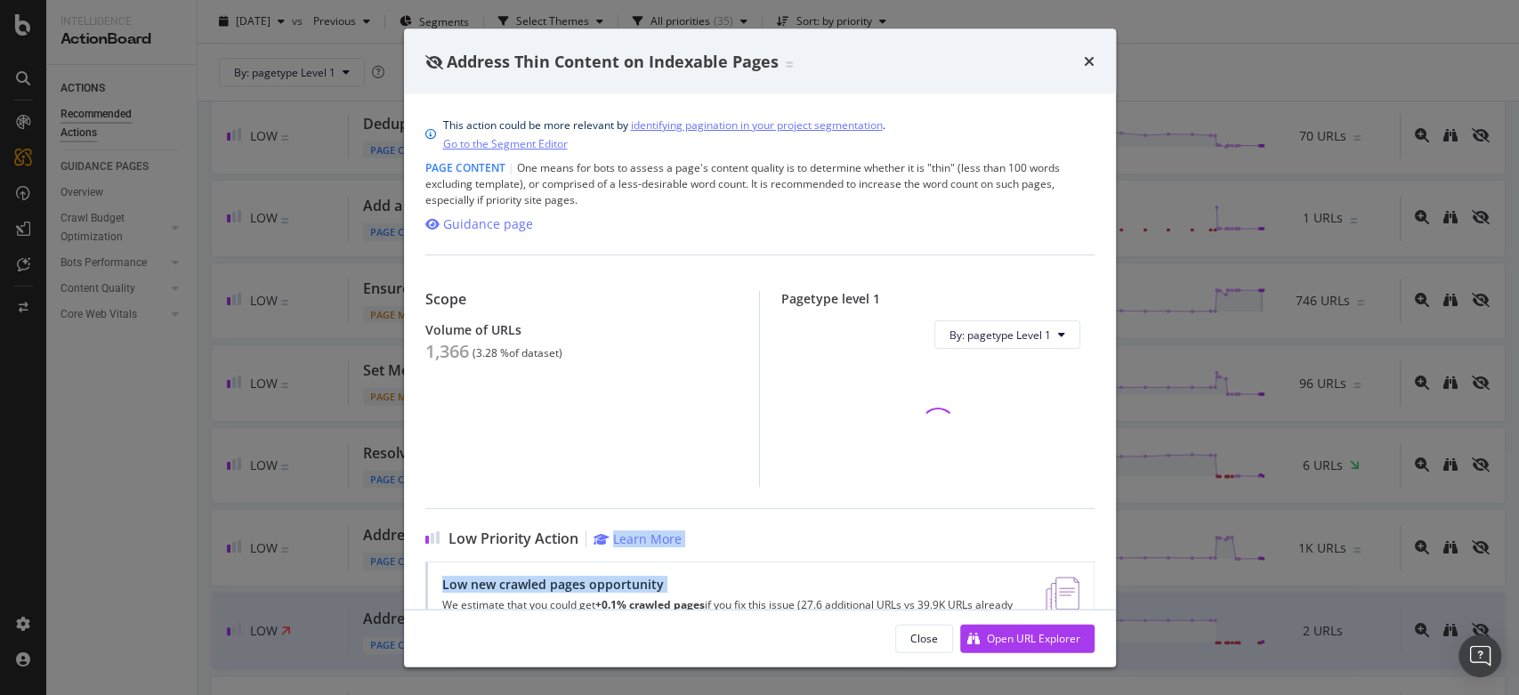
drag, startPoint x: 866, startPoint y: 530, endPoint x: 842, endPoint y: 604, distance: 77.7
click at [861, 576] on div "Low Priority Action Learn More Low new crawled pages opportunity We estimate th…" at bounding box center [759, 578] width 669 height 140
drag, startPoint x: 796, startPoint y: 640, endPoint x: 676, endPoint y: 677, distance: 125.0
click at [702, 667] on div "Address Thin Content on Indexable Pages This action could be more relevant by i…" at bounding box center [759, 347] width 1519 height 695
